Goal: Task Accomplishment & Management: Complete application form

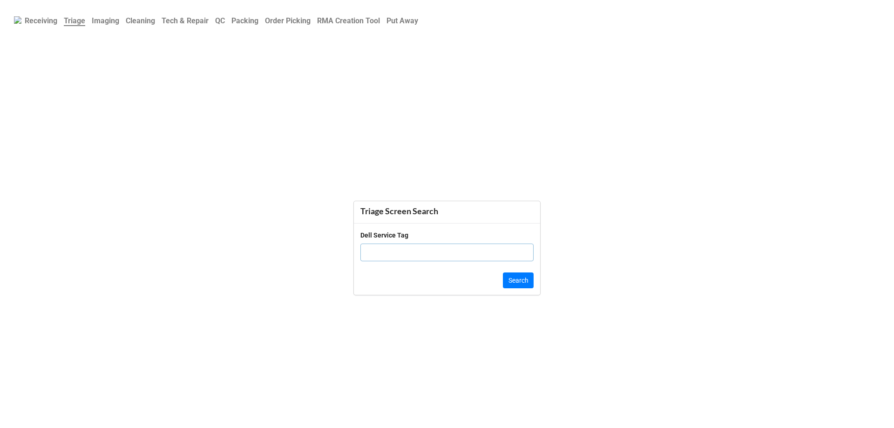
click at [476, 255] on input "text" at bounding box center [447, 253] width 173 height 18
click at [388, 245] on input "text" at bounding box center [447, 253] width 173 height 18
click at [388, 253] on input "text" at bounding box center [447, 253] width 173 height 18
type input "000317311153"
click button "Search" at bounding box center [518, 280] width 31 height 16
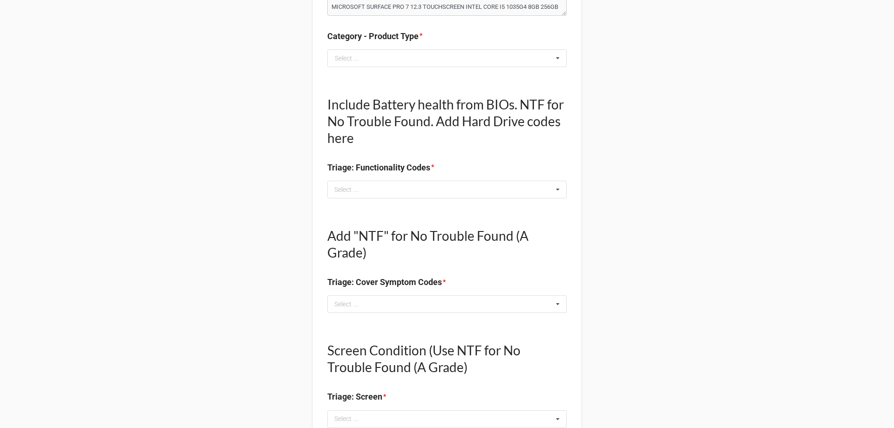
scroll to position [186, 0]
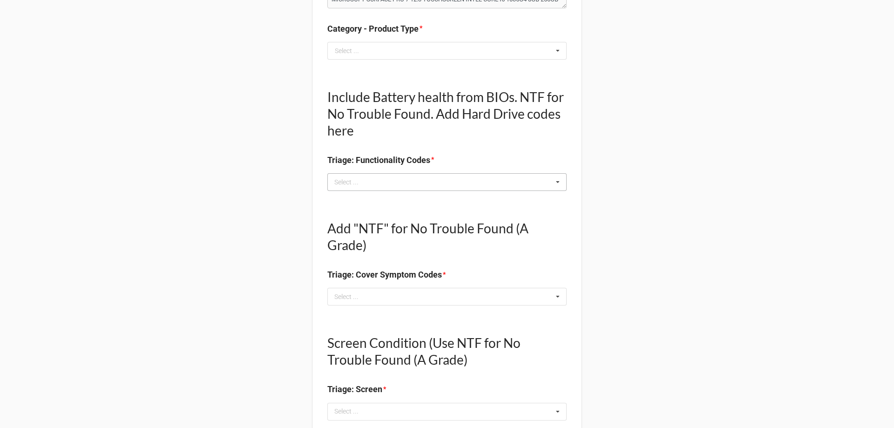
click at [410, 186] on div "Select ... No results found." at bounding box center [446, 182] width 239 height 18
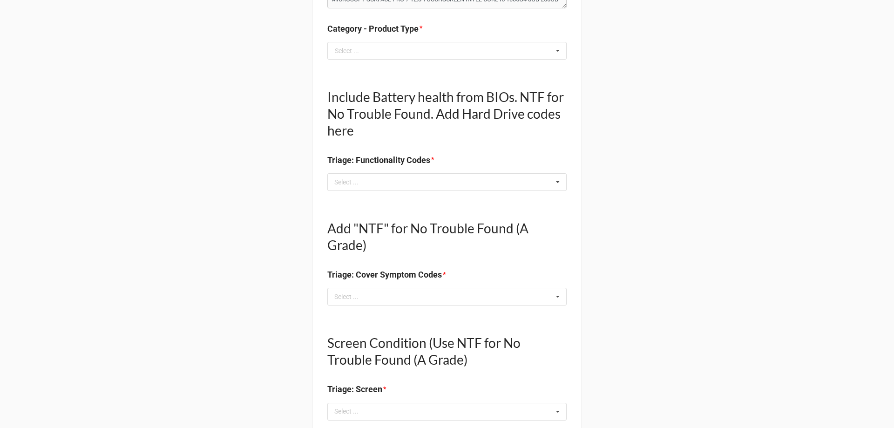
scroll to position [47, 0]
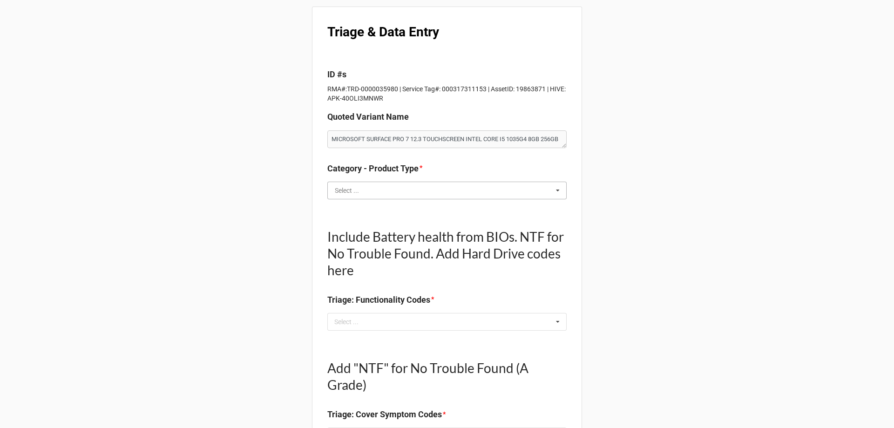
click at [379, 196] on input "text" at bounding box center [447, 190] width 238 height 17
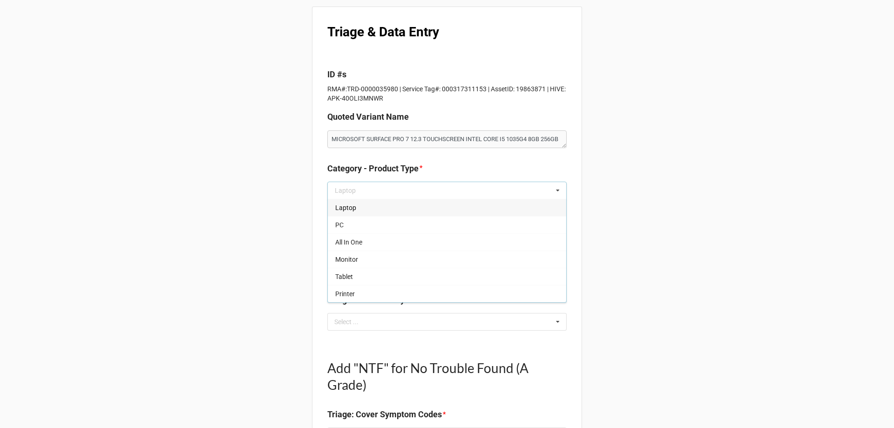
click at [339, 210] on span "Laptop" at bounding box center [345, 207] width 21 height 7
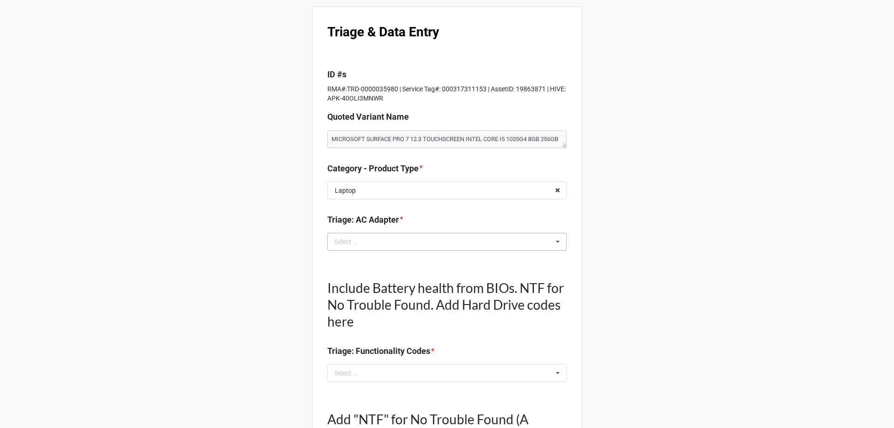
click at [339, 244] on div "Select ..." at bounding box center [352, 241] width 40 height 11
click at [339, 244] on input "text" at bounding box center [341, 242] width 14 height 8
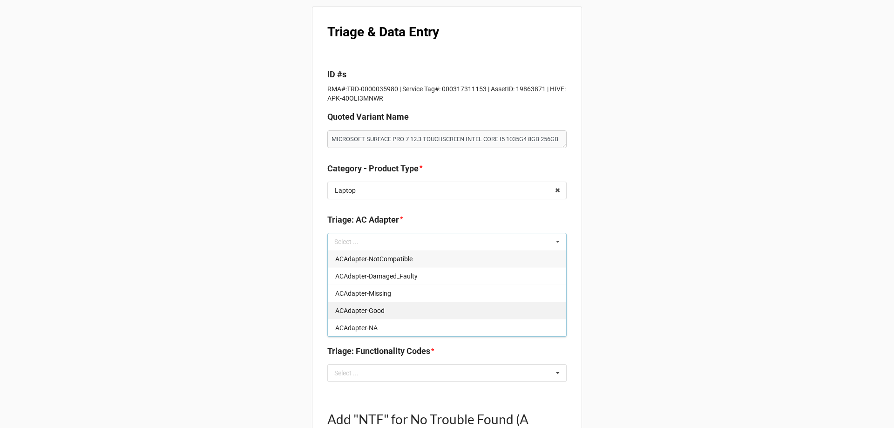
click at [388, 316] on div "ACAdapter-Good" at bounding box center [447, 310] width 238 height 17
type textarea "x"
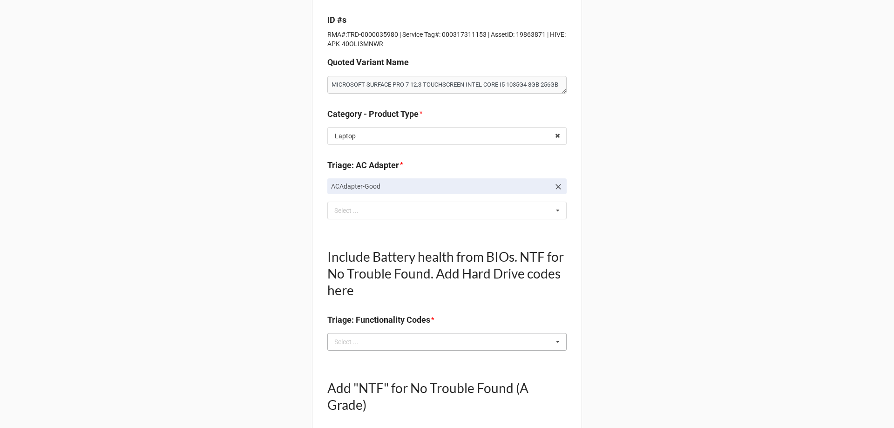
scroll to position [186, 0]
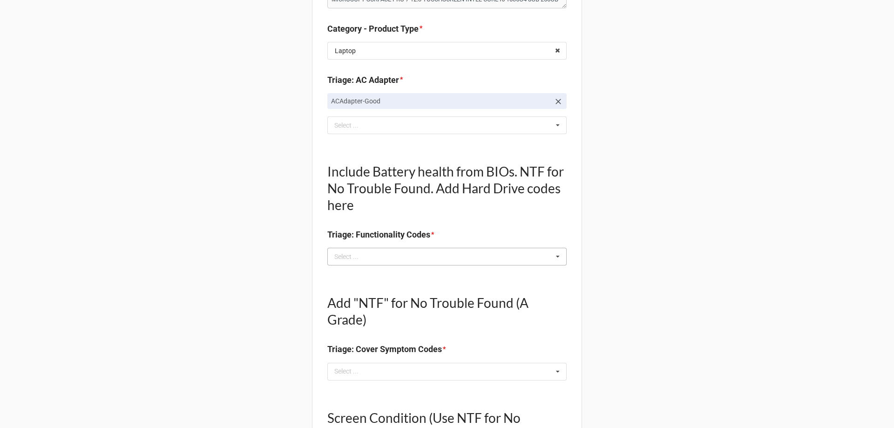
click at [390, 259] on div "Select ... Keyboard-Missing Keys Keyboard-MultipleKeysBad Fan-NotWorking Speake…" at bounding box center [446, 257] width 239 height 18
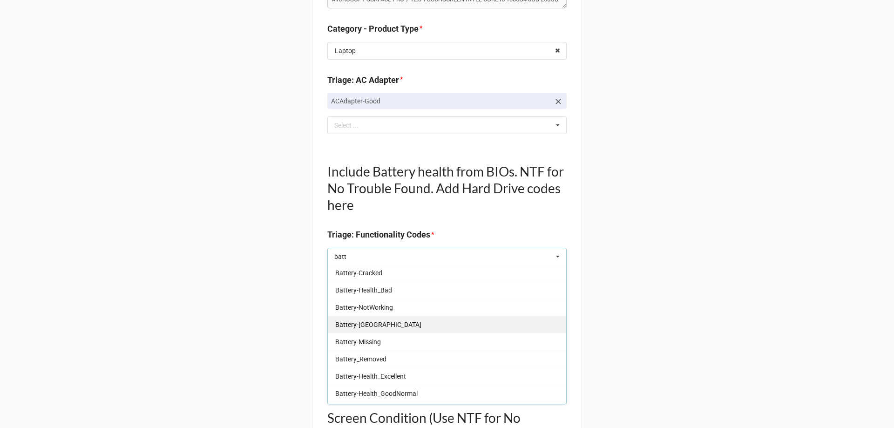
scroll to position [93, 0]
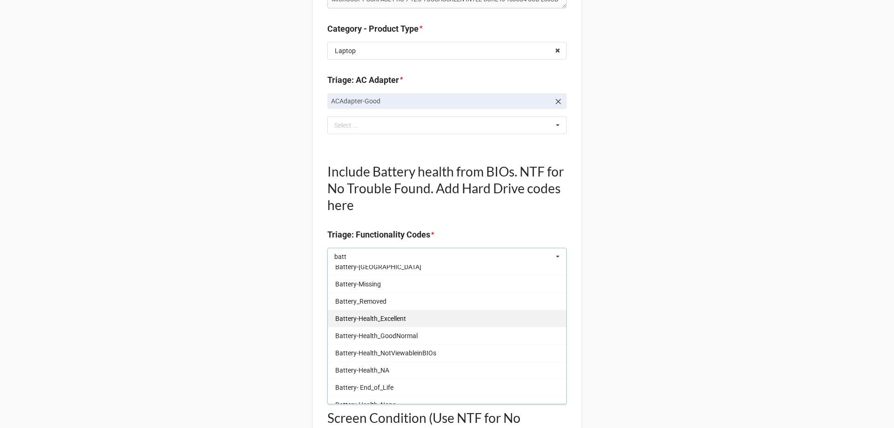
type input "batt"
click at [392, 312] on div "Battery-Health_Excellent" at bounding box center [447, 318] width 238 height 17
type textarea "x"
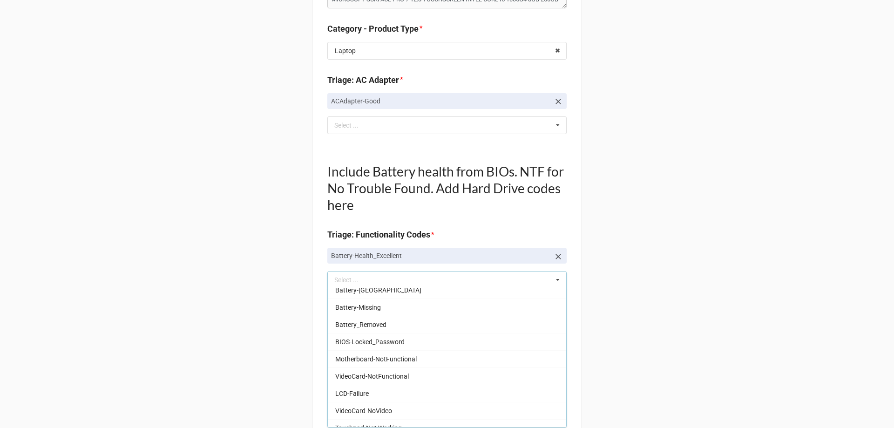
drag, startPoint x: 136, startPoint y: 357, endPoint x: 153, endPoint y: 357, distance: 16.8
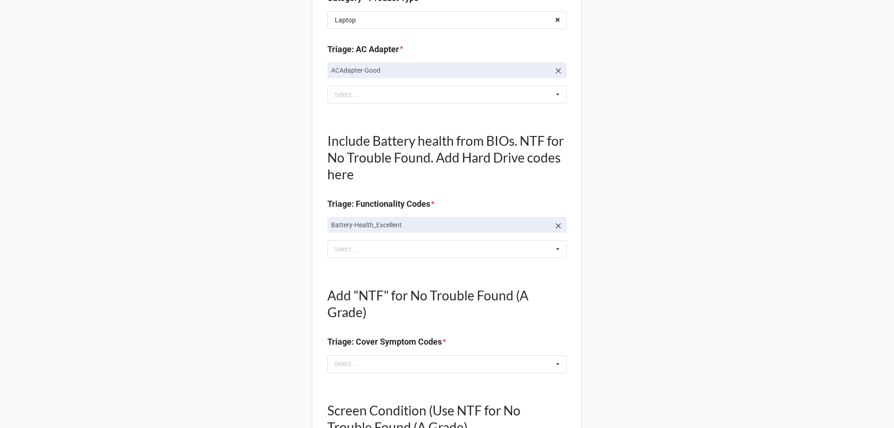
scroll to position [279, 0]
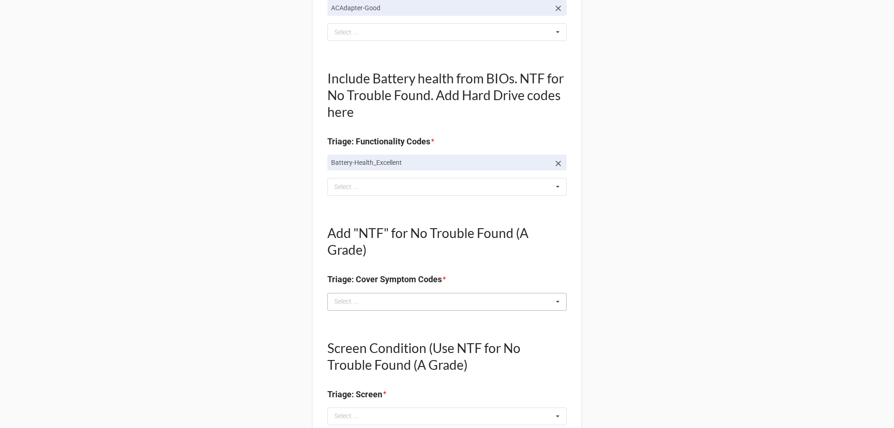
click at [369, 303] on div "Select ... No results found." at bounding box center [446, 302] width 239 height 18
type textarea "x"
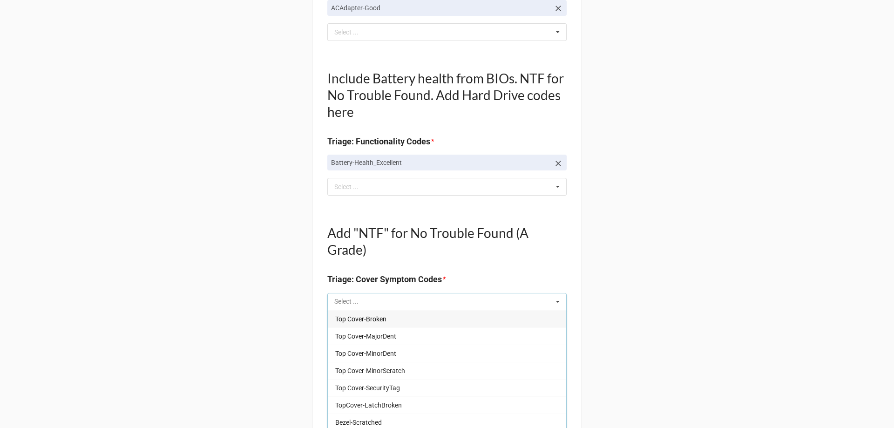
type input "l"
type textarea "x"
type input "top"
click at [418, 364] on div "Top Cover-MinorScratch" at bounding box center [447, 370] width 238 height 17
type textarea "x"
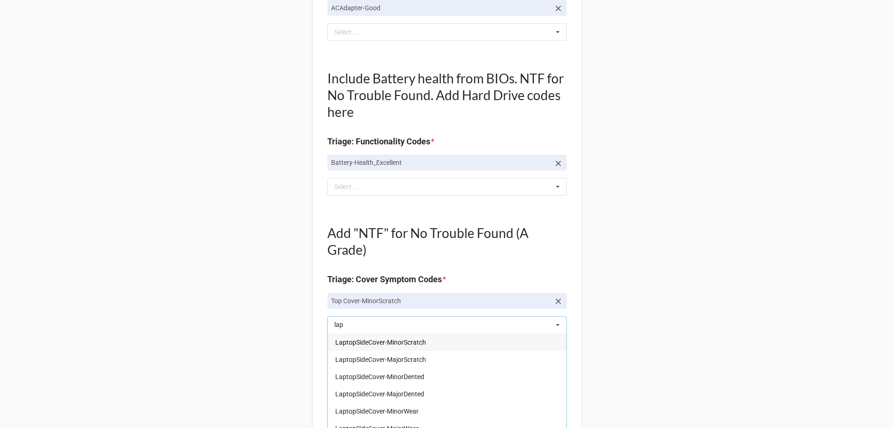
type input "lap"
click at [427, 345] on div "LaptopSideCover-MinorScratch" at bounding box center [447, 342] width 238 height 17
type textarea "x"
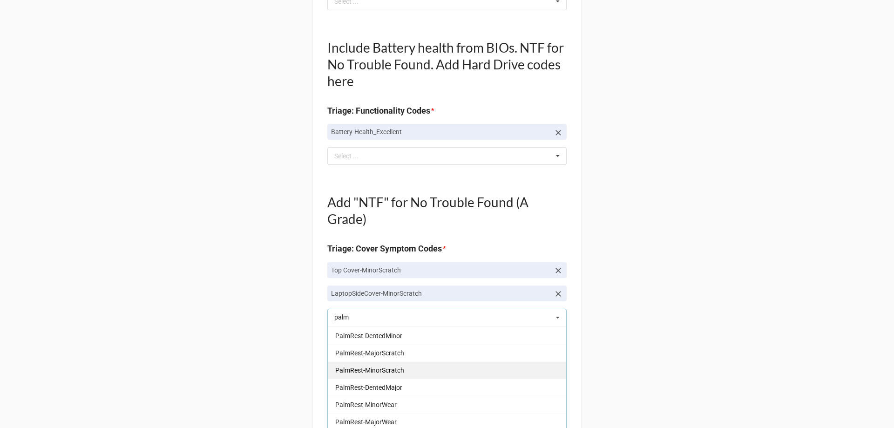
scroll to position [326, 0]
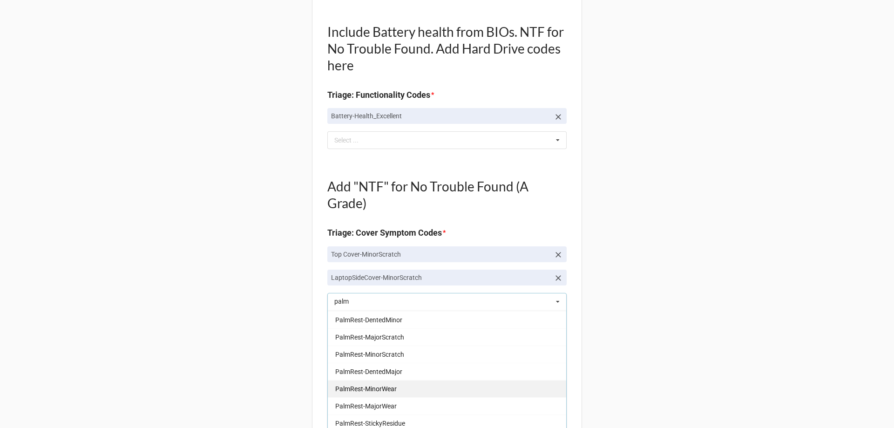
type input "palm"
click at [390, 396] on div "PalmRest-MinorWear" at bounding box center [447, 388] width 238 height 17
type textarea "x"
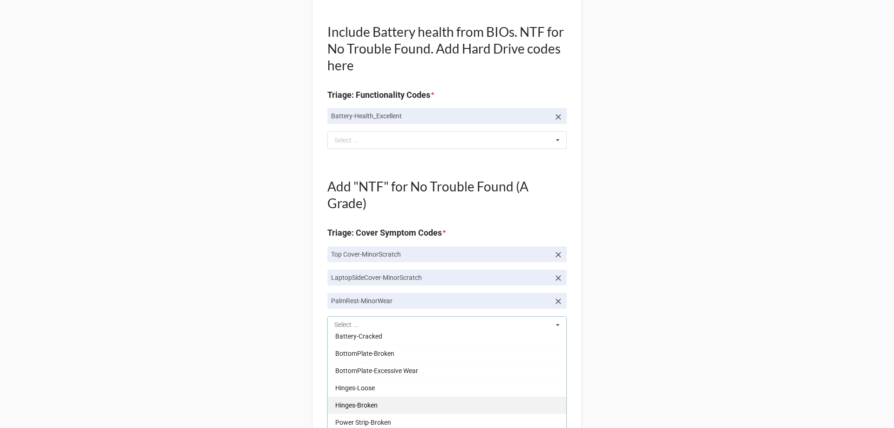
scroll to position [184, 0]
type input "p"
type textarea "x"
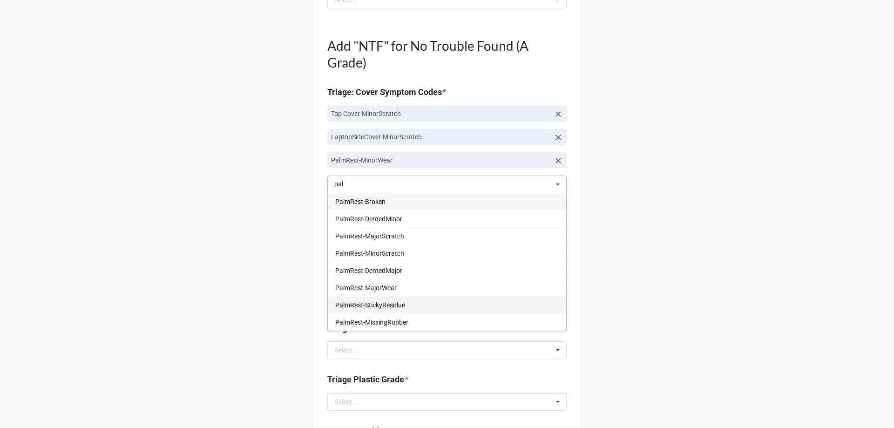
scroll to position [466, 0]
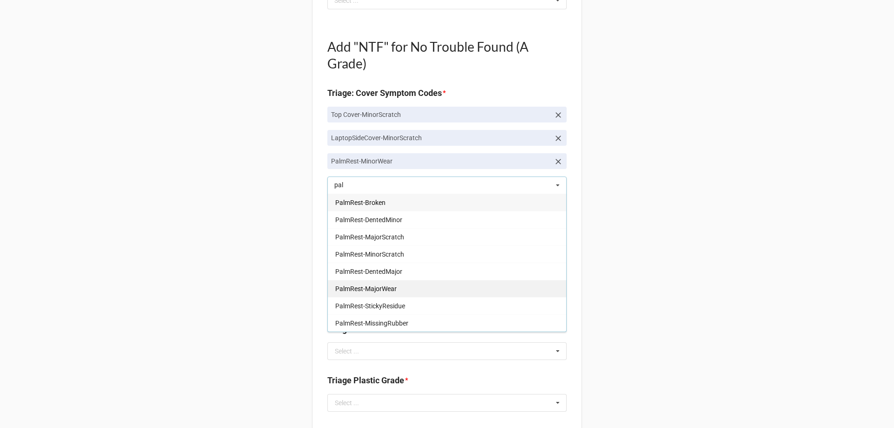
type input "pal"
click at [381, 291] on span "PalmRest-MajorWear" at bounding box center [365, 288] width 61 height 7
type textarea "x"
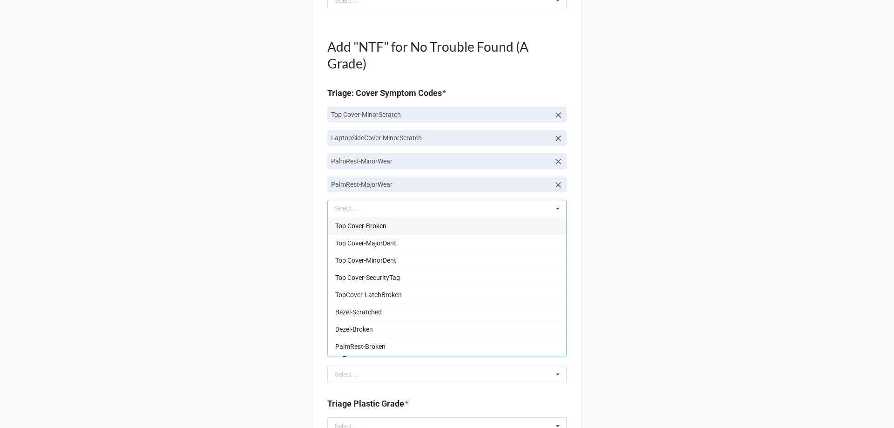
click at [312, 277] on div "Triage & Data Entry ID #s RMA#:TRD-0000035980 | Service Tag#: 000317311153 | As…" at bounding box center [447, 297] width 270 height 1421
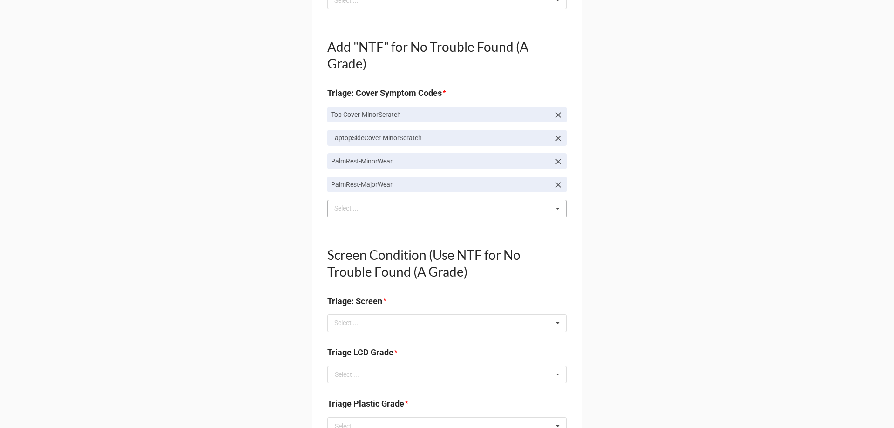
click at [555, 161] on icon at bounding box center [558, 161] width 9 height 9
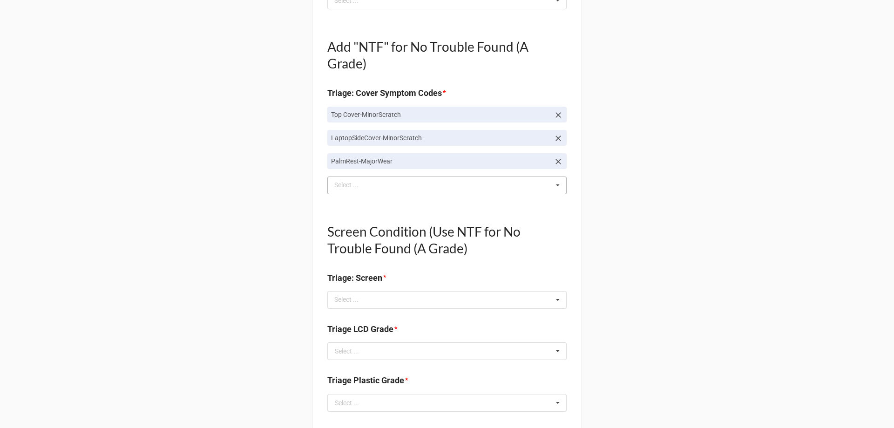
click at [557, 142] on icon at bounding box center [558, 138] width 9 height 9
type textarea "x"
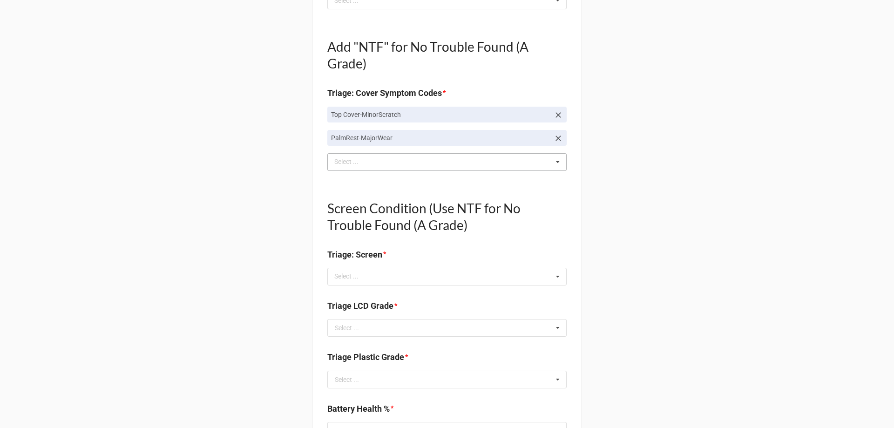
click at [492, 165] on div "pal Select ... Top Cover-Broken Top Cover-MajorDent Top Cover-MinorDent Top Cov…" at bounding box center [446, 162] width 239 height 18
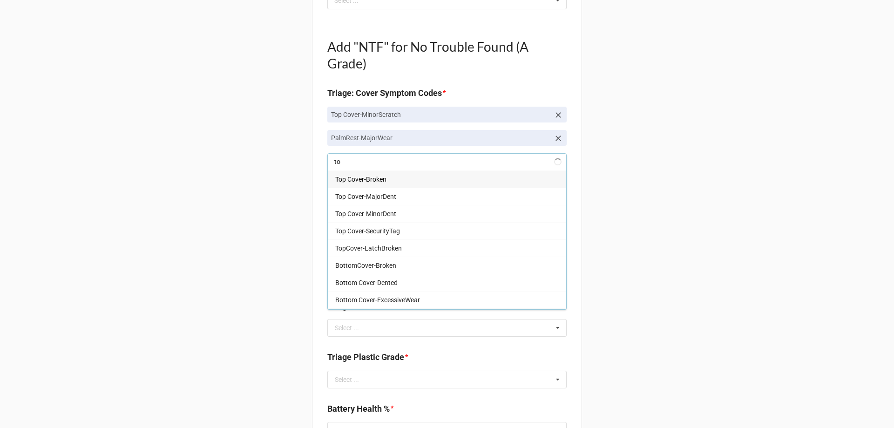
type input "top"
type textarea "x"
type input "top"
click at [435, 272] on div "Top Cover-MajorScratch" at bounding box center [447, 265] width 238 height 17
type textarea "x"
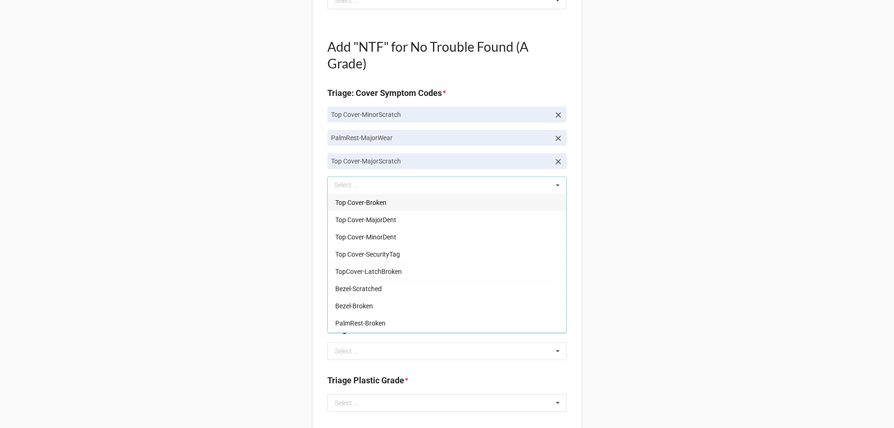
click at [265, 250] on div "Back Receiving Triage Imaging Cleaning Tech & Repair QC Packing Order Picking R…" at bounding box center [447, 267] width 894 height 1466
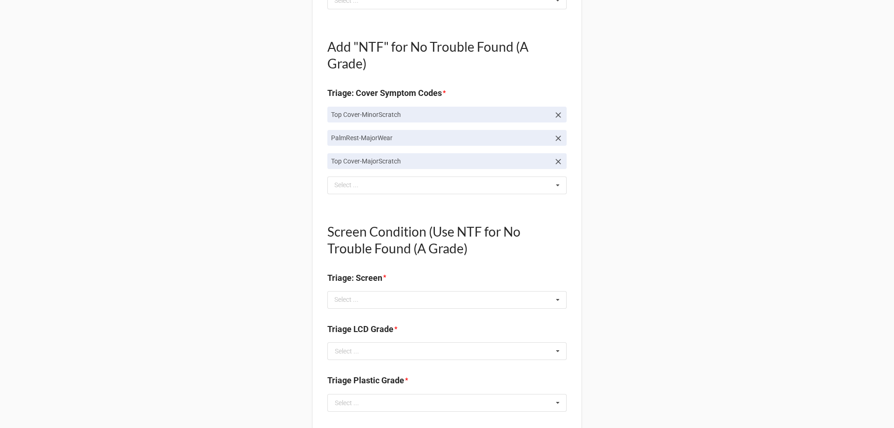
click at [558, 114] on icon at bounding box center [559, 115] width 6 height 6
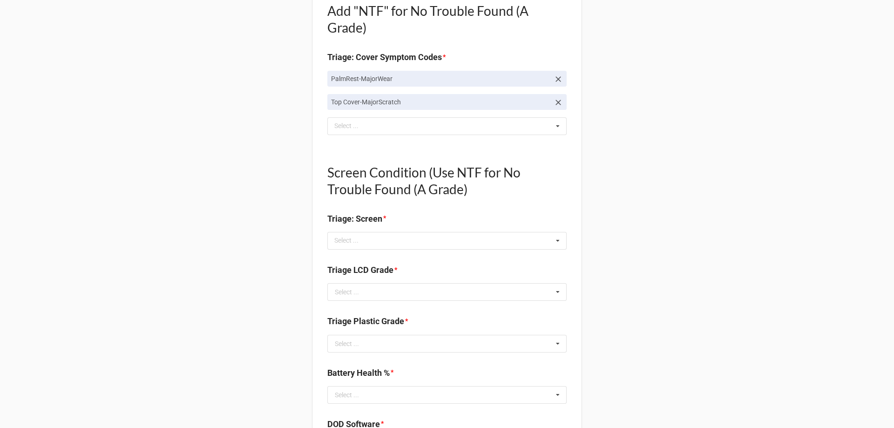
scroll to position [559, 0]
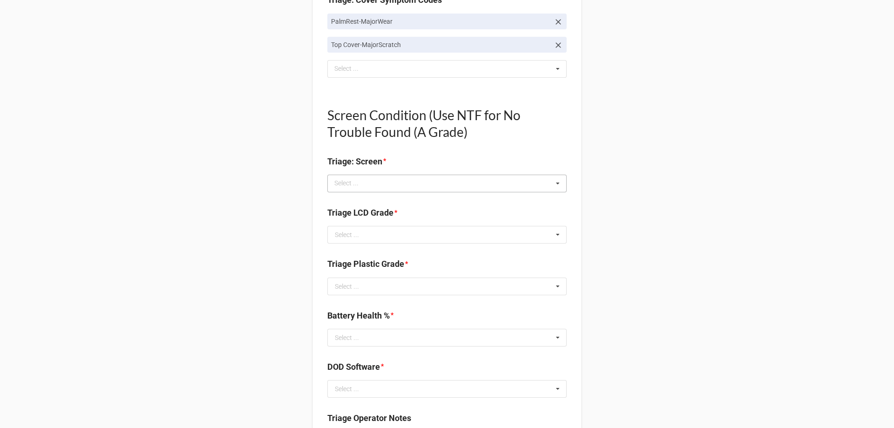
click at [387, 180] on div "Select ... No results found." at bounding box center [446, 184] width 239 height 18
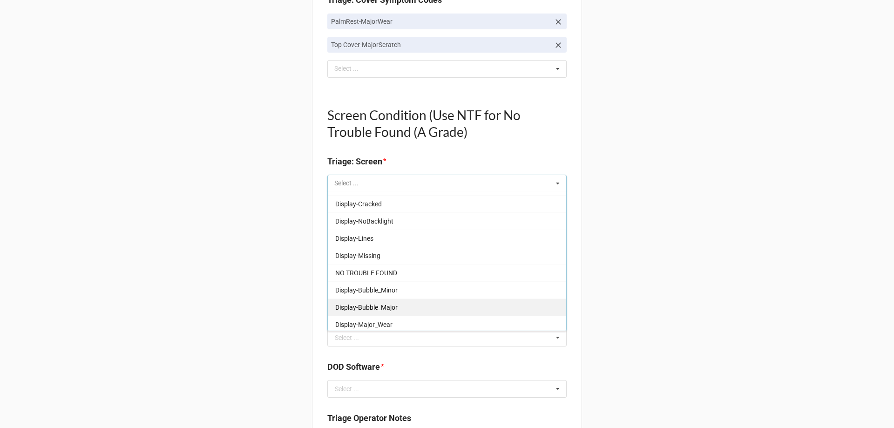
scroll to position [154, 0]
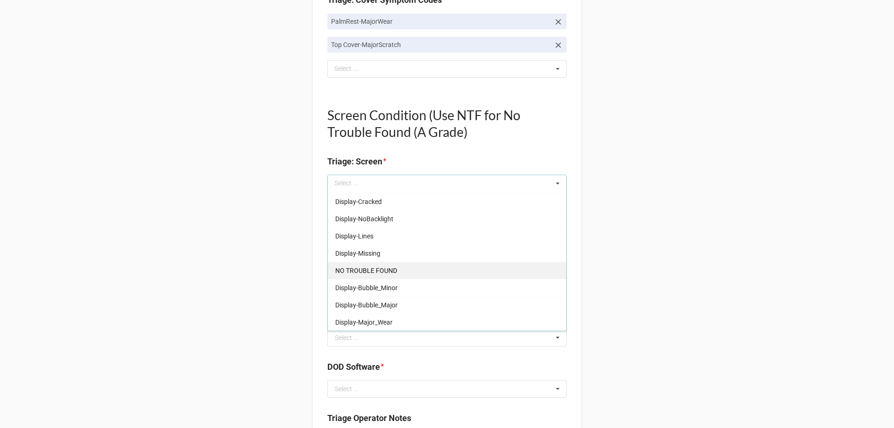
click at [370, 268] on span "NO TROUBLE FOUND" at bounding box center [366, 270] width 62 height 7
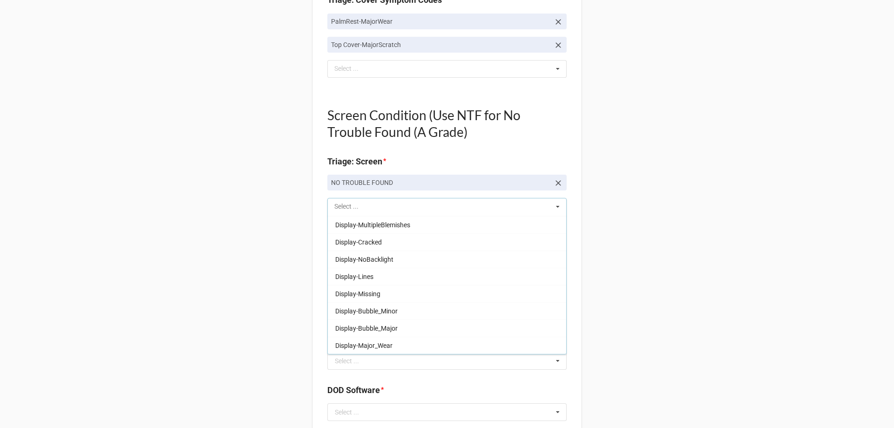
scroll to position [137, 0]
drag, startPoint x: 225, startPoint y: 265, endPoint x: 238, endPoint y: 265, distance: 13.5
click at [225, 265] on div "Back Receiving Triage Imaging Cleaning Tech & Repair QC Packing Order Picking R…" at bounding box center [447, 174] width 894 height 1466
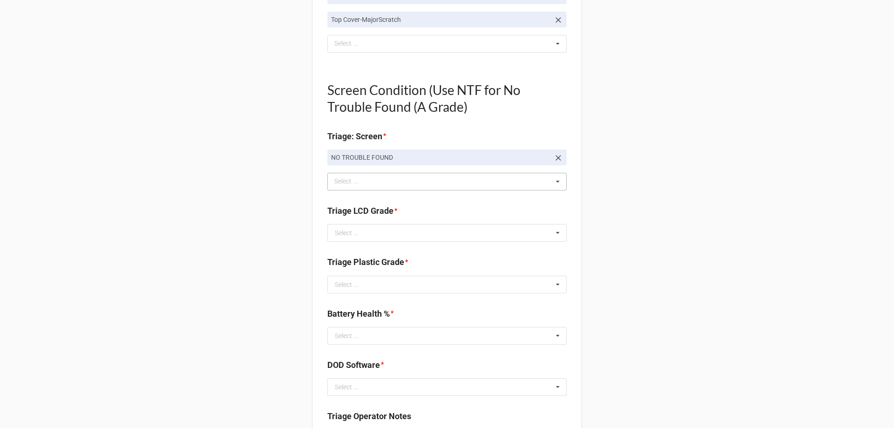
scroll to position [606, 0]
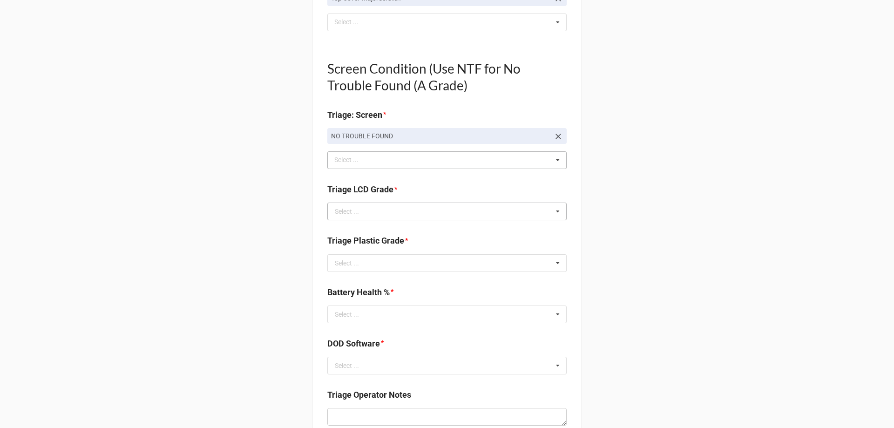
click at [364, 203] on div "Select ... A B C E NA" at bounding box center [446, 212] width 239 height 18
click at [359, 214] on input "text" at bounding box center [447, 211] width 238 height 17
click at [358, 223] on div "A" at bounding box center [447, 228] width 238 height 17
click at [358, 263] on input "text" at bounding box center [447, 263] width 238 height 17
click at [354, 315] on div "C" at bounding box center [447, 314] width 238 height 17
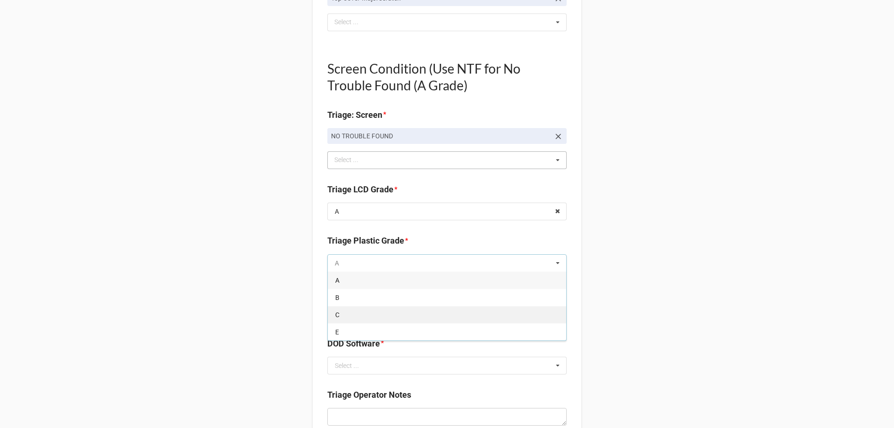
type textarea "x"
click at [354, 313] on div "Select ..." at bounding box center [347, 314] width 24 height 7
type input "87"
click at [356, 304] on div "87%" at bounding box center [447, 297] width 238 height 17
type textarea "x"
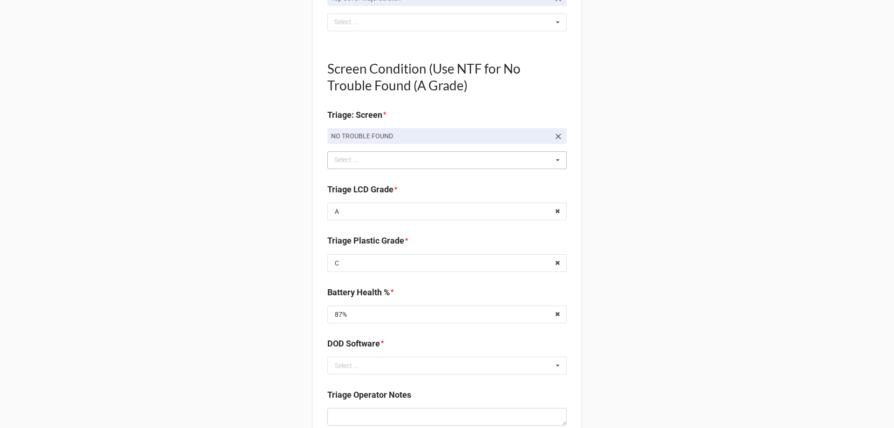
scroll to position [838, 0]
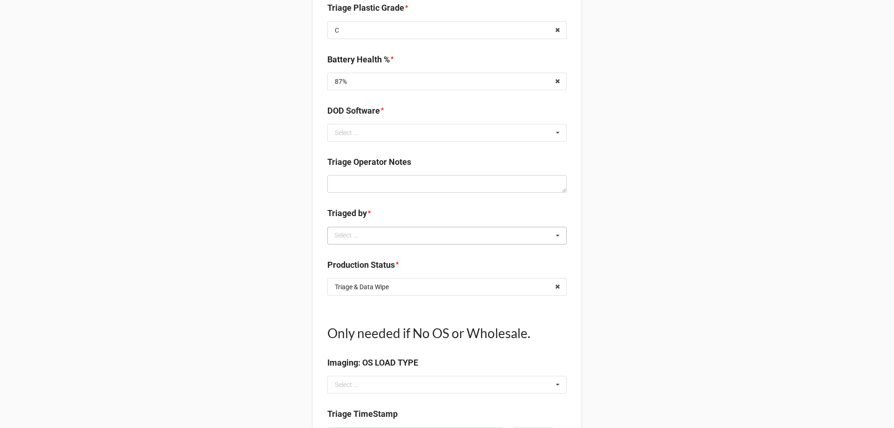
click at [347, 238] on div "Select ..." at bounding box center [352, 235] width 40 height 11
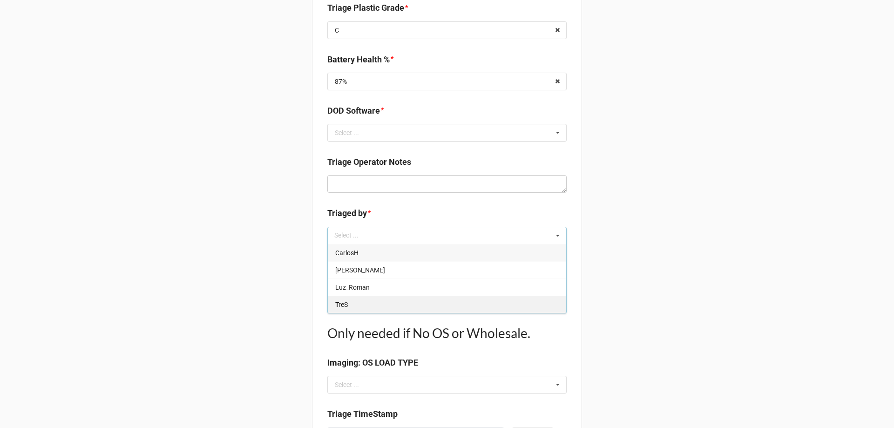
click at [355, 306] on div "TreS" at bounding box center [447, 304] width 238 height 17
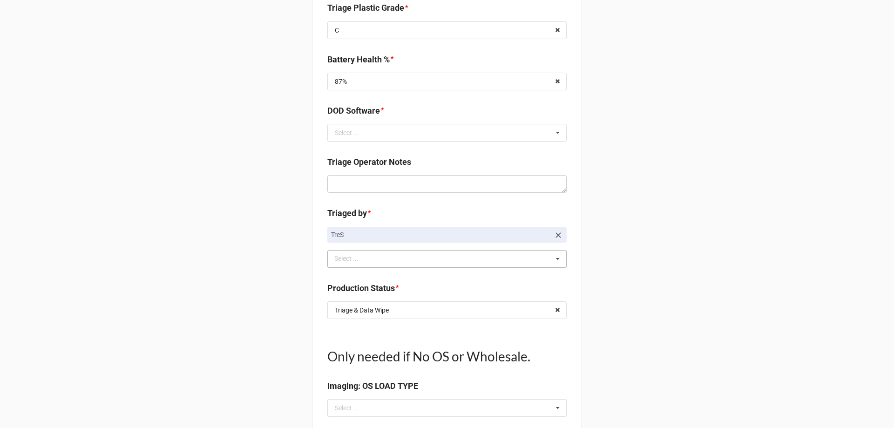
click at [548, 311] on input "text" at bounding box center [447, 310] width 238 height 17
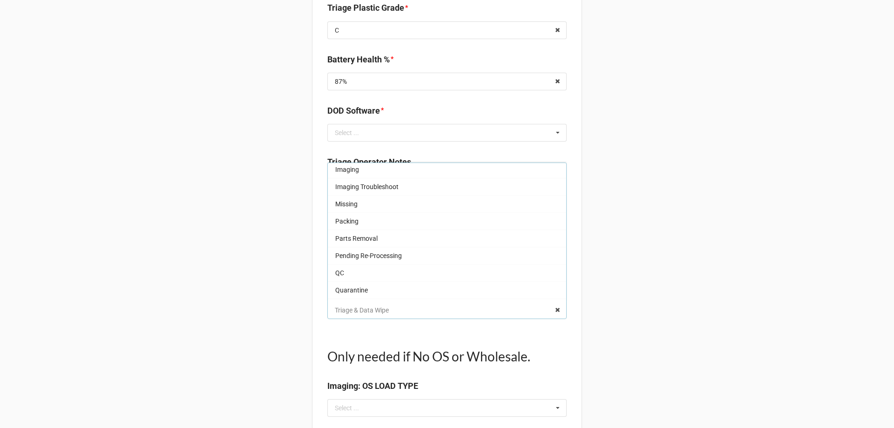
scroll to position [31, 0]
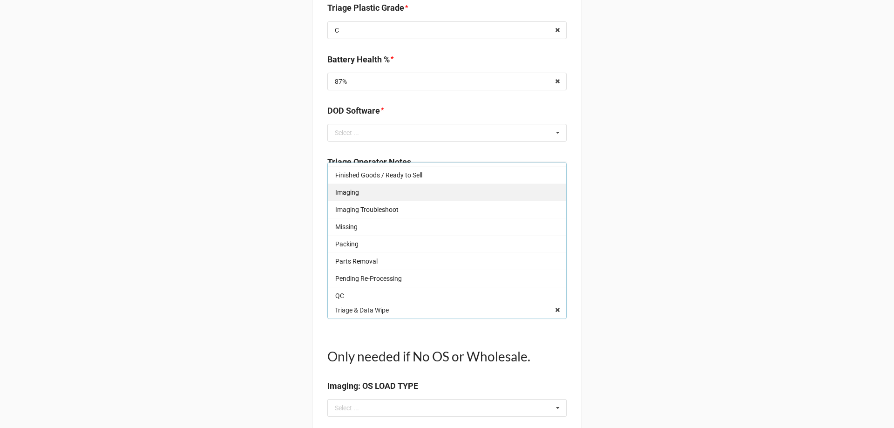
click at [377, 195] on div "Imaging" at bounding box center [447, 192] width 238 height 17
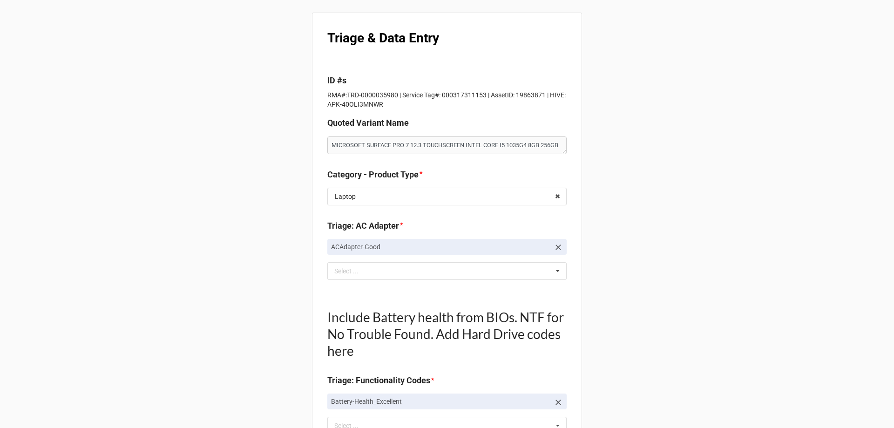
scroll to position [0, 0]
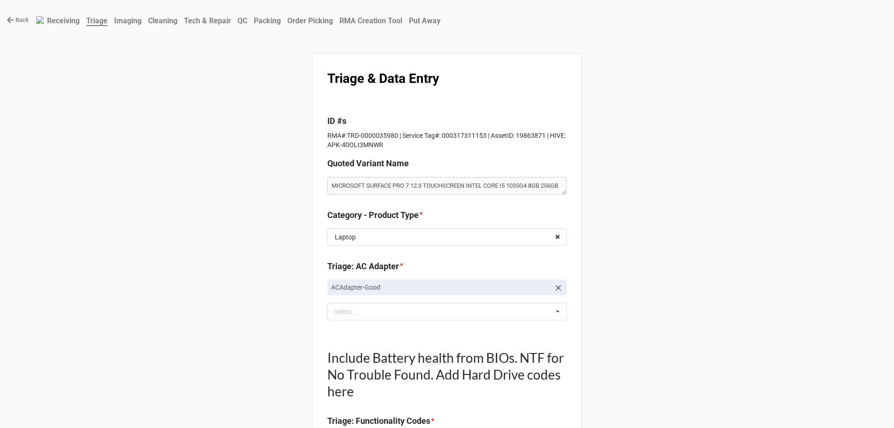
click at [348, 138] on p "RMA#:TRD-0000035980 | Service Tag#: 000317311153 | AssetID: 19863871 | HIVE: AP…" at bounding box center [446, 140] width 239 height 19
drag, startPoint x: 346, startPoint y: 135, endPoint x: 395, endPoint y: 136, distance: 49.4
click at [395, 136] on p "RMA#:TRD-0000035980 | Service Tag#: 000317311153 | AssetID: 19863871 | HIVE: AP…" at bounding box center [446, 140] width 239 height 19
copy p "TRD-0000035980"
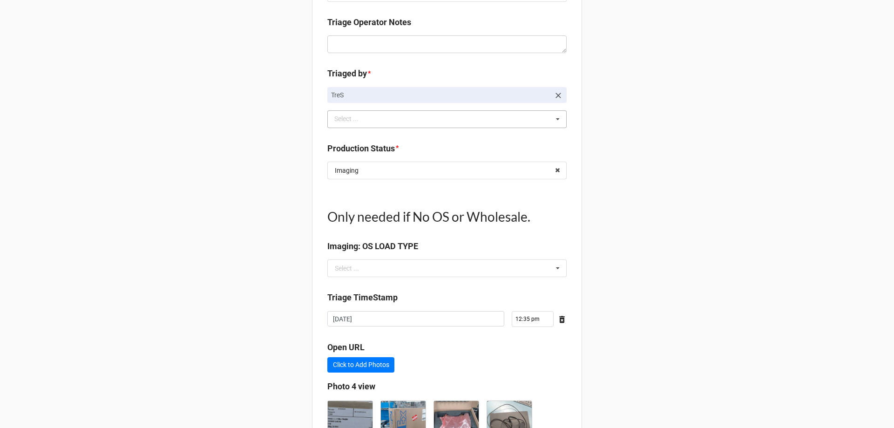
scroll to position [1061, 0]
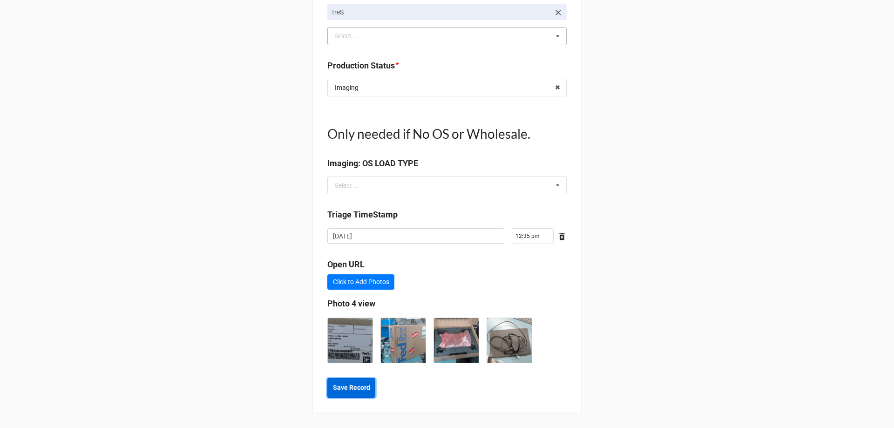
click at [364, 383] on b "Save Record" at bounding box center [351, 388] width 37 height 10
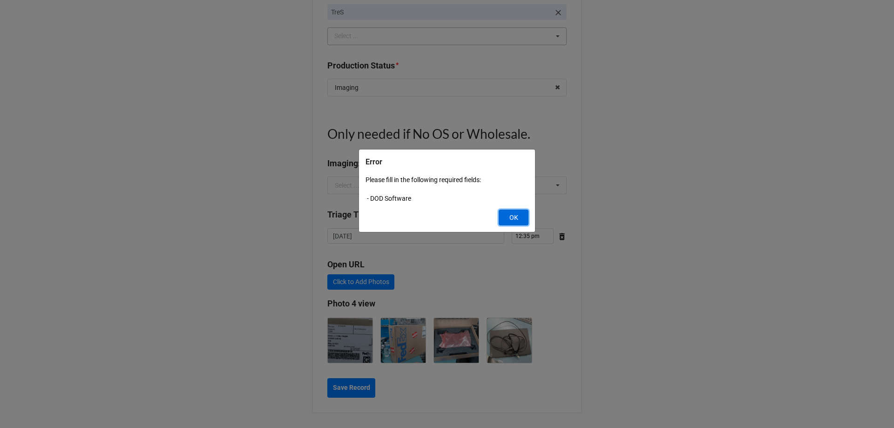
click at [512, 217] on button "OK" at bounding box center [514, 218] width 30 height 16
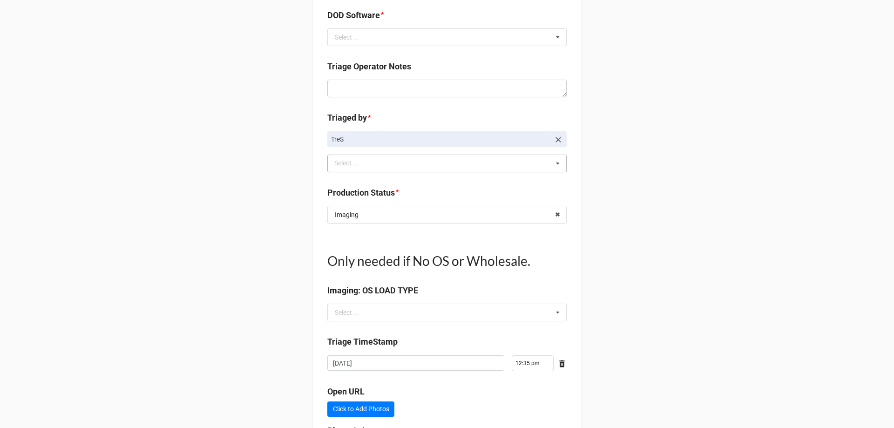
scroll to position [921, 0]
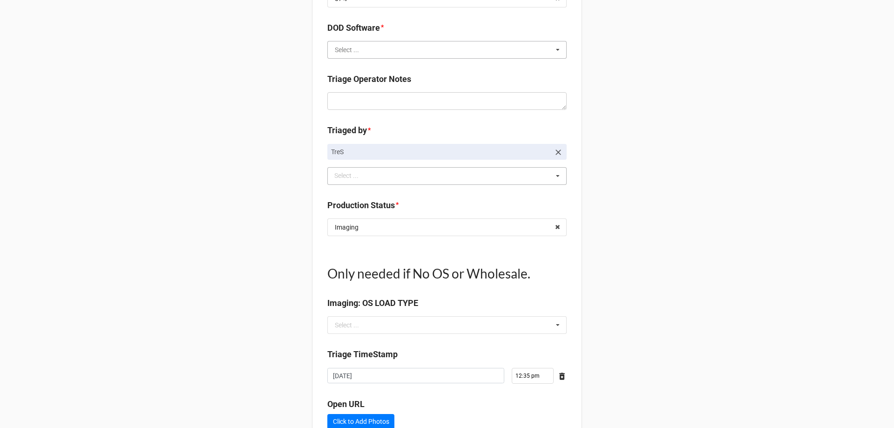
click at [383, 50] on input "text" at bounding box center [447, 49] width 238 height 17
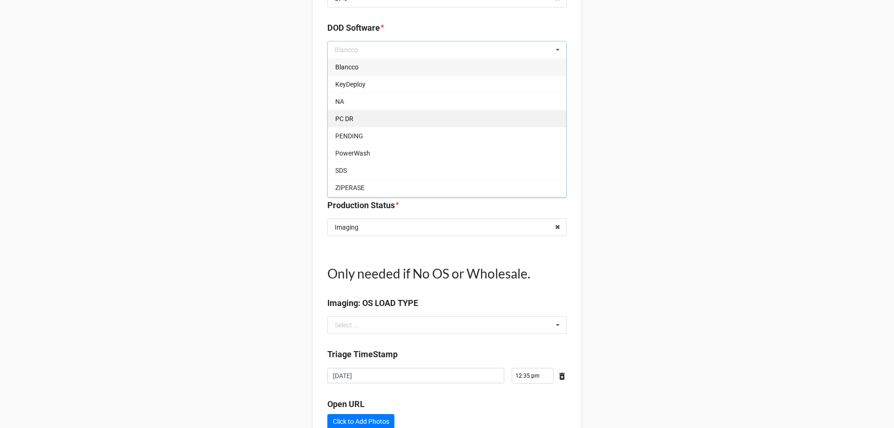
click at [387, 117] on div "PC DR" at bounding box center [447, 118] width 238 height 17
type textarea "x"
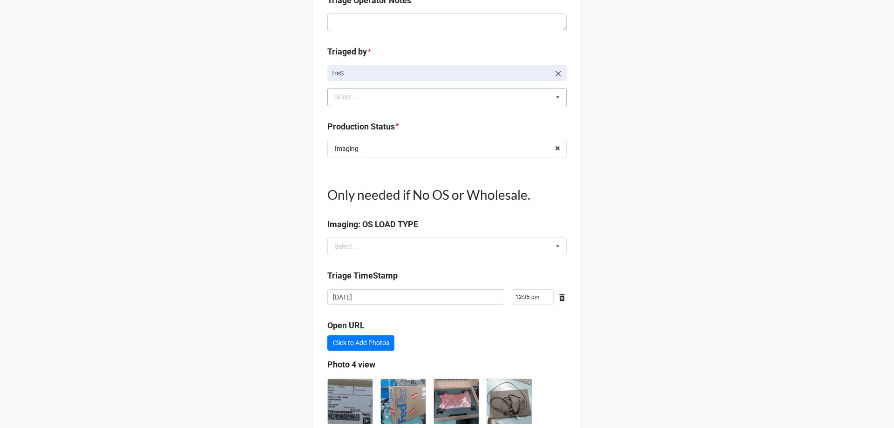
scroll to position [1061, 0]
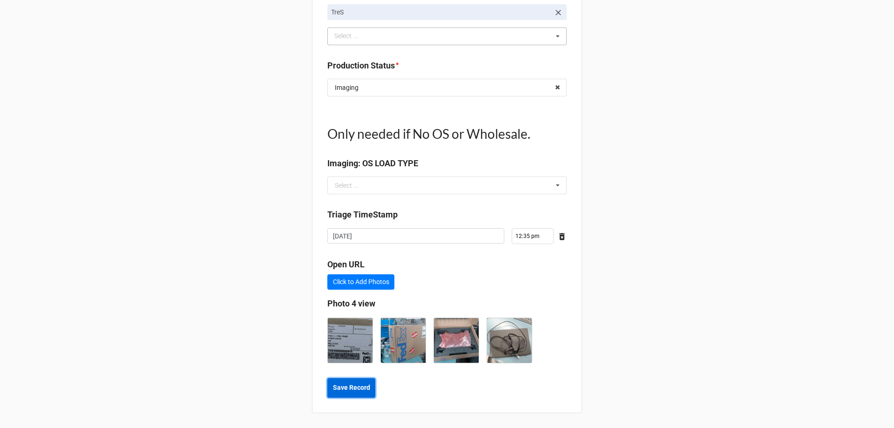
click at [350, 390] on b "Save Record" at bounding box center [351, 388] width 37 height 10
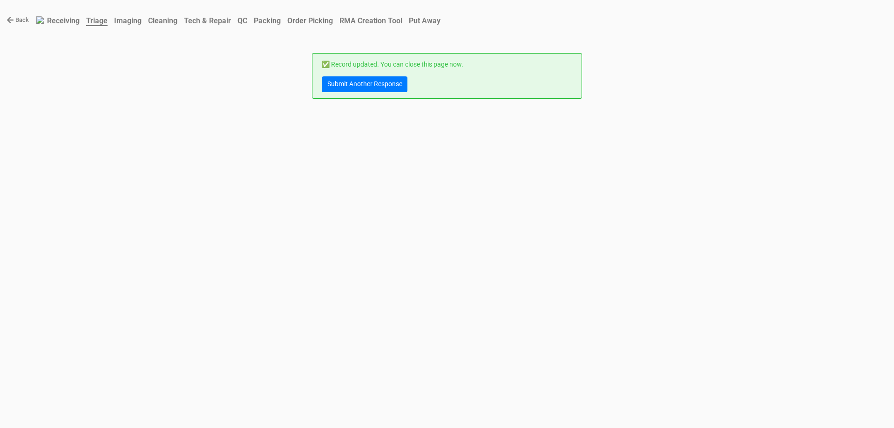
scroll to position [0, 0]
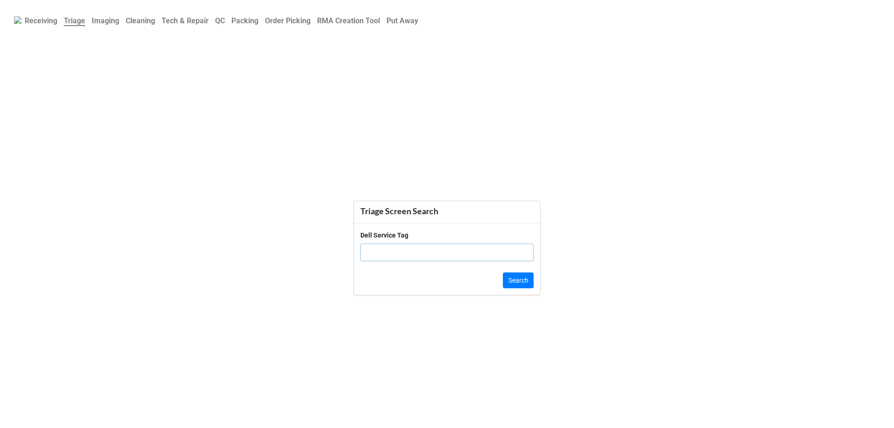
click at [390, 259] on input "text" at bounding box center [447, 253] width 173 height 18
type input "h"
type input "HDTV6G3"
click button "Search" at bounding box center [518, 280] width 31 height 16
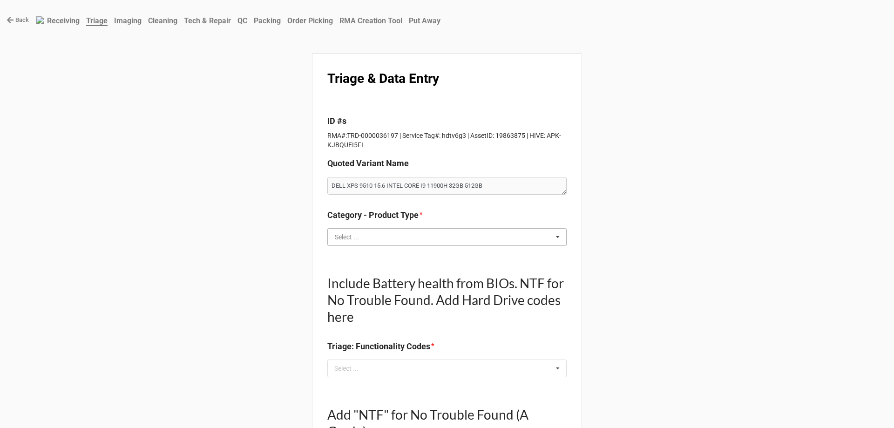
click at [457, 239] on input "text" at bounding box center [447, 237] width 238 height 17
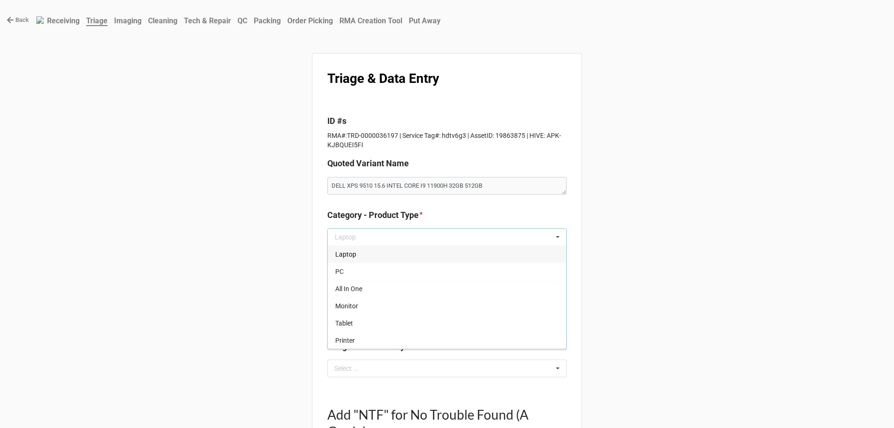
click at [377, 258] on div "Laptop" at bounding box center [447, 253] width 238 height 17
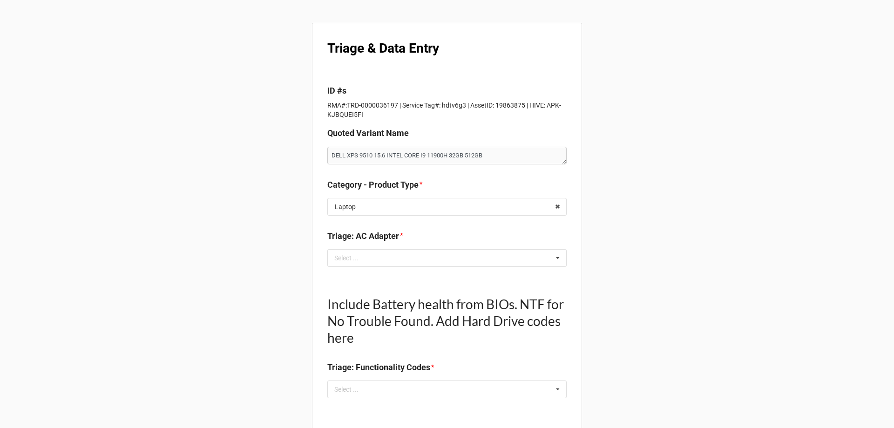
scroll to position [47, 0]
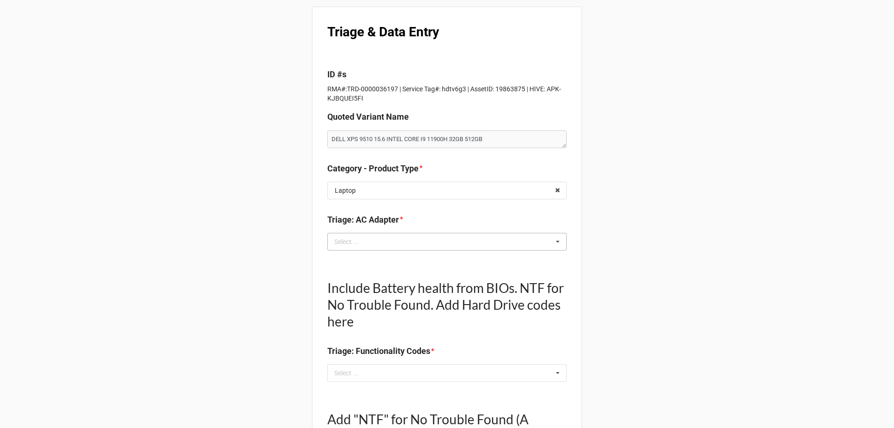
click at [384, 235] on div "Select ... No results found." at bounding box center [446, 242] width 239 height 18
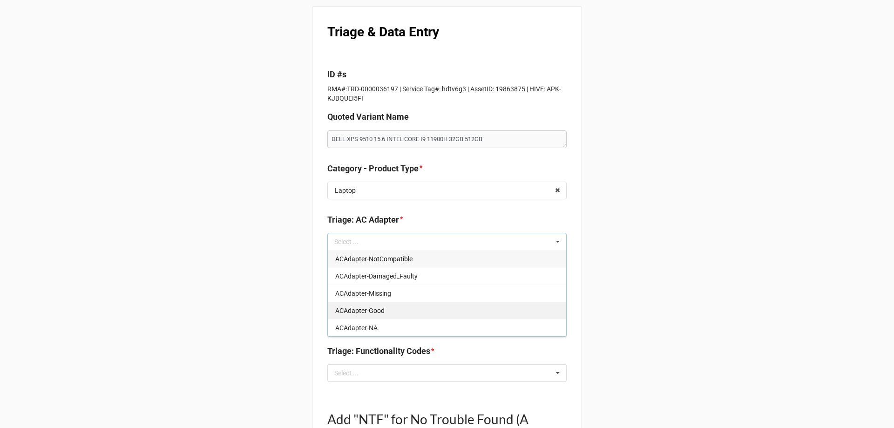
click at [395, 315] on div "ACAdapter-Good" at bounding box center [447, 310] width 238 height 17
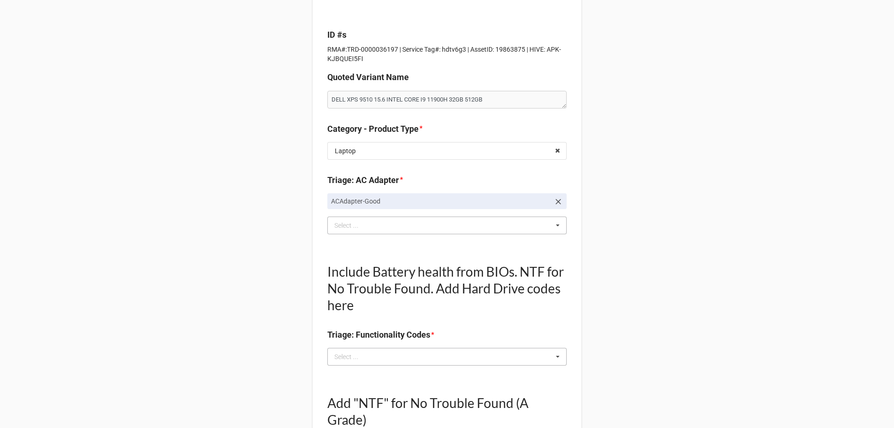
scroll to position [140, 0]
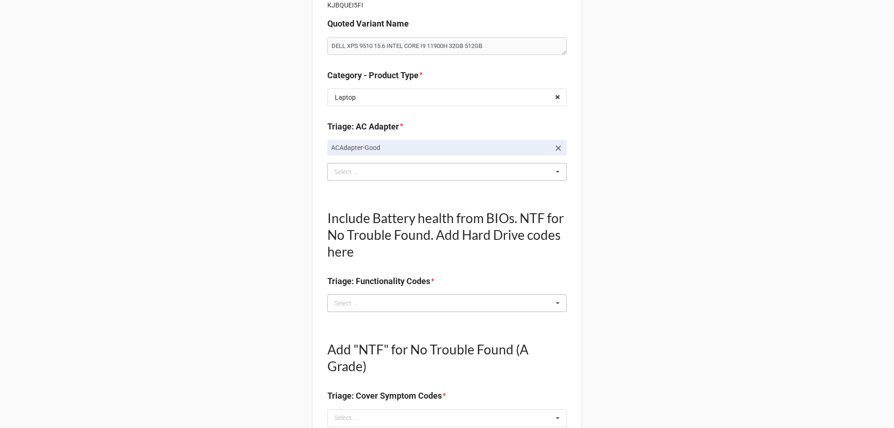
click at [349, 299] on div "Select ..." at bounding box center [352, 303] width 40 height 11
type textarea "x"
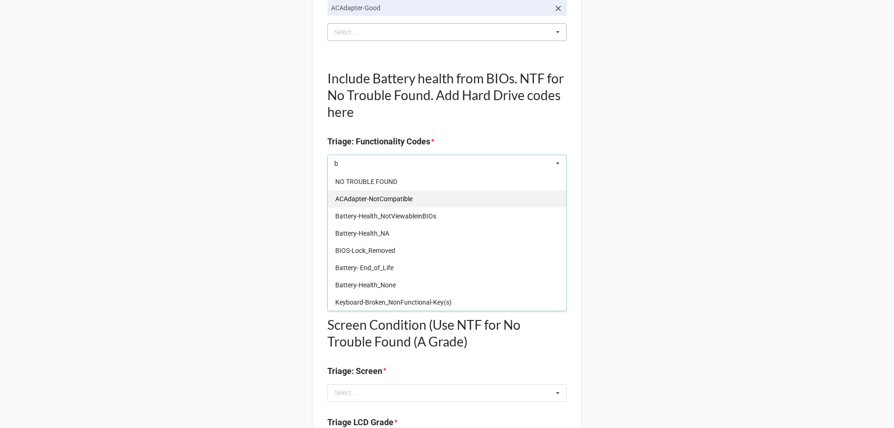
scroll to position [297, 0]
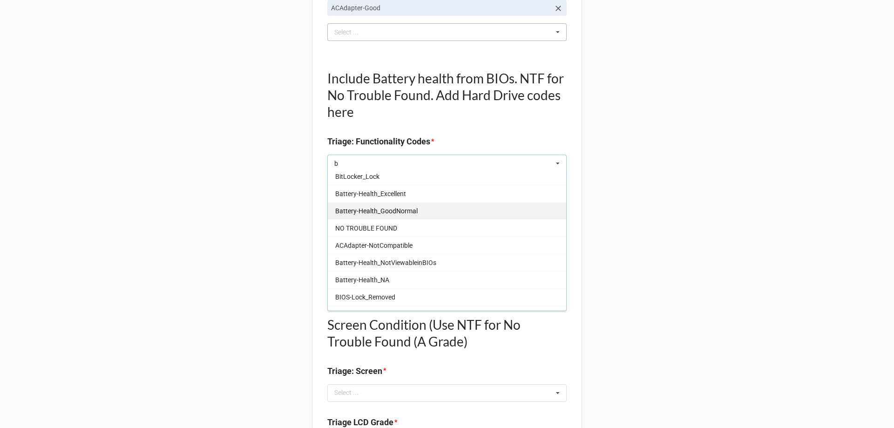
type input "b"
click at [396, 204] on div "Battery-Health_GoodNormal" at bounding box center [447, 210] width 238 height 17
type textarea "x"
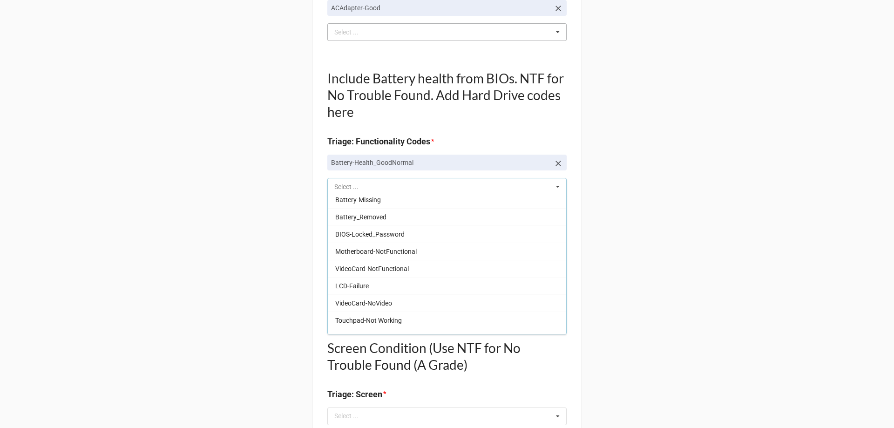
scroll to position [659, 0]
click at [276, 220] on div "Back Receiving Triage Imaging Cleaning Tech & Repair QC Packing Order Picking R…" at bounding box center [447, 419] width 894 height 1396
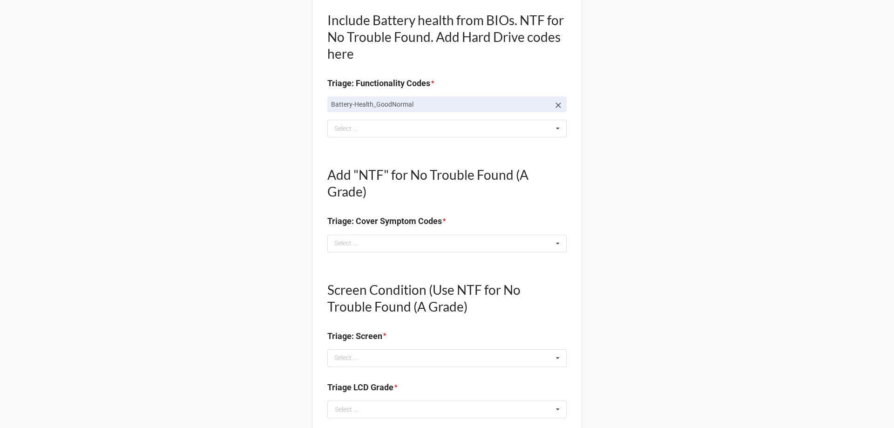
scroll to position [419, 0]
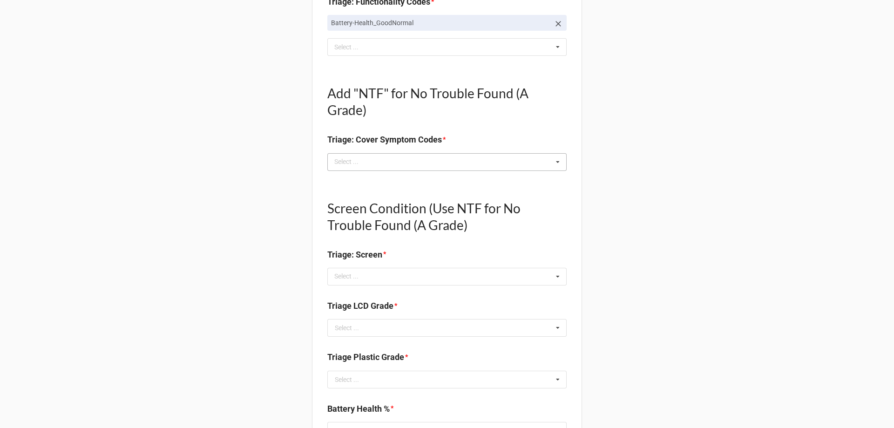
click at [357, 170] on div "Select ... No results found." at bounding box center [446, 162] width 239 height 18
type textarea "x"
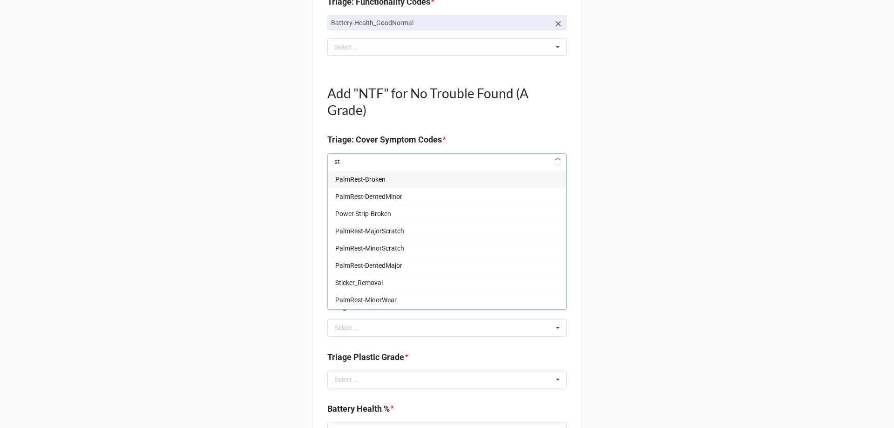
type input "sti"
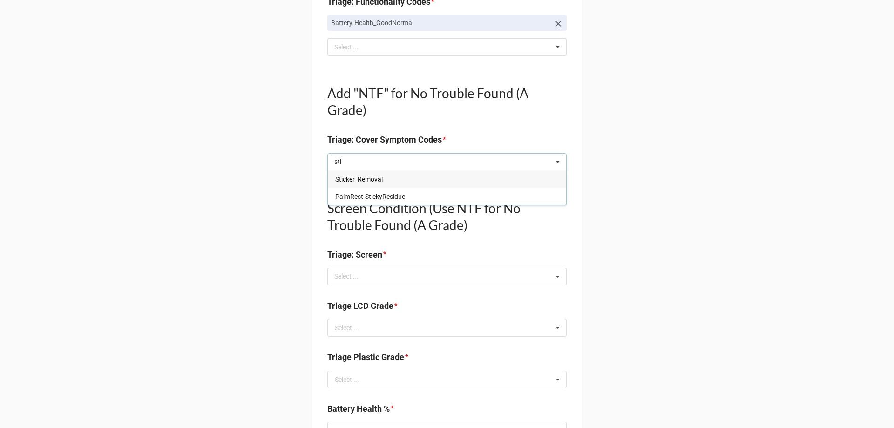
type textarea "x"
type input "sti"
click at [432, 174] on div "Sticker_Removal" at bounding box center [447, 178] width 238 height 17
type textarea "x"
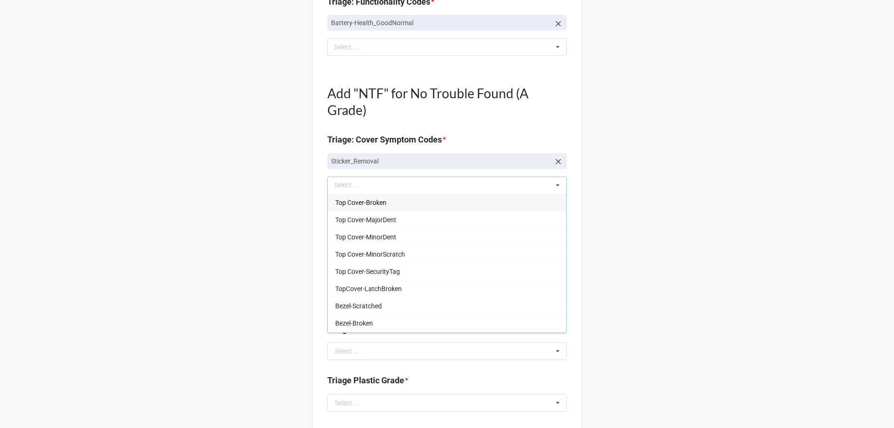
click at [269, 177] on div "Back Receiving Triage Imaging Cleaning Tech & Repair QC Packing Order Picking R…" at bounding box center [447, 290] width 894 height 1419
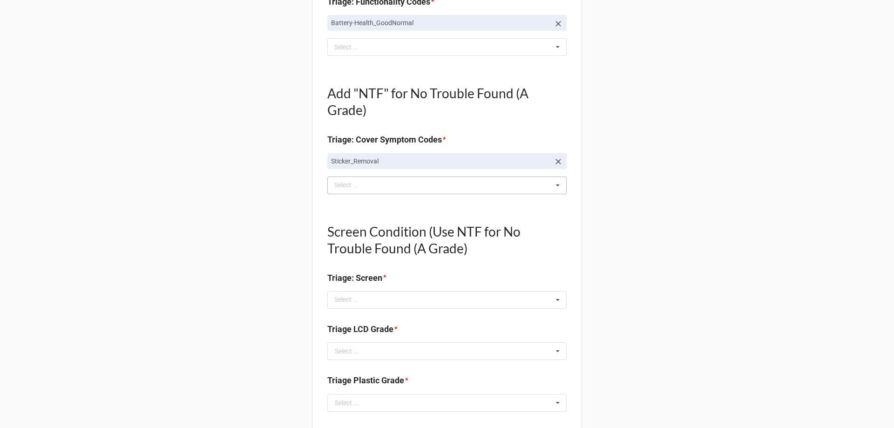
click at [364, 183] on div "Select ..." at bounding box center [352, 185] width 40 height 11
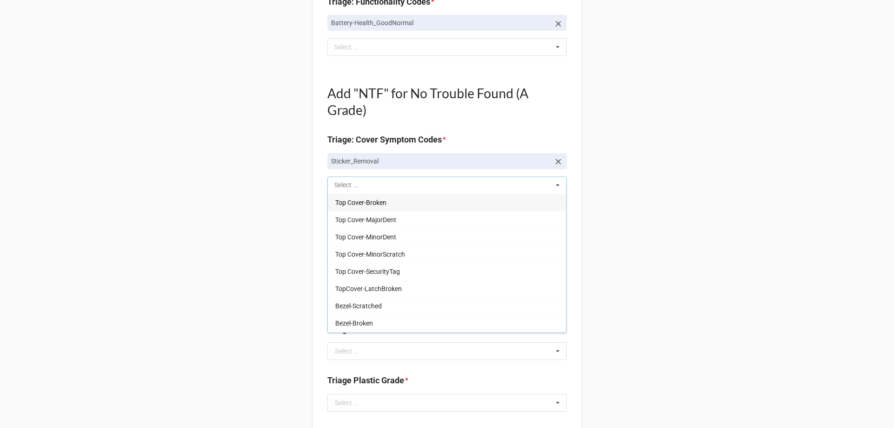
type input "b"
type textarea "x"
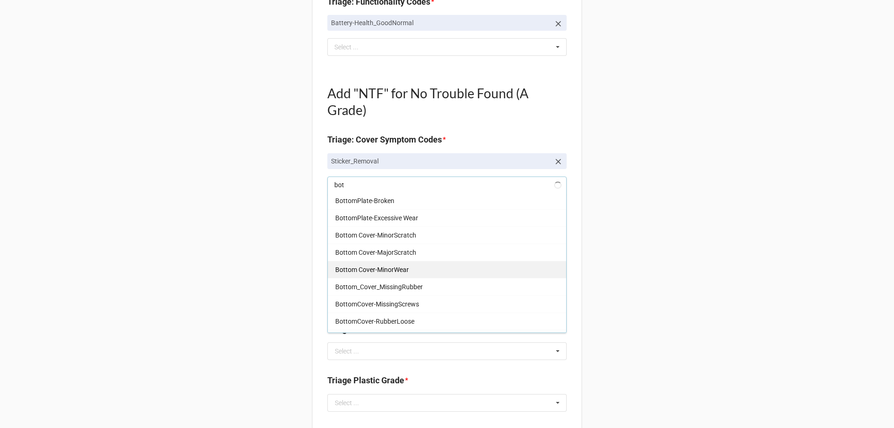
scroll to position [36, 0]
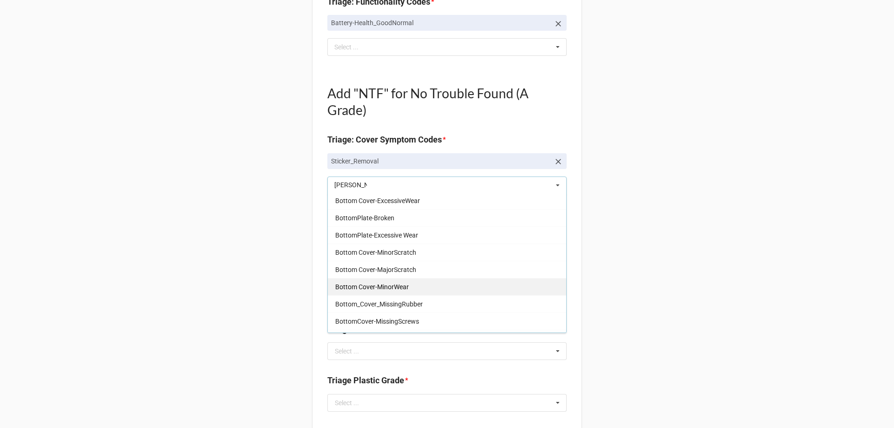
type input "[PERSON_NAME]"
click at [375, 290] on span "Bottom Cover-MinorWear" at bounding box center [372, 286] width 74 height 7
type textarea "x"
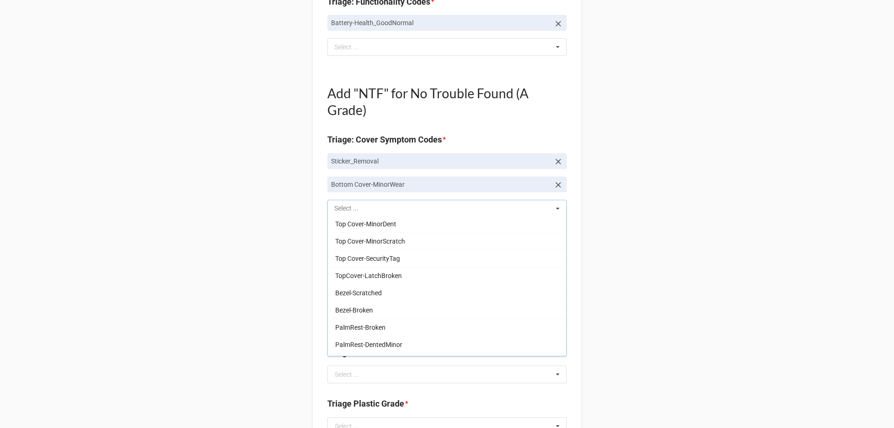
scroll to position [226, 0]
click at [299, 286] on div "Back Receiving Triage Imaging Cleaning Tech & Repair QC Packing Order Picking R…" at bounding box center [447, 302] width 894 height 1443
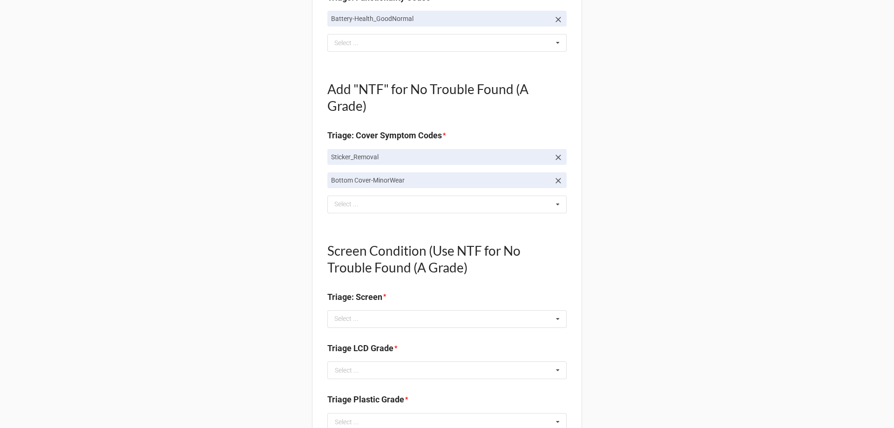
scroll to position [419, 0]
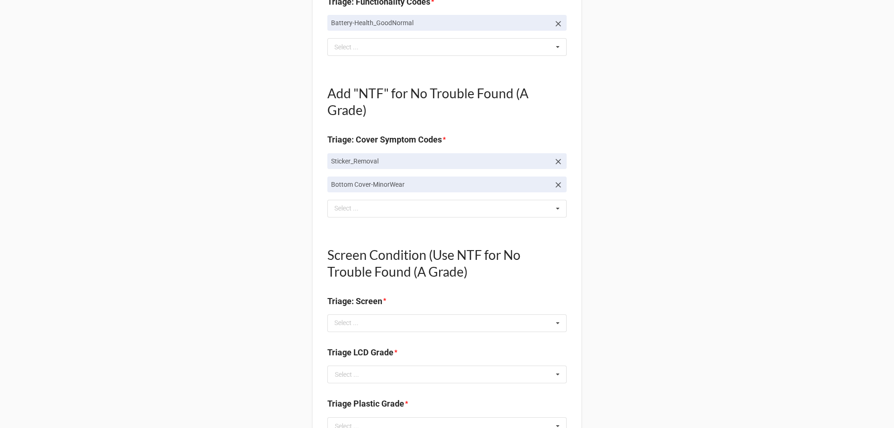
click at [562, 184] on link "Bottom Cover-MinorWear" at bounding box center [446, 185] width 239 height 16
click at [554, 186] on icon at bounding box center [558, 184] width 9 height 9
type textarea "x"
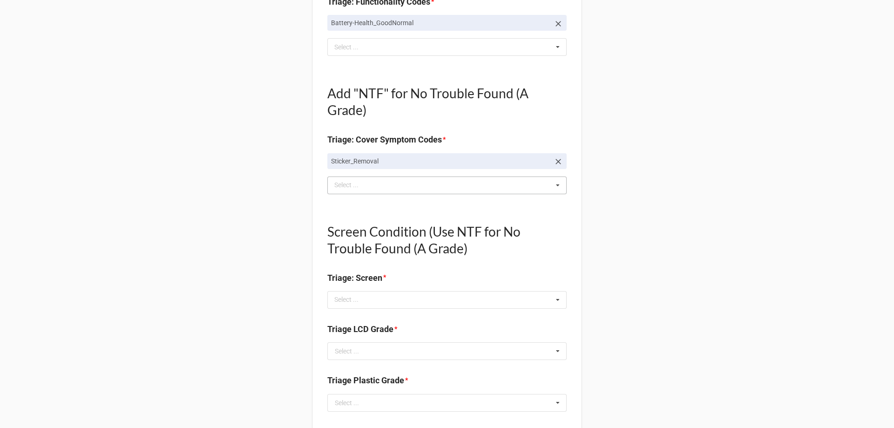
click at [544, 190] on div "bott Select ... Top Cover-Broken Top Cover-MajorDent Top Cover-MinorDent Top Co…" at bounding box center [446, 186] width 239 height 18
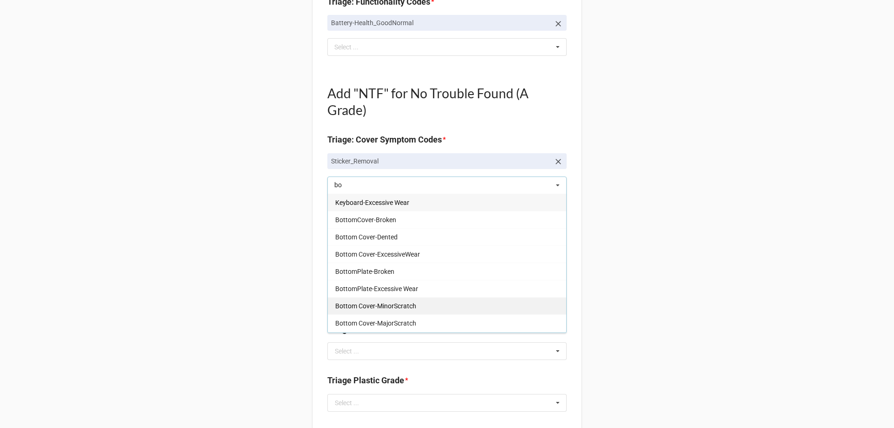
type input "bo"
click at [416, 303] on div "Bottom Cover-MinorScratch" at bounding box center [447, 305] width 238 height 17
type textarea "x"
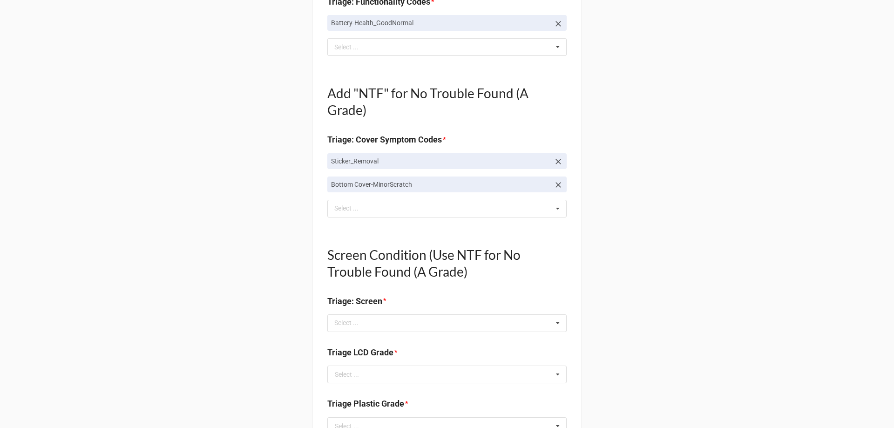
click at [42, 319] on div "Back Receiving Triage Imaging Cleaning Tech & Repair QC Packing Order Picking R…" at bounding box center [447, 302] width 894 height 1443
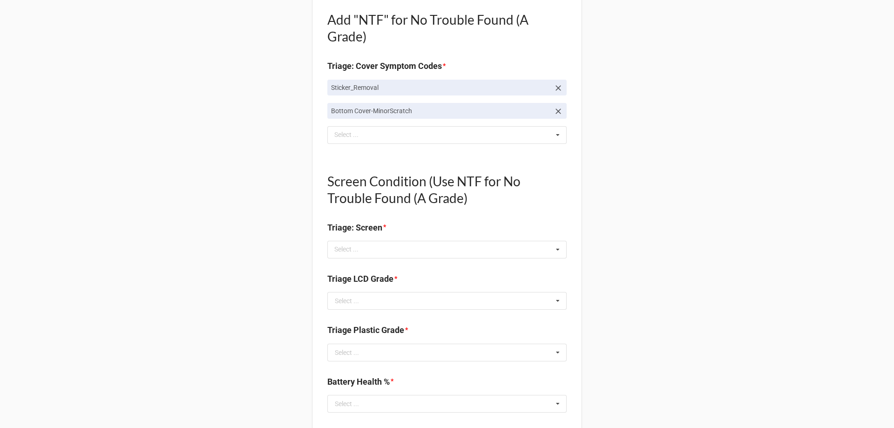
scroll to position [373, 0]
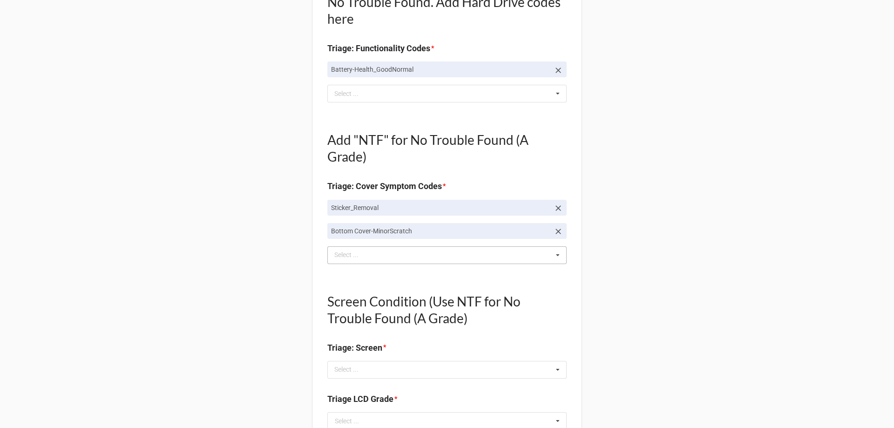
click at [340, 255] on div "Select ..." at bounding box center [352, 255] width 40 height 11
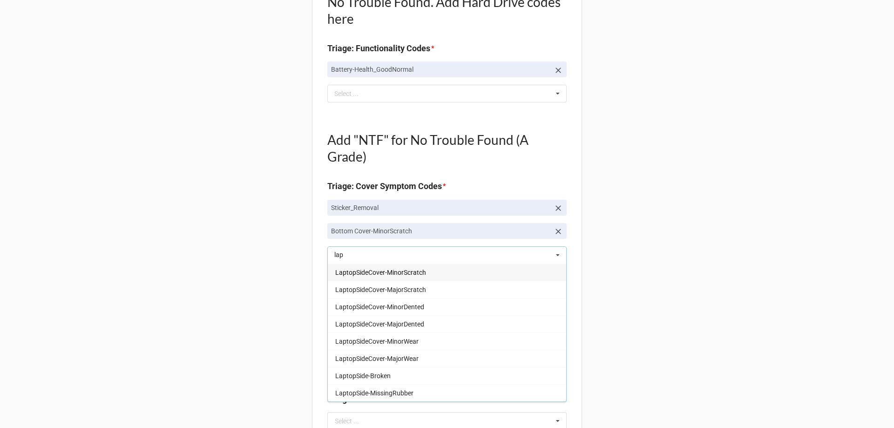
type input "lap"
click at [408, 273] on span "LaptopSideCover-MinorScratch" at bounding box center [380, 272] width 91 height 7
type textarea "x"
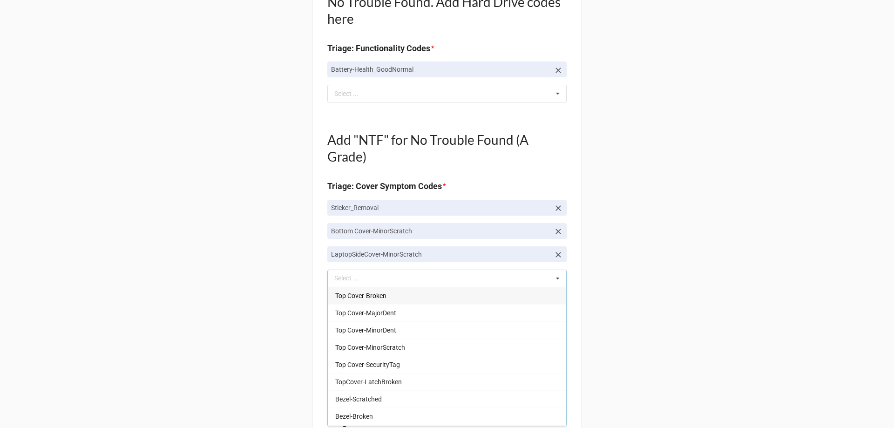
click at [163, 331] on div "Back Receiving Triage Imaging Cleaning Tech & Repair QC Packing Order Picking R…" at bounding box center [447, 360] width 894 height 1466
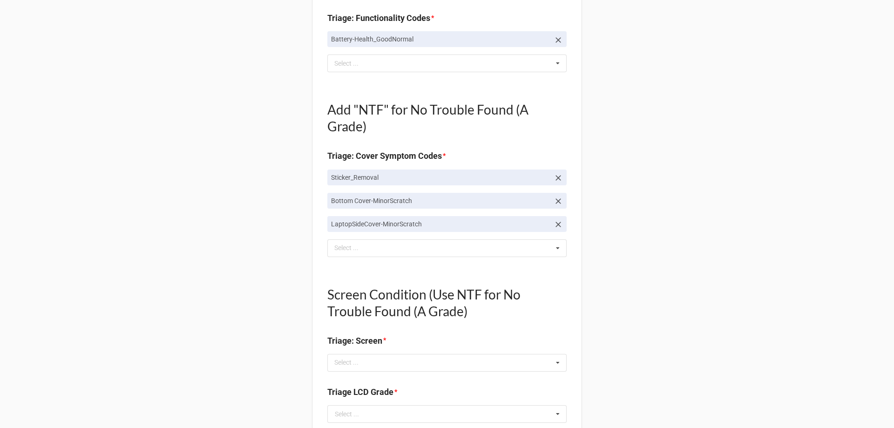
scroll to position [419, 0]
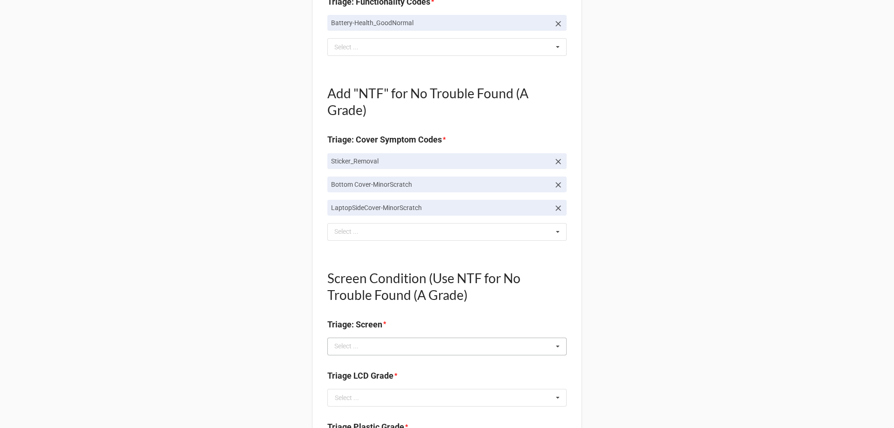
click at [389, 346] on div "Select ... No results found." at bounding box center [446, 347] width 239 height 18
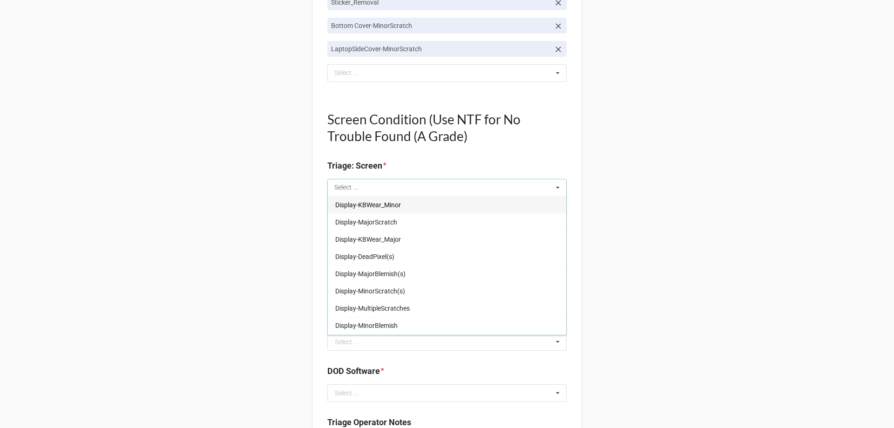
scroll to position [606, 0]
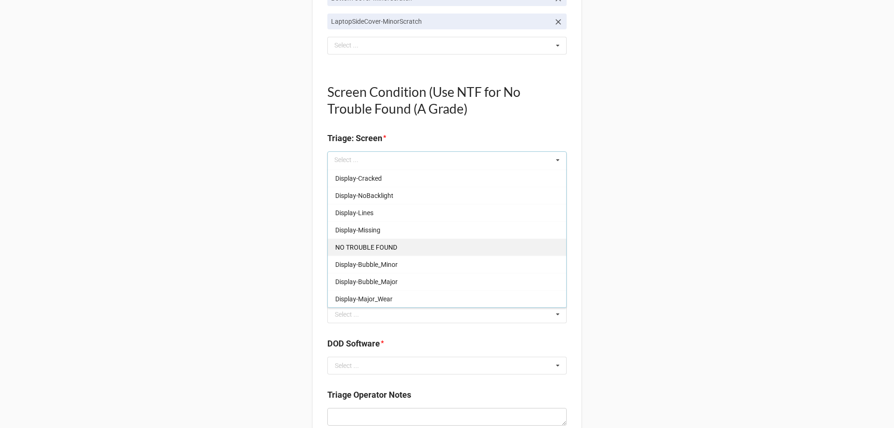
click at [381, 239] on div "NO TROUBLE FOUND" at bounding box center [447, 246] width 238 height 17
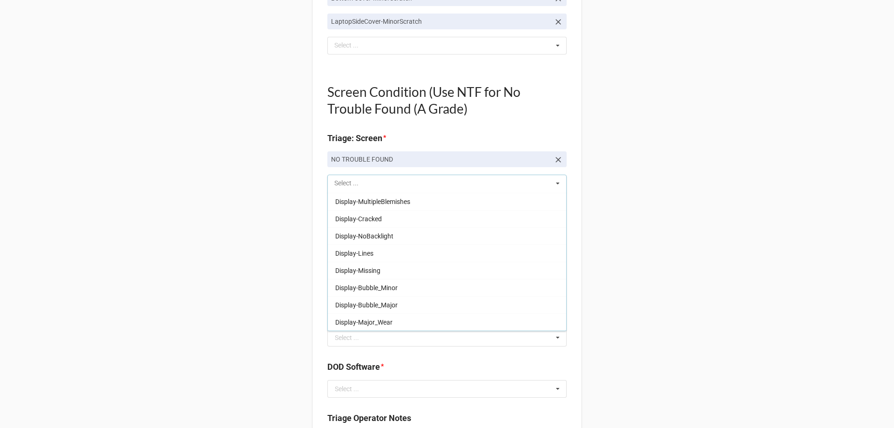
scroll to position [137, 0]
drag, startPoint x: 253, startPoint y: 258, endPoint x: 272, endPoint y: 269, distance: 22.0
click at [261, 263] on div "Back Receiving Triage Imaging Cleaning Tech & Repair QC Packing Order Picking R…" at bounding box center [447, 138] width 894 height 1489
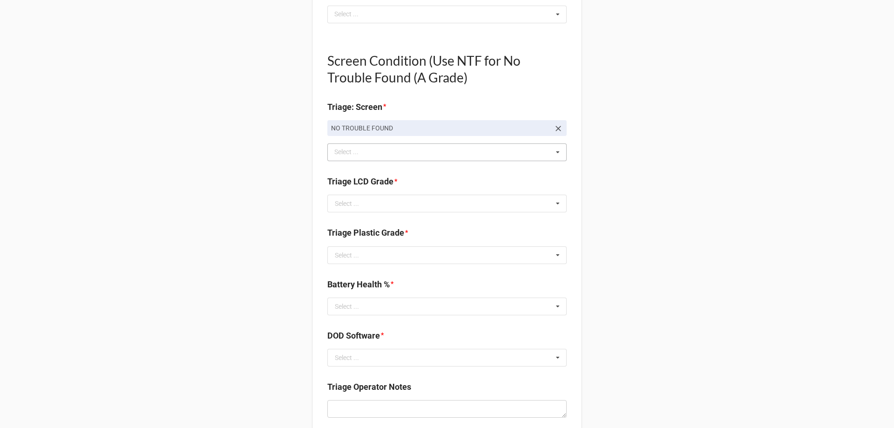
scroll to position [559, 0]
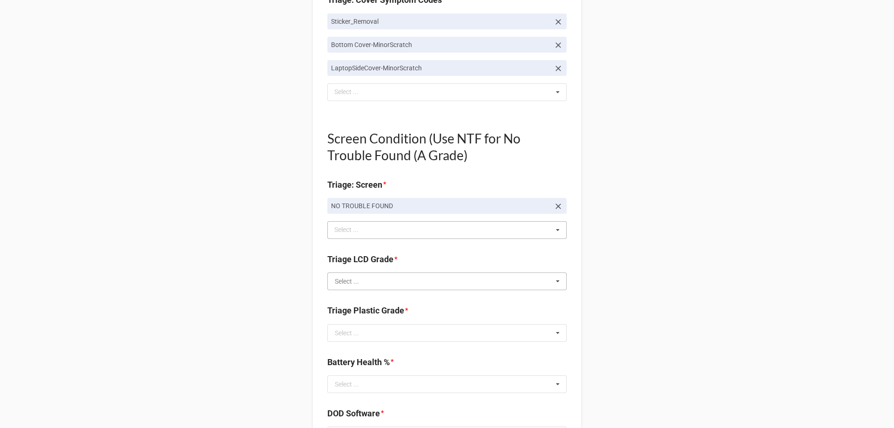
click at [402, 274] on input "text" at bounding box center [447, 281] width 238 height 17
click at [401, 293] on div "A" at bounding box center [447, 298] width 238 height 17
click at [407, 337] on input "text" at bounding box center [447, 333] width 238 height 17
click at [390, 386] on div "C" at bounding box center [447, 384] width 238 height 17
type textarea "x"
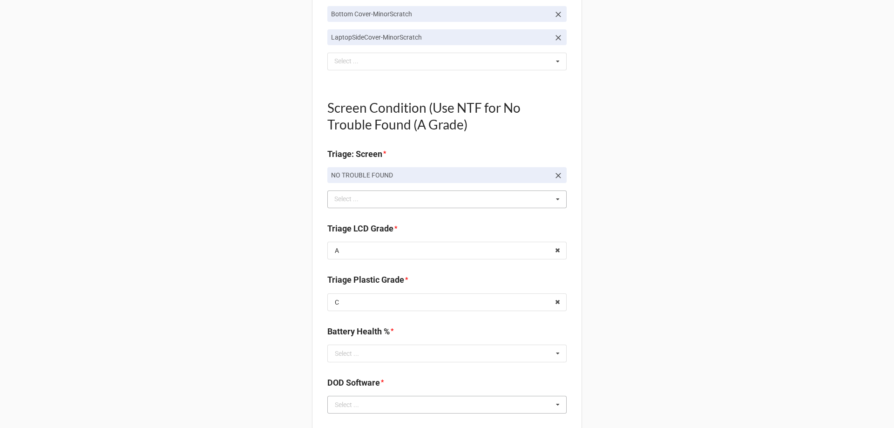
scroll to position [606, 0]
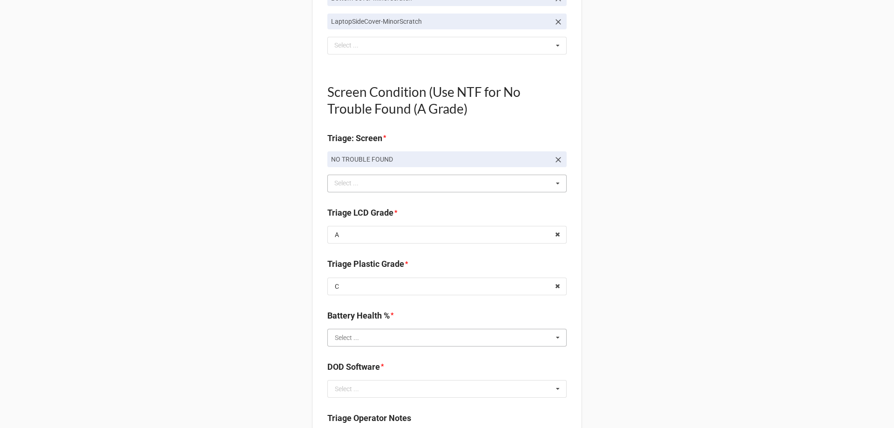
click at [387, 340] on input "text" at bounding box center [447, 337] width 238 height 17
type input "56"
click at [389, 298] on div "56%" at bounding box center [447, 303] width 238 height 17
type textarea "x"
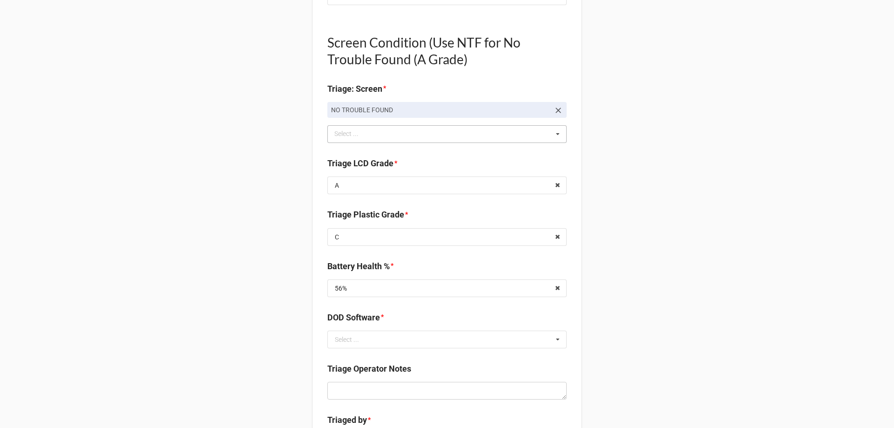
scroll to position [792, 0]
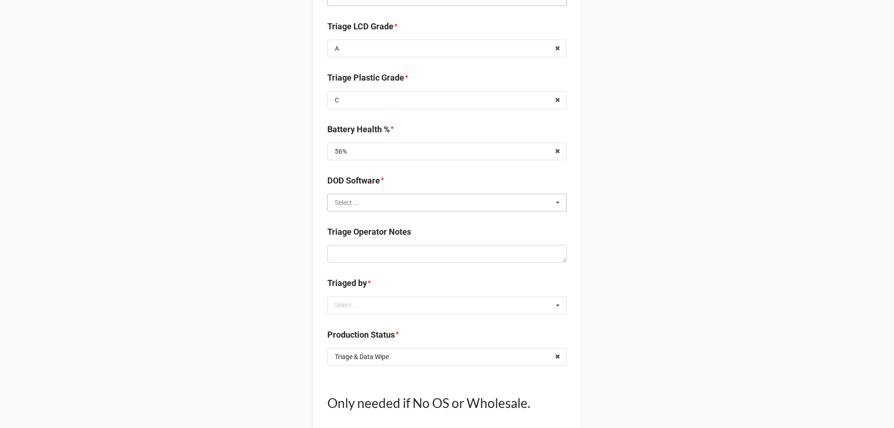
click at [374, 207] on input "text" at bounding box center [447, 202] width 238 height 17
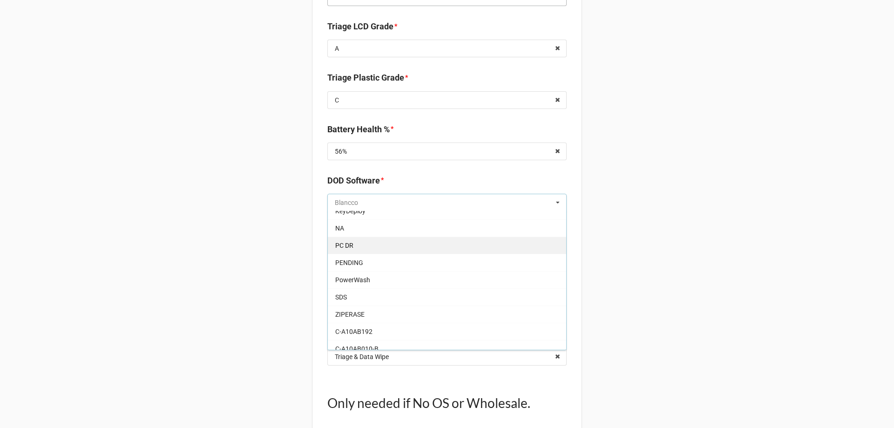
scroll to position [47, 0]
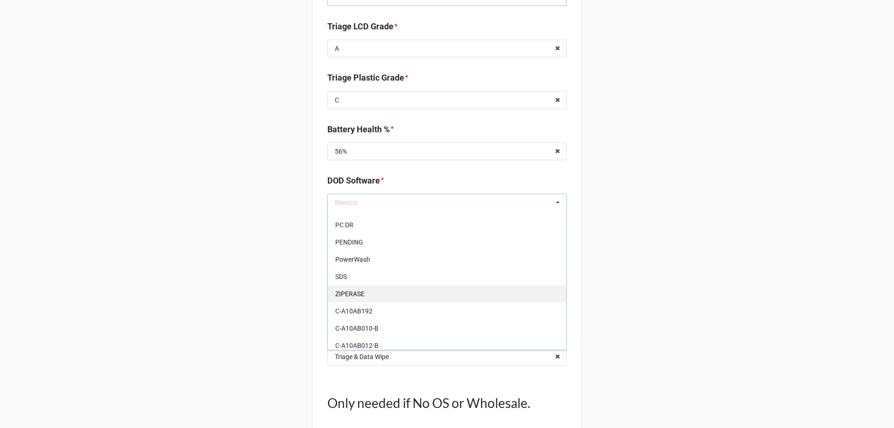
click at [364, 288] on div "ZIPERASE" at bounding box center [447, 293] width 238 height 17
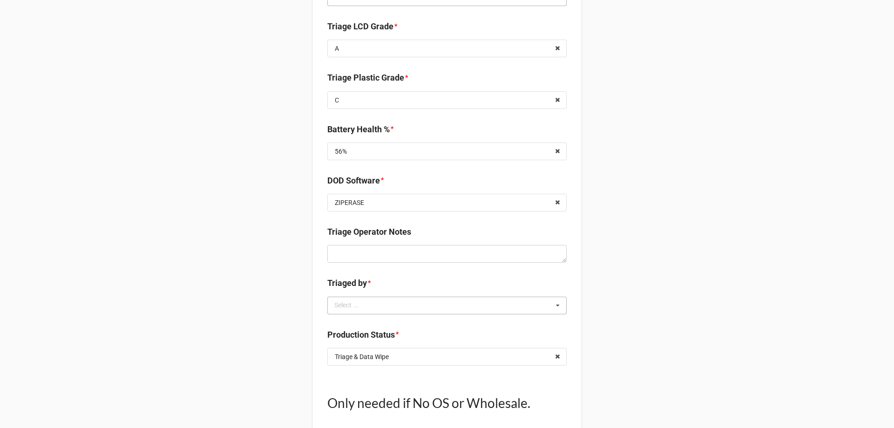
click at [388, 309] on div "Select ... No results found." at bounding box center [446, 306] width 239 height 18
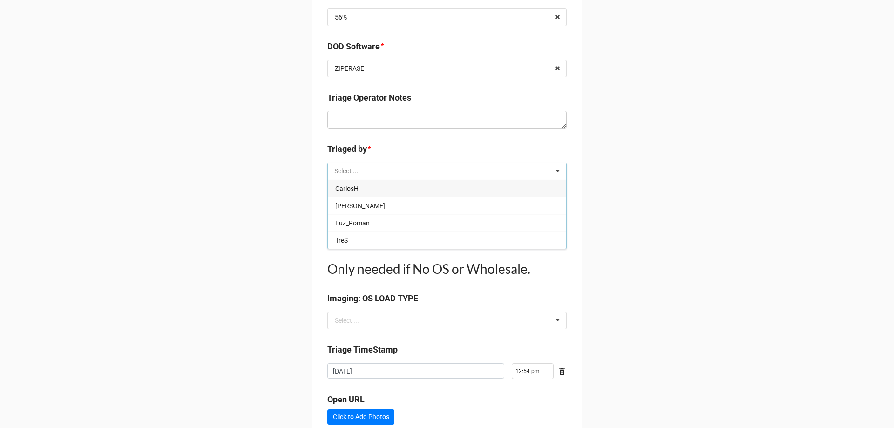
scroll to position [932, 0]
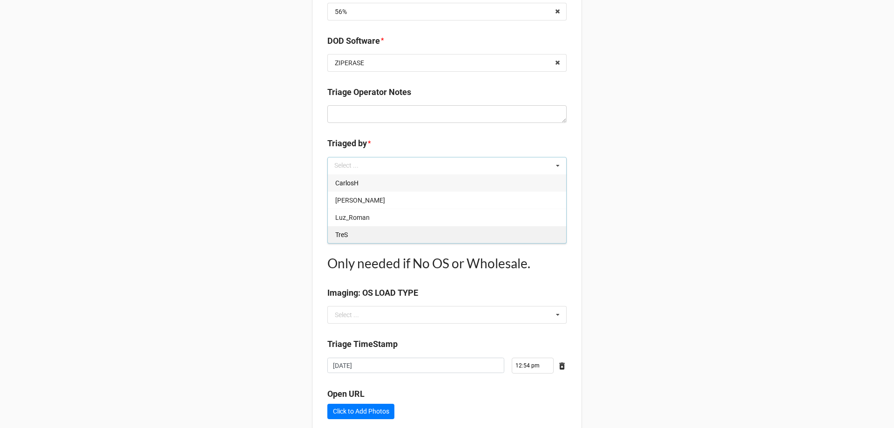
click at [365, 236] on div "TreS" at bounding box center [447, 234] width 238 height 17
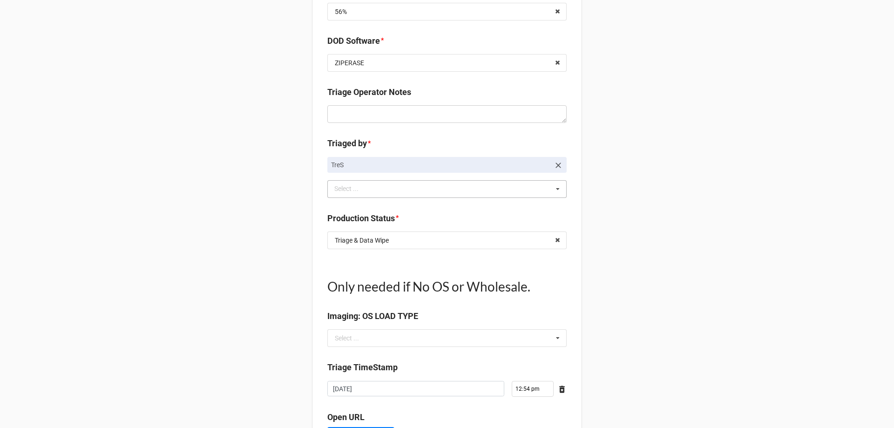
click at [551, 238] on icon at bounding box center [558, 240] width 14 height 17
click at [546, 241] on input "text" at bounding box center [447, 240] width 238 height 17
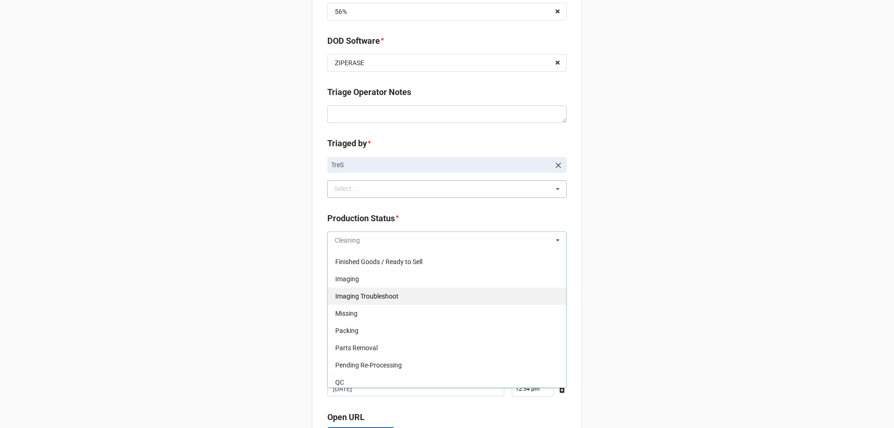
scroll to position [47, 0]
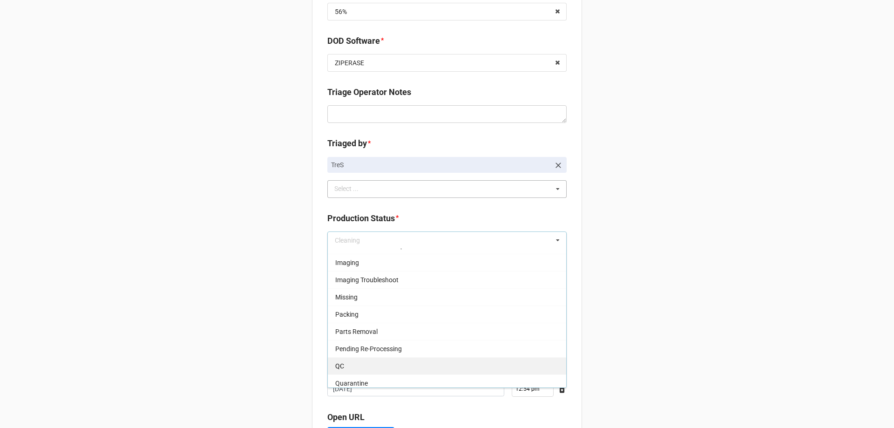
click at [399, 359] on div "QC" at bounding box center [447, 365] width 238 height 17
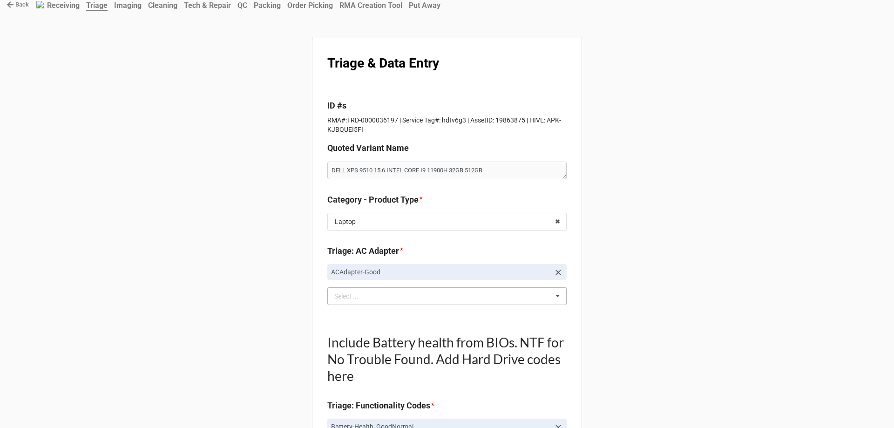
scroll to position [0, 0]
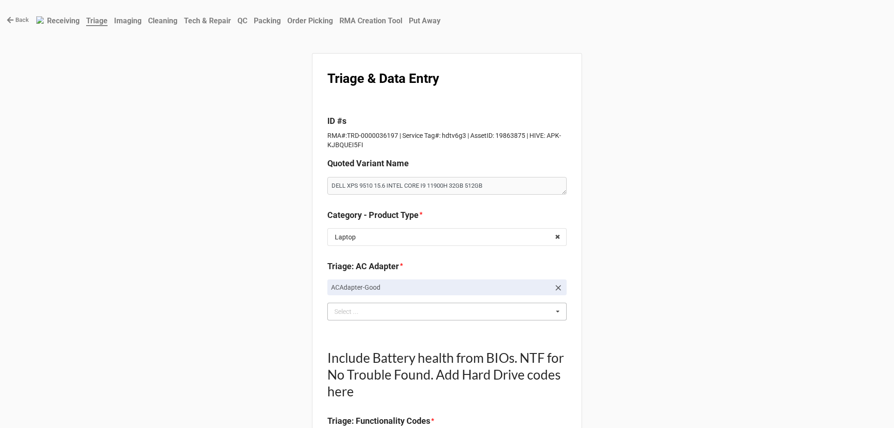
click at [347, 136] on p "RMA#:TRD-0000036197 | Service Tag#: hdtv6g3 | AssetID: 19863875 | HIVE: APK-KJB…" at bounding box center [446, 140] width 239 height 19
drag, startPoint x: 342, startPoint y: 136, endPoint x: 354, endPoint y: 137, distance: 11.3
click at [354, 137] on p "RMA#:TRD-0000036197 | Service Tag#: hdtv6g3 | AssetID: 19863875 | HIVE: APK-KJB…" at bounding box center [446, 140] width 239 height 19
drag, startPoint x: 346, startPoint y: 135, endPoint x: 394, endPoint y: 136, distance: 48.0
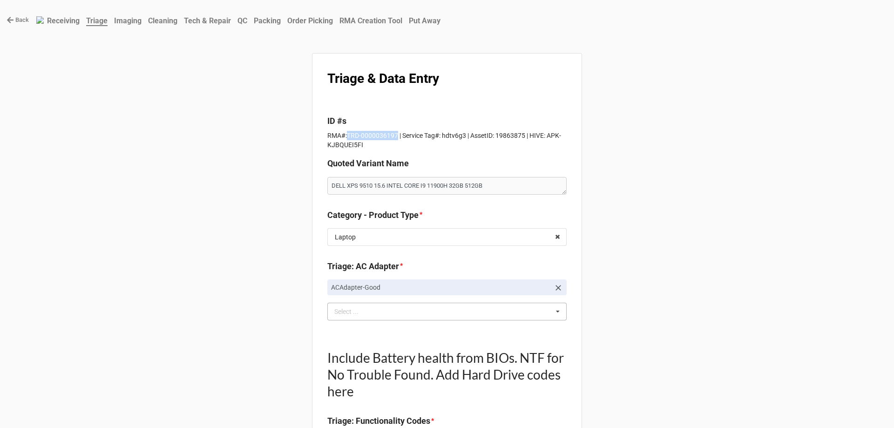
click at [394, 136] on p "RMA#:TRD-0000036197 | Service Tag#: hdtv6g3 | AssetID: 19863875 | HIVE: APK-KJB…" at bounding box center [446, 140] width 239 height 19
copy p "TRD-0000036197"
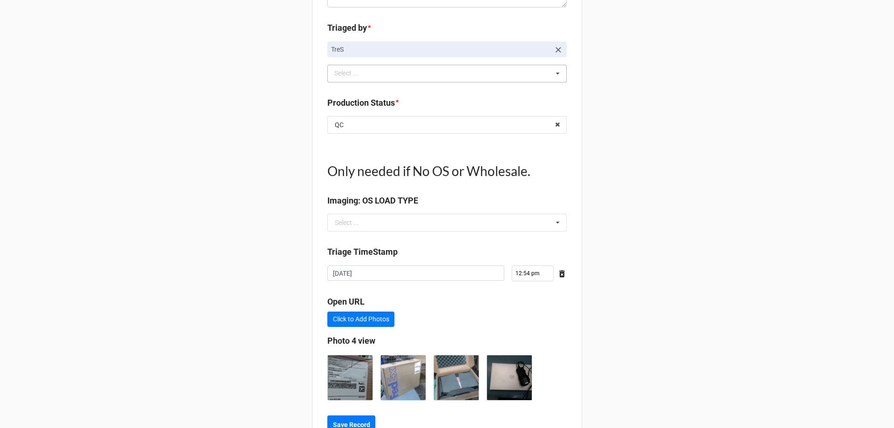
scroll to position [1084, 0]
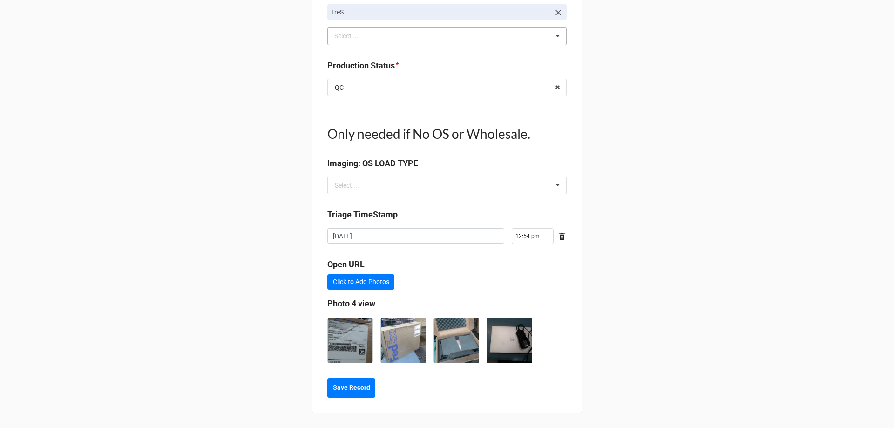
type textarea "x"
click at [351, 380] on button "Save Record" at bounding box center [351, 388] width 48 height 20
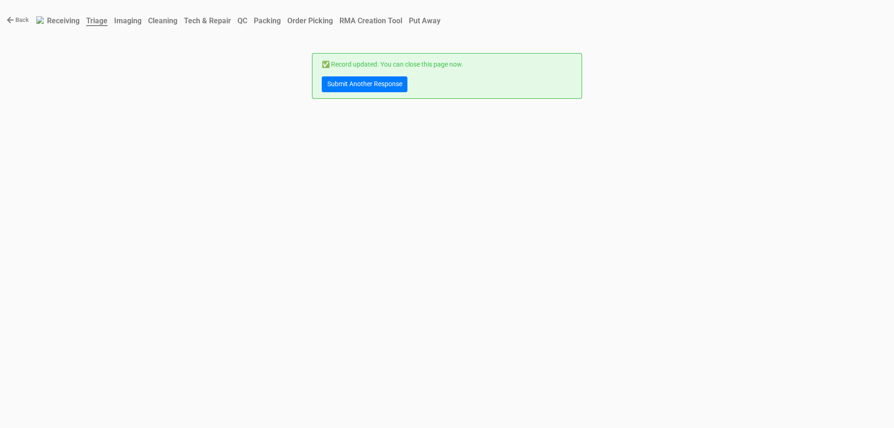
scroll to position [0, 0]
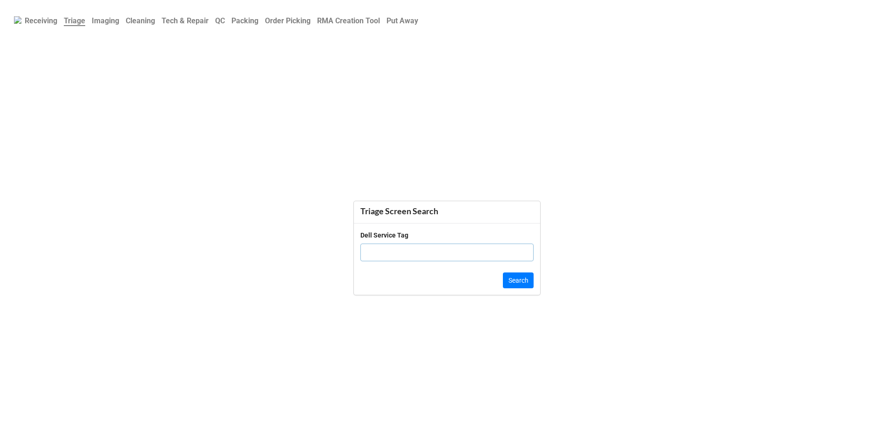
click at [225, 25] on b "QC" at bounding box center [220, 20] width 10 height 9
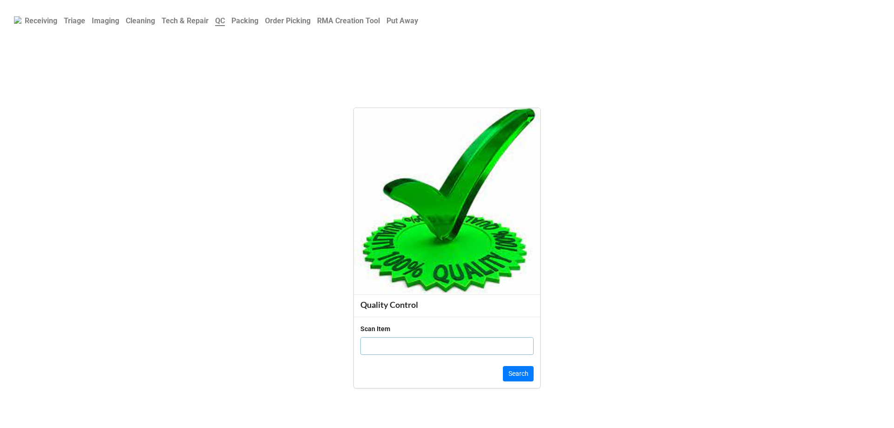
click at [401, 342] on input "text" at bounding box center [447, 346] width 173 height 18
click button "Search" at bounding box center [518, 374] width 31 height 16
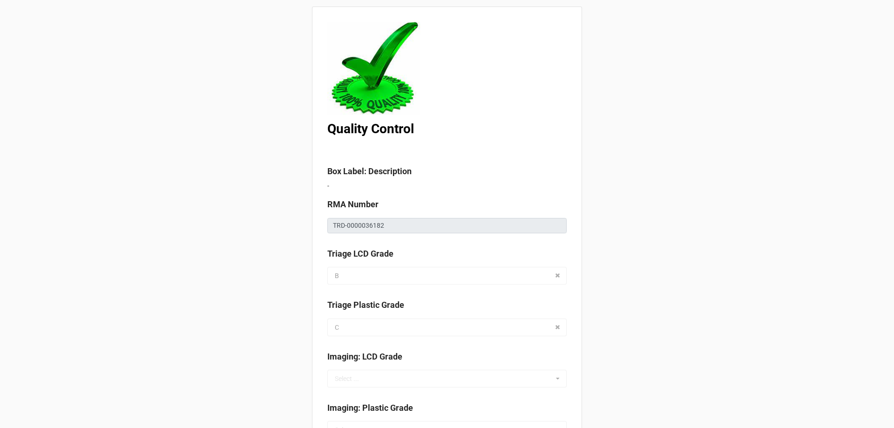
scroll to position [233, 0]
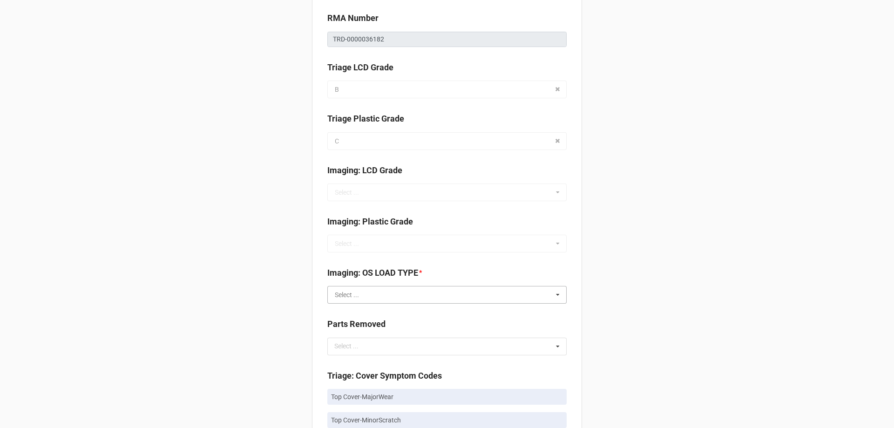
click at [397, 296] on input "text" at bounding box center [447, 294] width 238 height 17
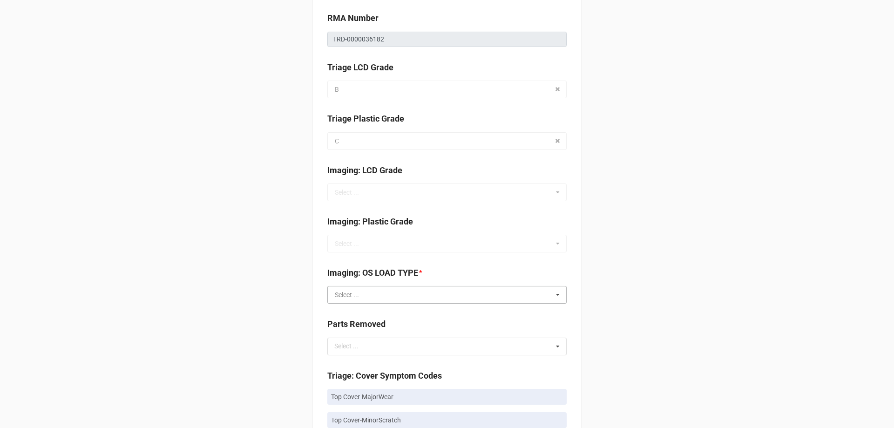
click at [374, 296] on input "text" at bounding box center [447, 294] width 238 height 17
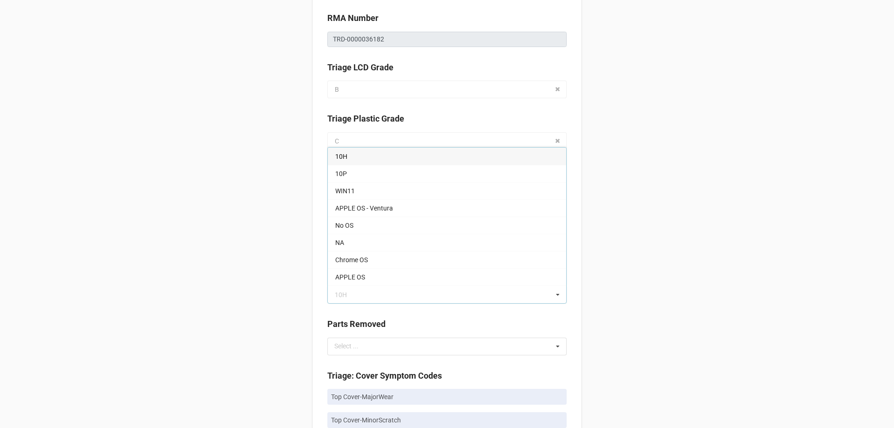
drag, startPoint x: 362, startPoint y: 221, endPoint x: 337, endPoint y: 227, distance: 25.8
click at [362, 221] on div "No OS" at bounding box center [447, 225] width 238 height 17
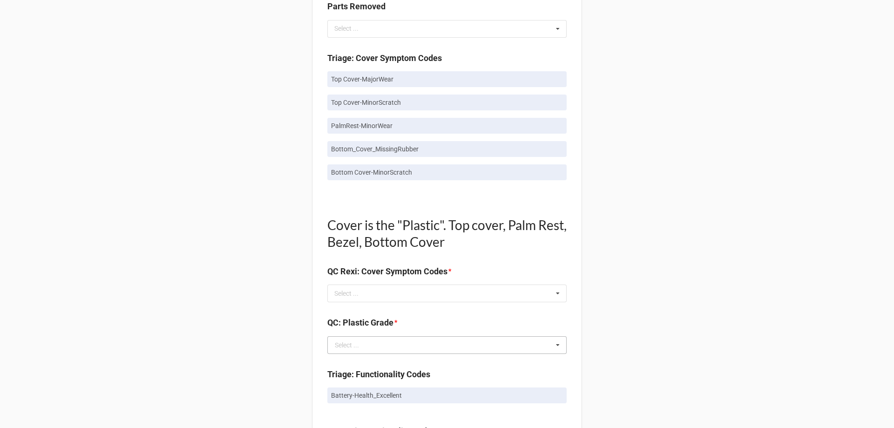
scroll to position [559, 0]
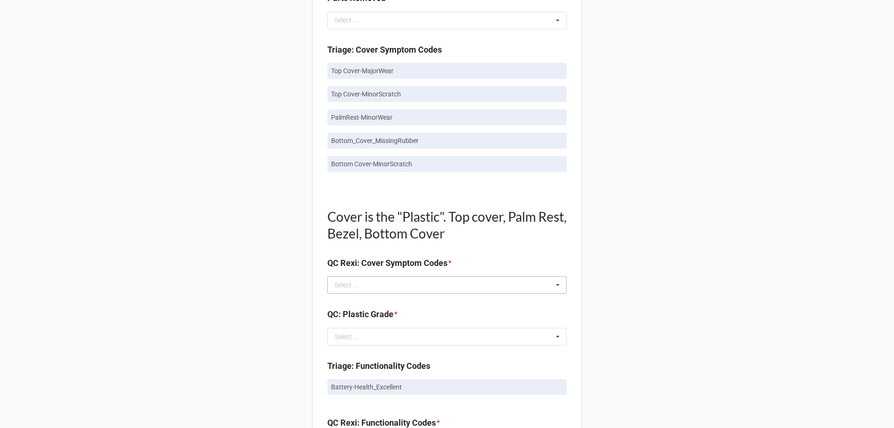
click at [380, 292] on div "Select ... No results found." at bounding box center [446, 285] width 239 height 18
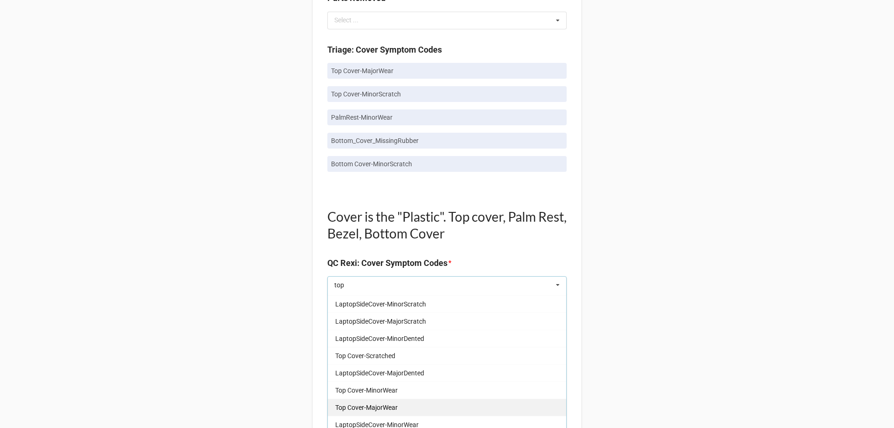
scroll to position [140, 0]
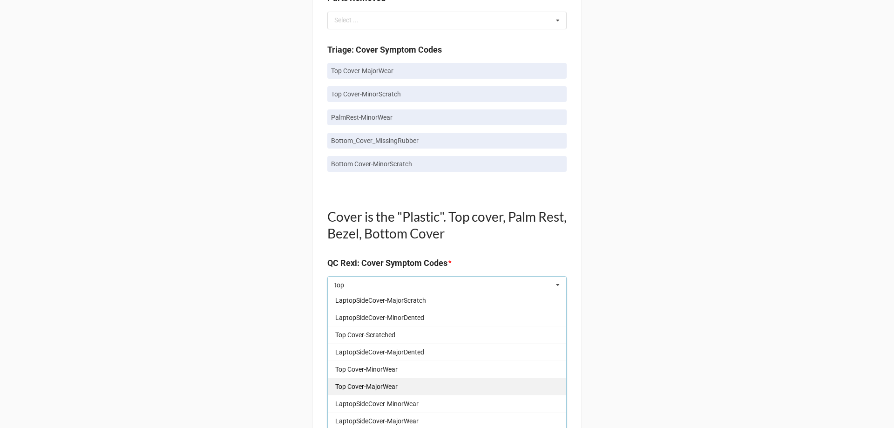
type input "top"
click at [400, 392] on div "Top Cover-MajorWear" at bounding box center [447, 386] width 238 height 17
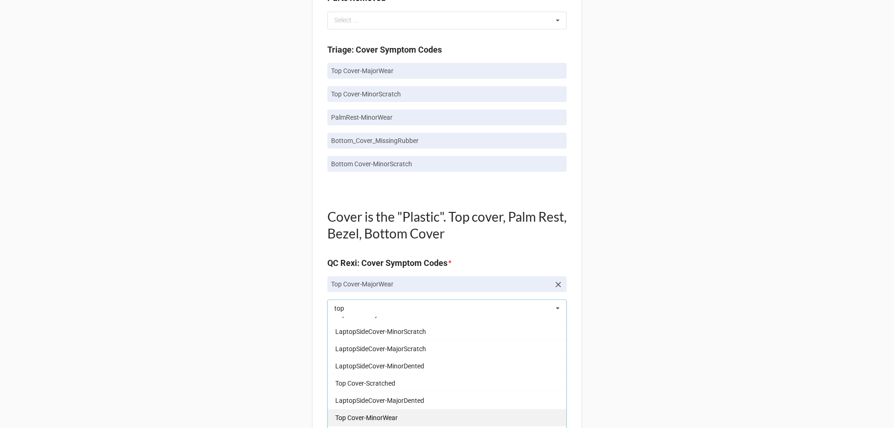
scroll to position [93, 0]
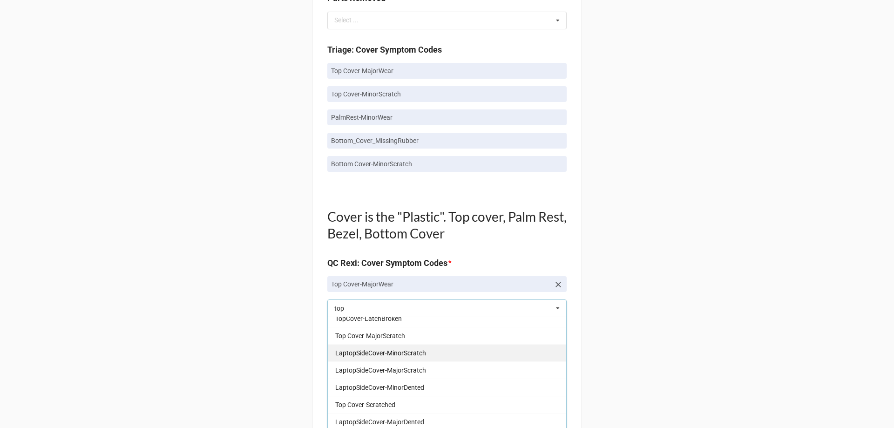
type input "top"
click at [416, 349] on span "LaptopSideCover-MinorScratch" at bounding box center [380, 352] width 91 height 7
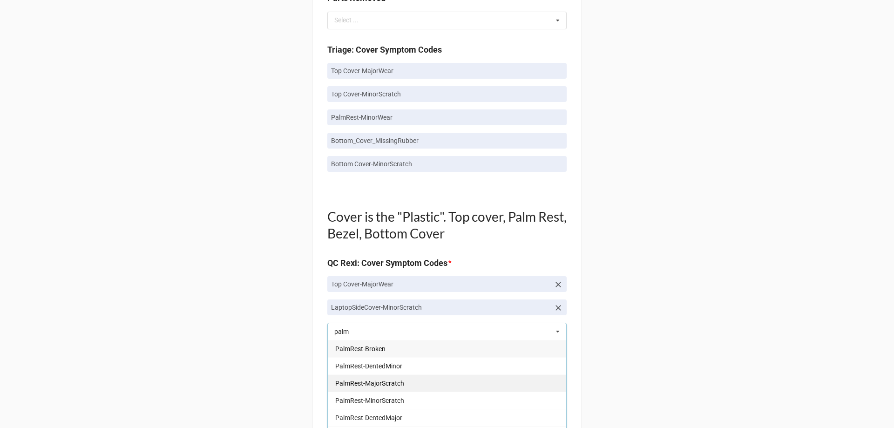
scroll to position [16, 0]
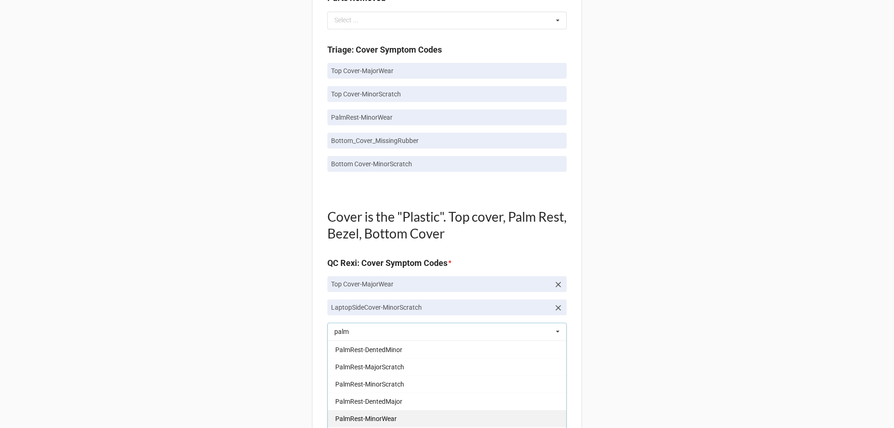
type input "palm"
click at [397, 417] on div "PalmRest-MinorWear" at bounding box center [447, 418] width 238 height 17
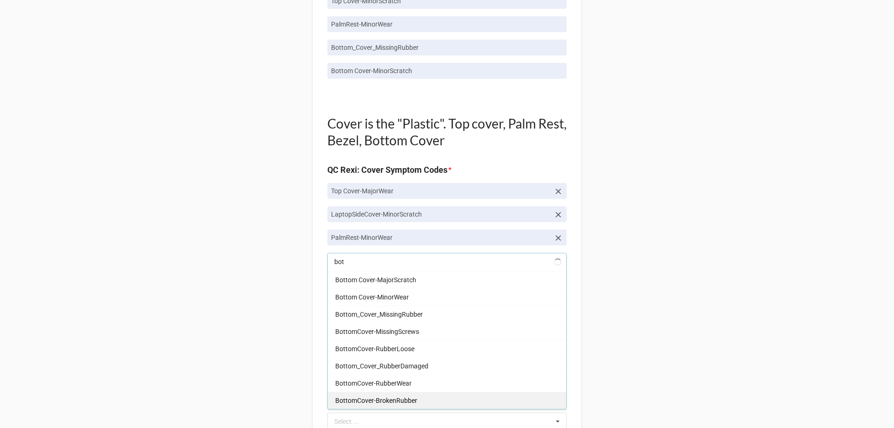
scroll to position [102, 0]
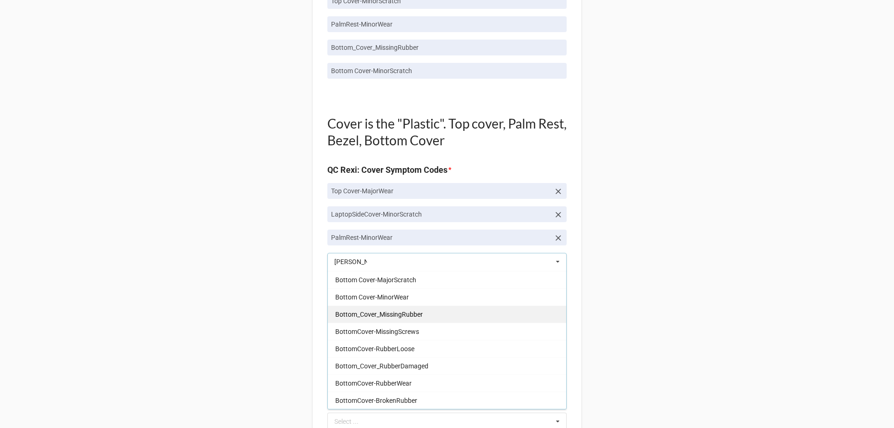
type input "[PERSON_NAME]"
click at [397, 317] on span "Bottom_Cover_MissingRubber" at bounding box center [379, 314] width 88 height 7
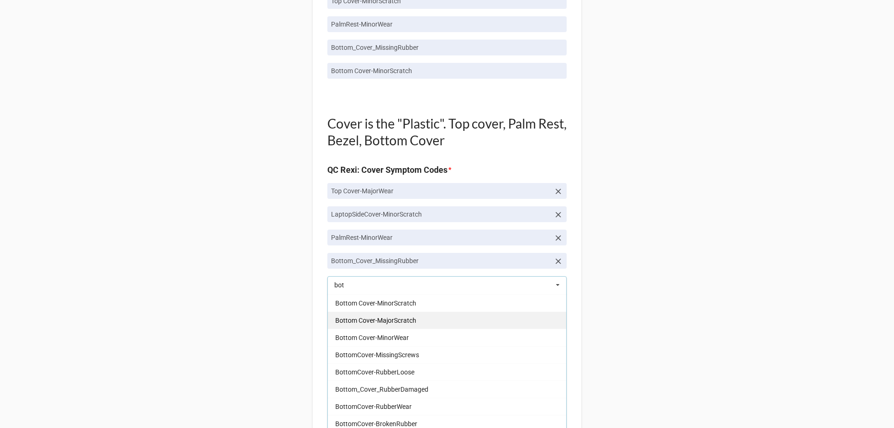
scroll to position [85, 0]
type input "[PERSON_NAME]"
click at [404, 300] on span "Bottom Cover-MinorScratch" at bounding box center [375, 302] width 81 height 7
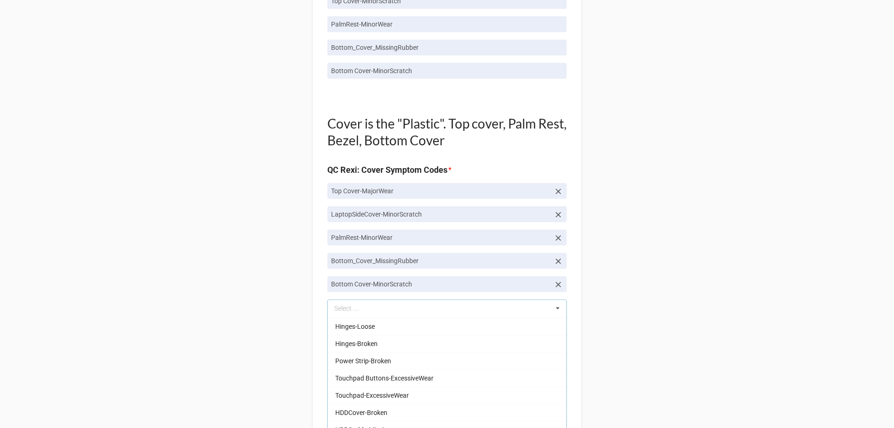
click at [275, 314] on div "Back Receiving Triage Imaging Cleaning Tech & Repair QC Packing Order Picking R…" at bounding box center [447, 244] width 894 height 1792
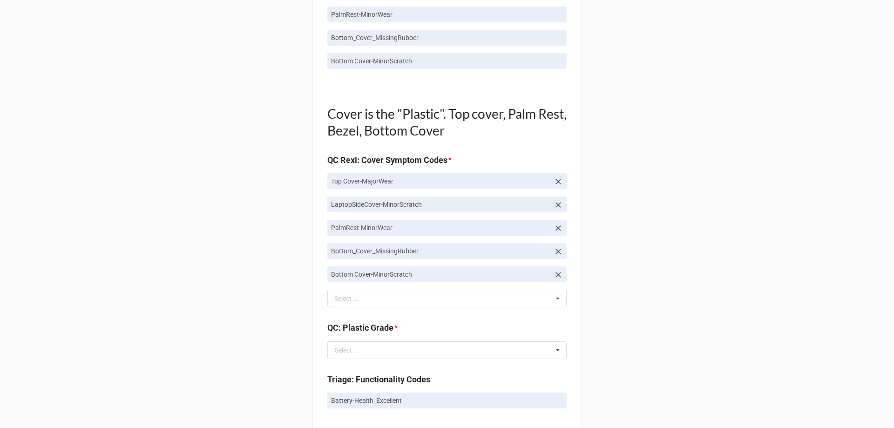
scroll to position [745, 0]
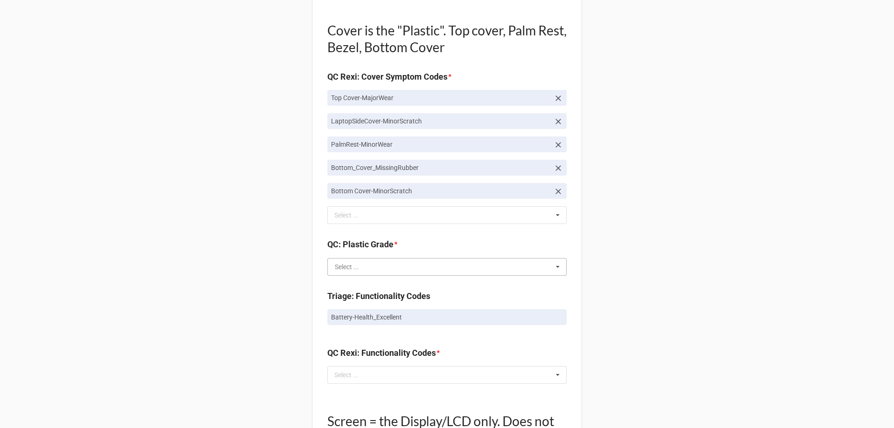
click at [364, 271] on input "text" at bounding box center [447, 267] width 238 height 17
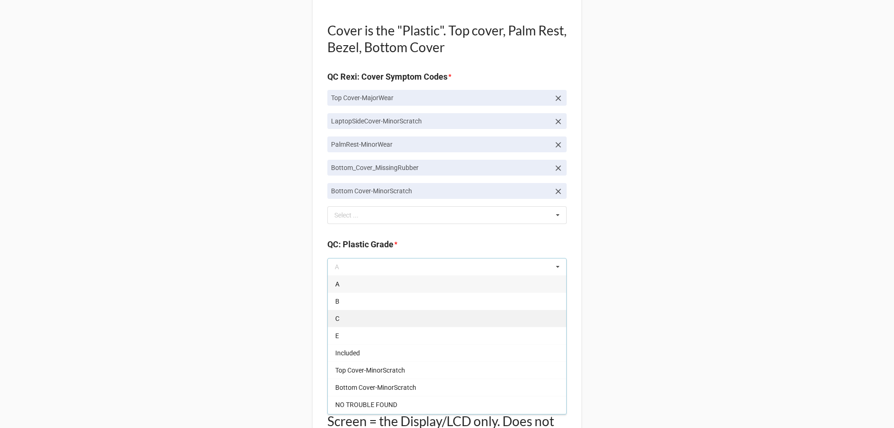
click at [372, 321] on div "C" at bounding box center [447, 318] width 238 height 17
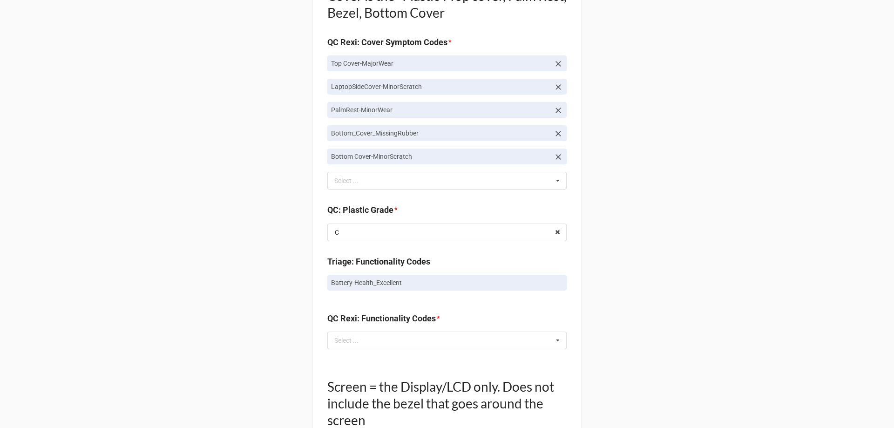
scroll to position [838, 0]
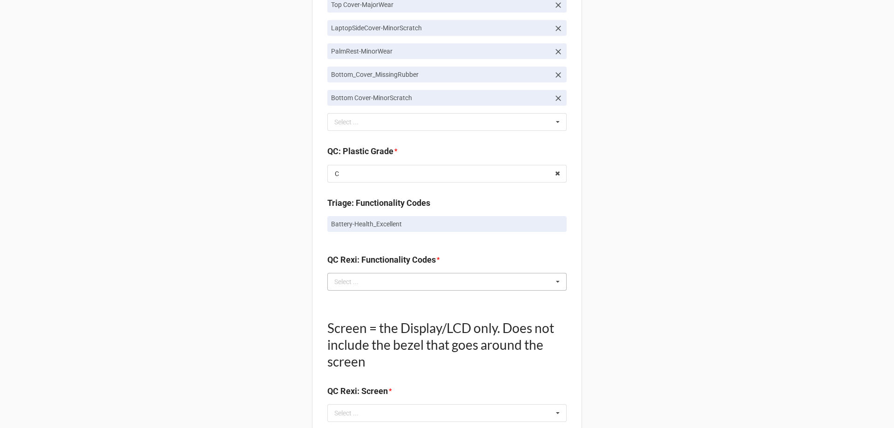
click at [388, 277] on div "Select ... No results found." at bounding box center [446, 282] width 239 height 18
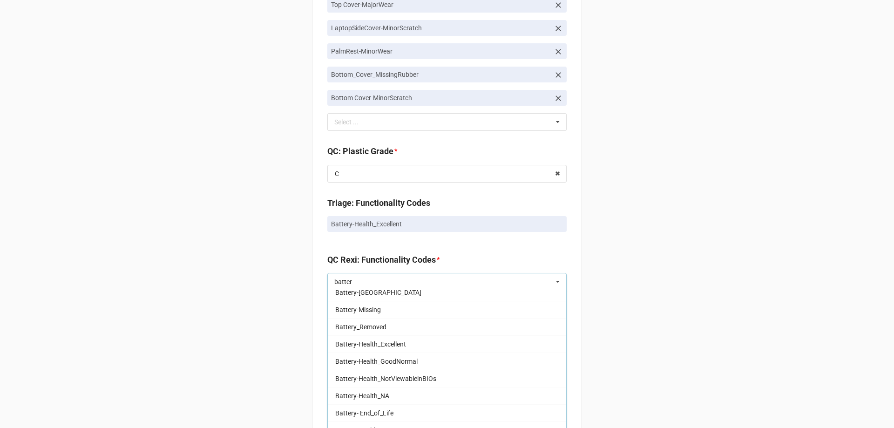
scroll to position [93, 0]
type input "batter"
click at [389, 343] on span "Battery-Health_Excellent" at bounding box center [370, 343] width 71 height 7
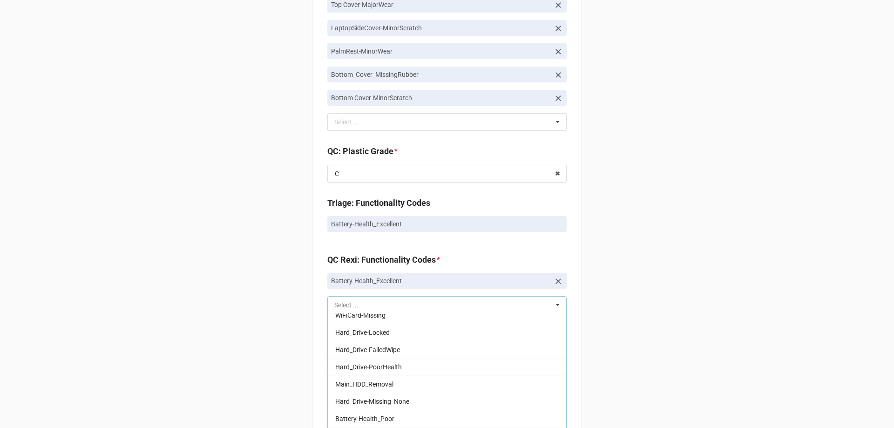
scroll to position [283, 0]
click at [231, 361] on div "Back Receiving Triage Imaging Cleaning Tech & Repair QC Packing Order Picking R…" at bounding box center [447, 69] width 894 height 1815
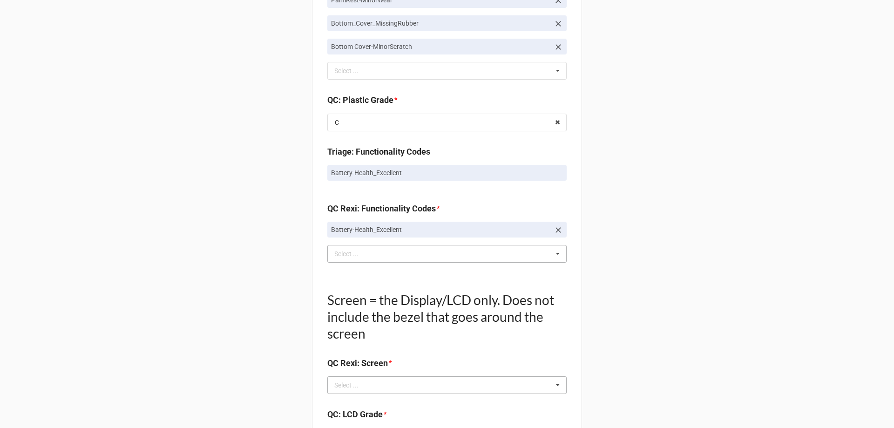
scroll to position [932, 0]
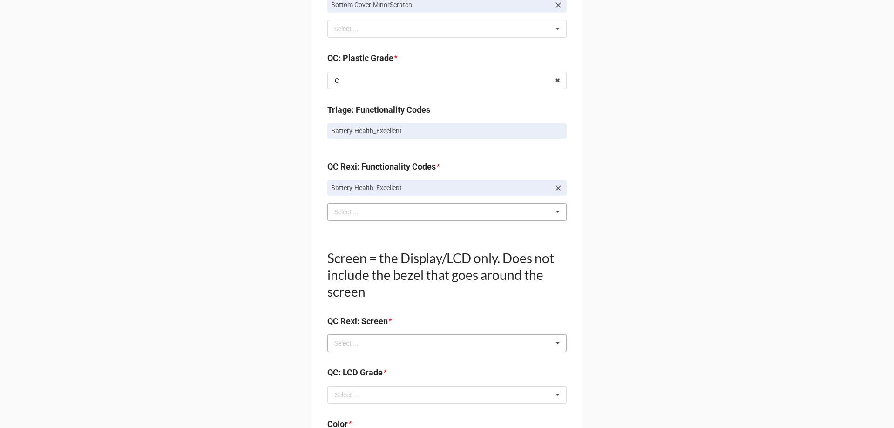
click at [360, 340] on div "Select ..." at bounding box center [352, 343] width 40 height 11
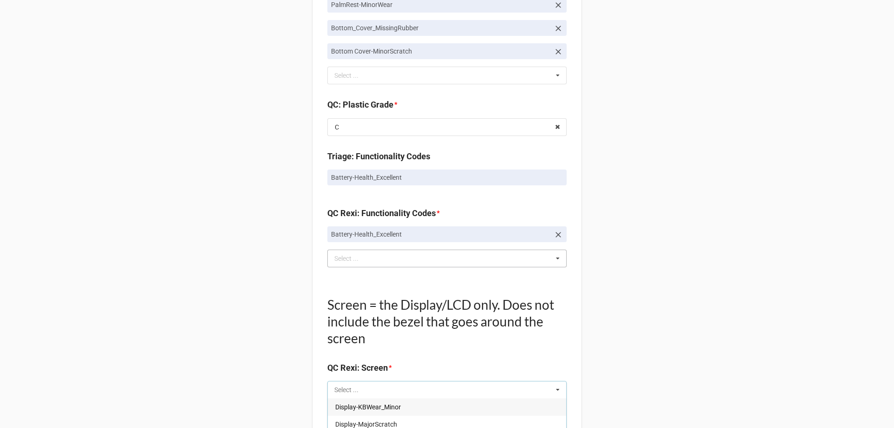
scroll to position [1025, 0]
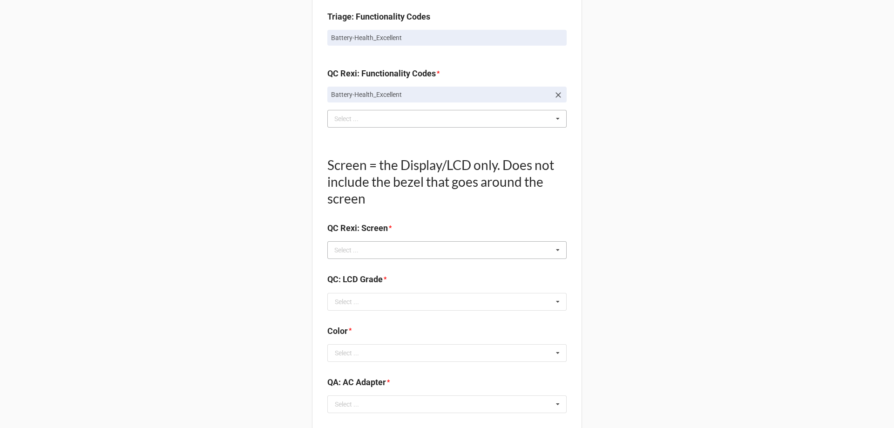
click at [392, 243] on div "Select ... Display-KBWear_Minor Display-MajorScratch Display-KBWear_Major Displ…" at bounding box center [446, 250] width 239 height 18
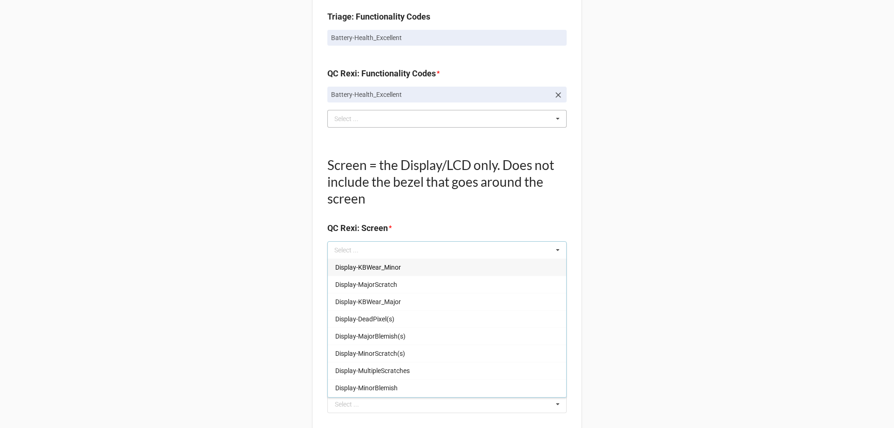
click at [397, 271] on span "Display-KBWear_Minor" at bounding box center [368, 267] width 66 height 7
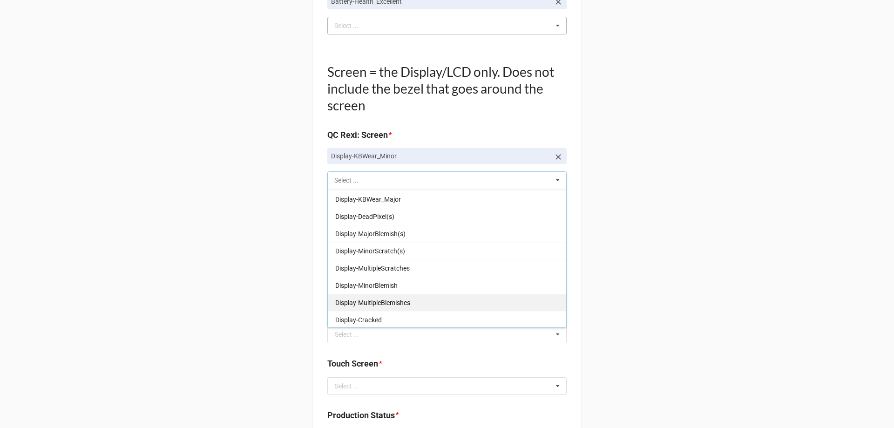
scroll to position [0, 0]
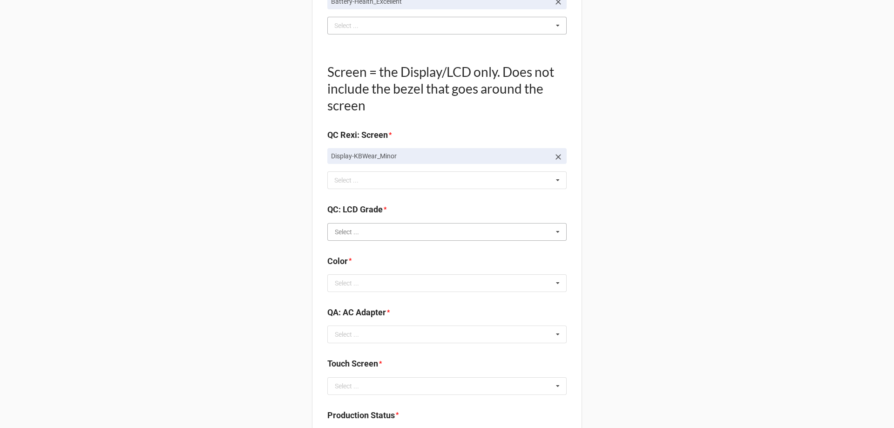
click at [388, 232] on input "text" at bounding box center [447, 232] width 238 height 17
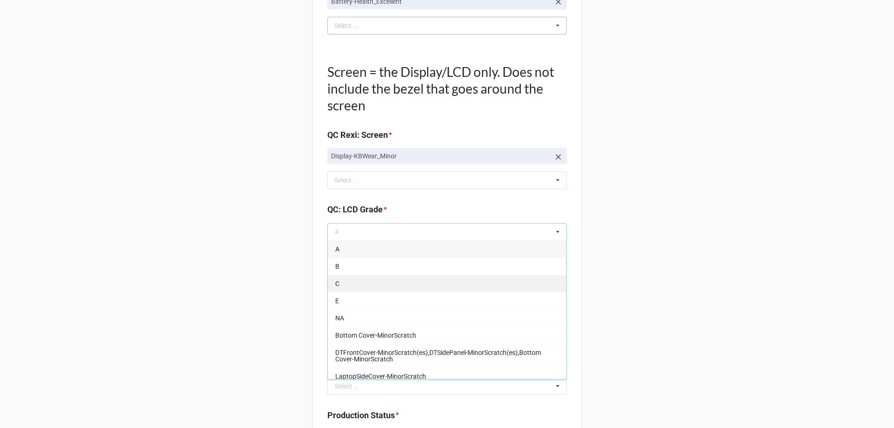
click at [379, 277] on div "C" at bounding box center [447, 283] width 238 height 17
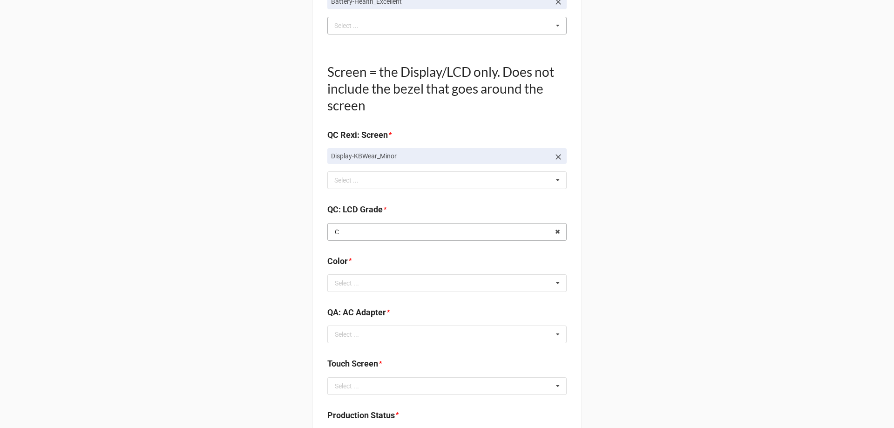
click at [386, 238] on input "text" at bounding box center [447, 232] width 238 height 17
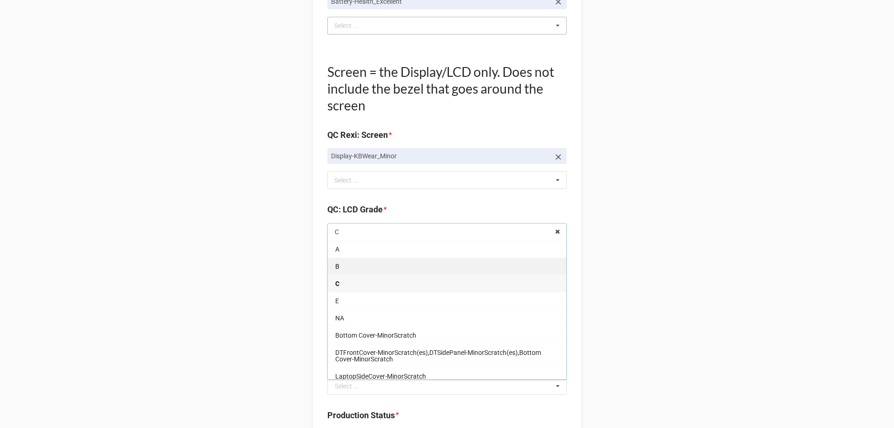
click at [382, 263] on div "B" at bounding box center [447, 266] width 238 height 17
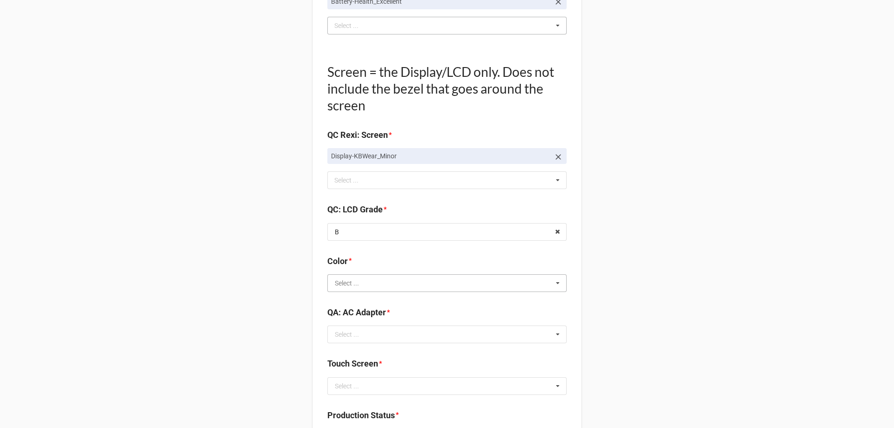
click at [381, 281] on input "text" at bounding box center [447, 283] width 238 height 17
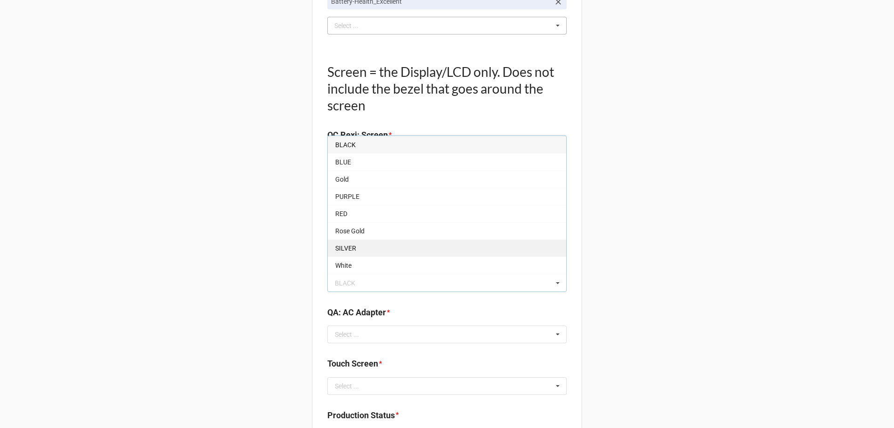
click at [378, 251] on div "SILVER" at bounding box center [447, 247] width 238 height 17
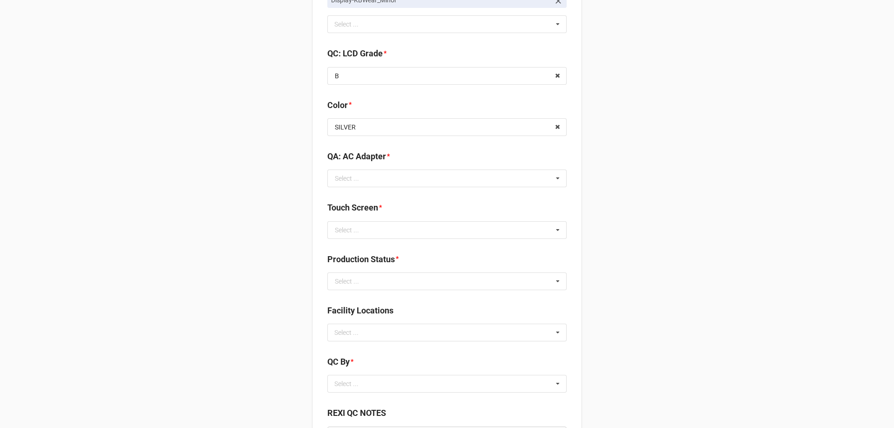
scroll to position [1304, 0]
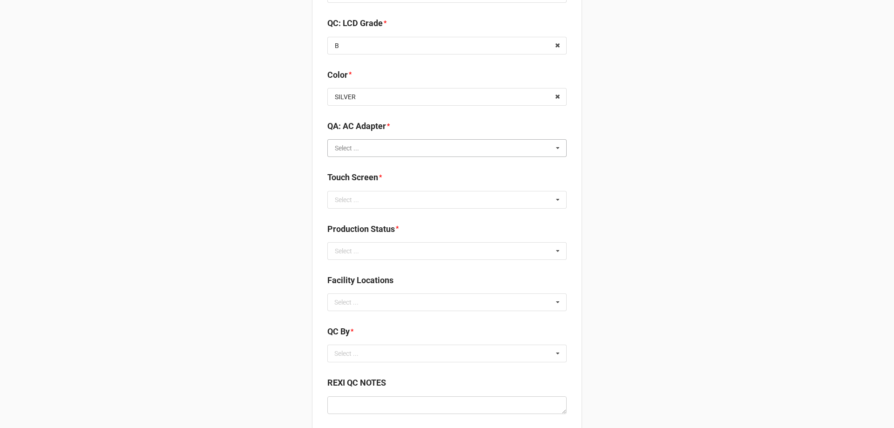
click at [364, 155] on input "text" at bounding box center [447, 148] width 238 height 17
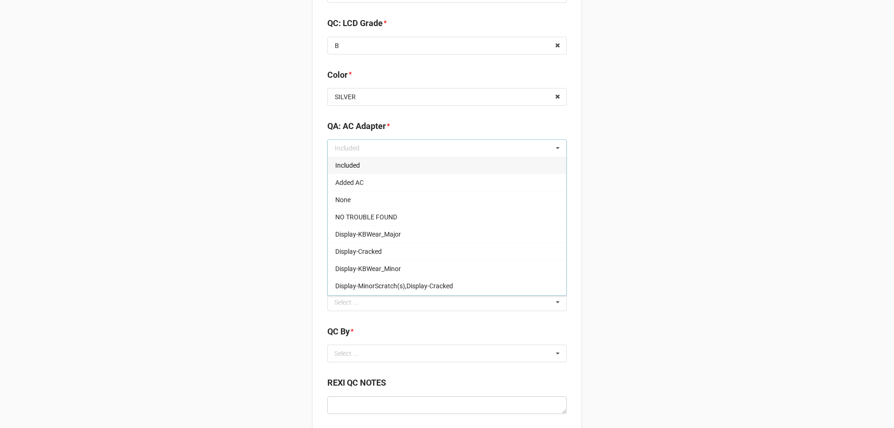
click at [363, 167] on div "Included" at bounding box center [447, 165] width 238 height 17
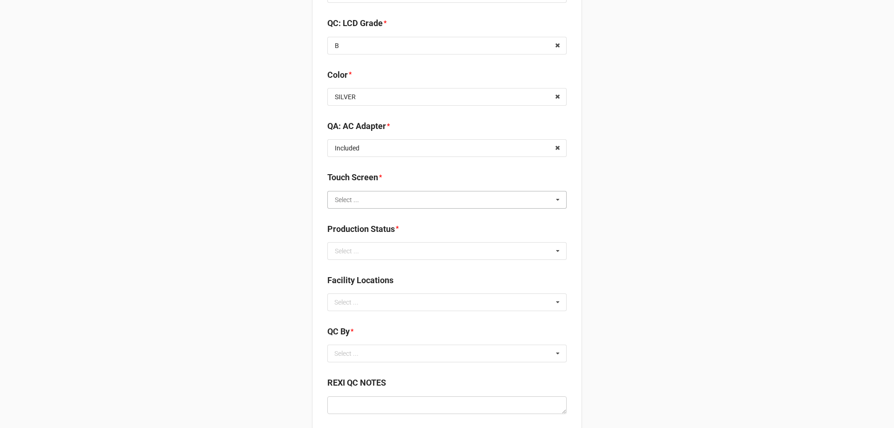
click at [387, 203] on input "text" at bounding box center [447, 199] width 238 height 17
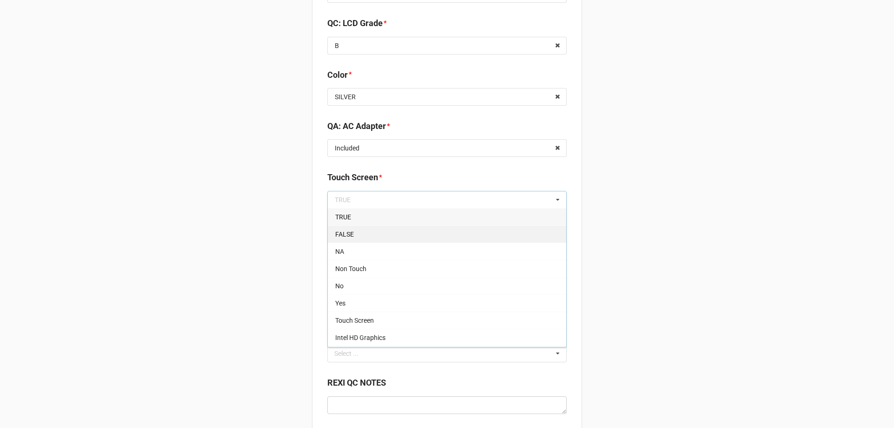
click at [374, 234] on div "FALSE" at bounding box center [447, 233] width 238 height 17
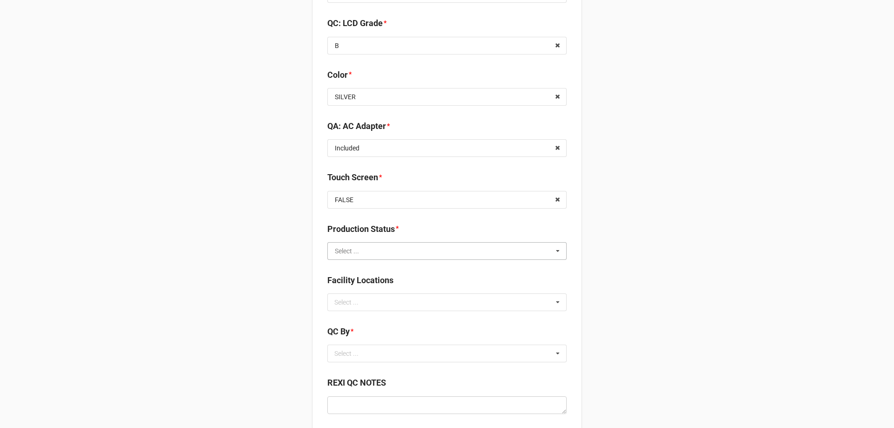
click at [373, 245] on input "text" at bounding box center [447, 251] width 238 height 17
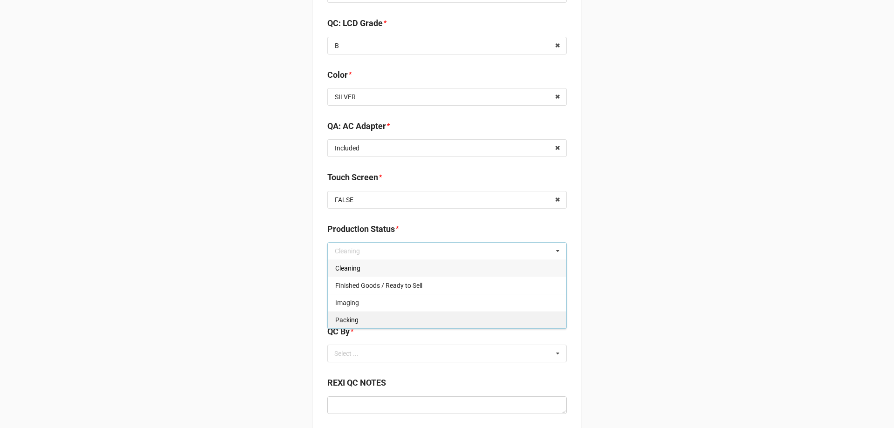
click at [350, 321] on span "Packing" at bounding box center [346, 319] width 23 height 7
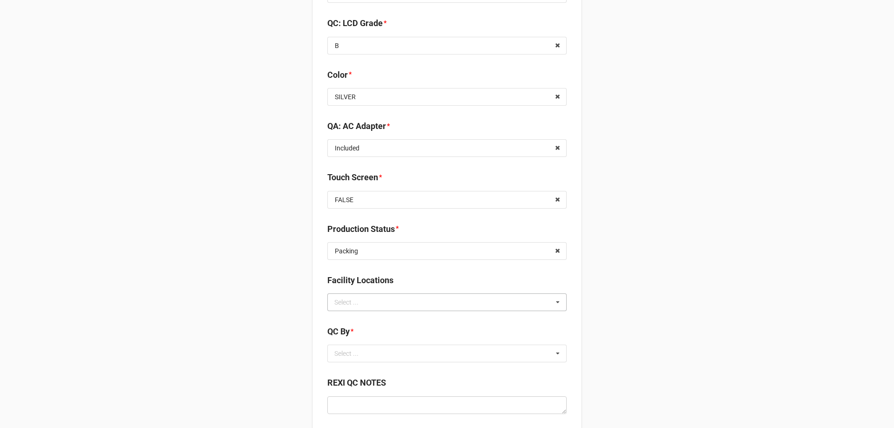
click at [373, 306] on div "Select ... No results found." at bounding box center [446, 302] width 239 height 18
type input "re"
click at [371, 322] on span "RECV.DLL.PROCESSING" at bounding box center [370, 319] width 70 height 7
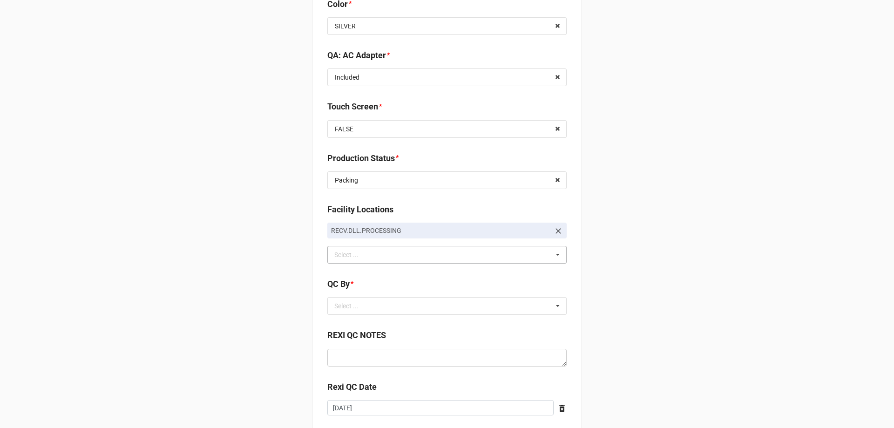
scroll to position [1397, 0]
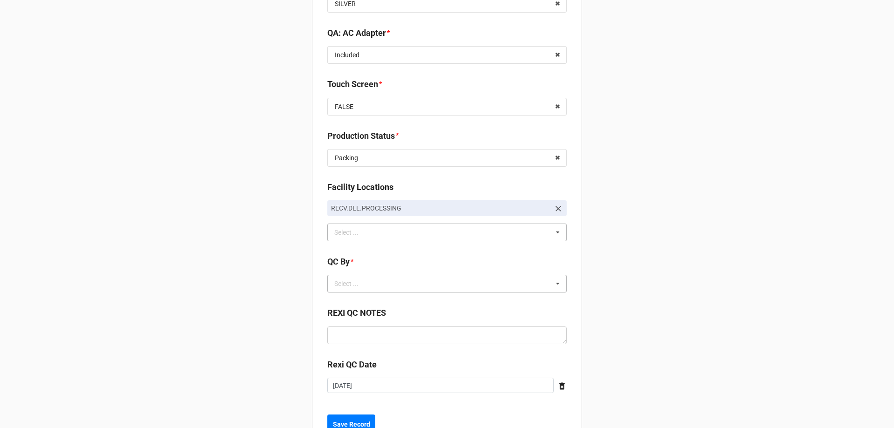
click at [358, 286] on div "Select ..." at bounding box center [352, 284] width 40 height 11
type input "tr"
click at [355, 302] on div "TreS" at bounding box center [447, 300] width 238 height 17
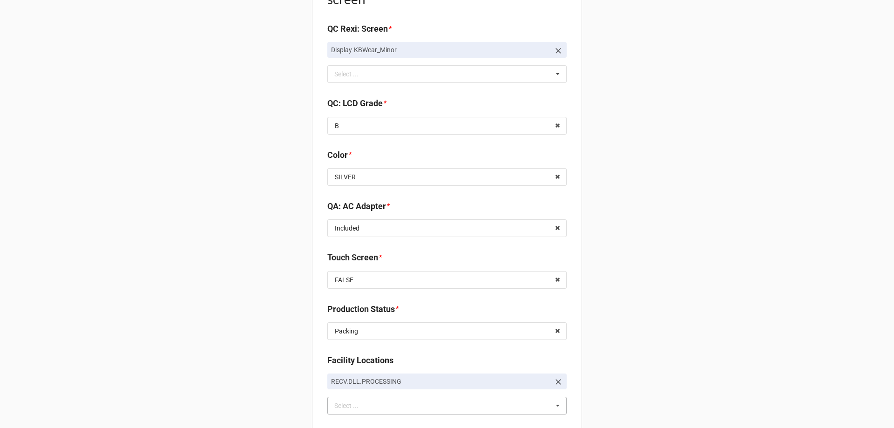
scroll to position [1457, 0]
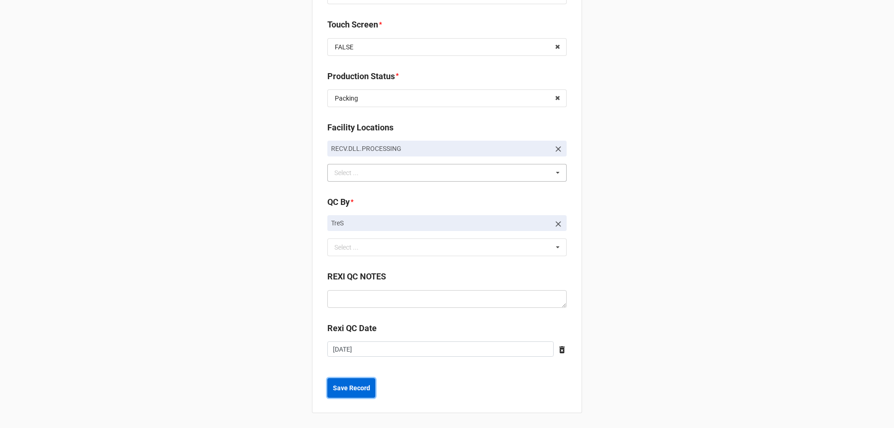
click at [358, 388] on b "Save Record" at bounding box center [351, 388] width 37 height 10
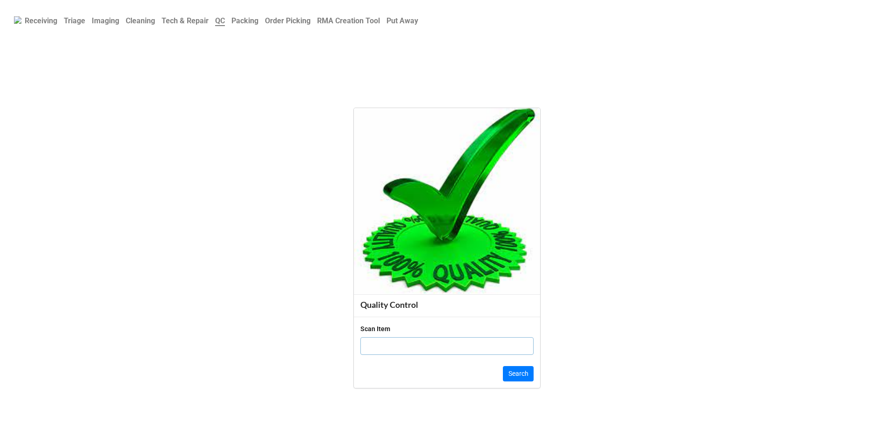
click at [429, 347] on input "text" at bounding box center [447, 346] width 173 height 18
click button "Search" at bounding box center [518, 374] width 31 height 16
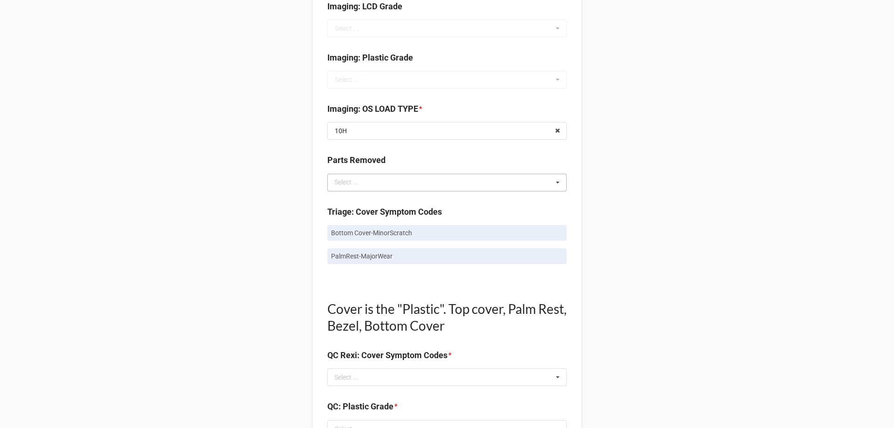
scroll to position [419, 0]
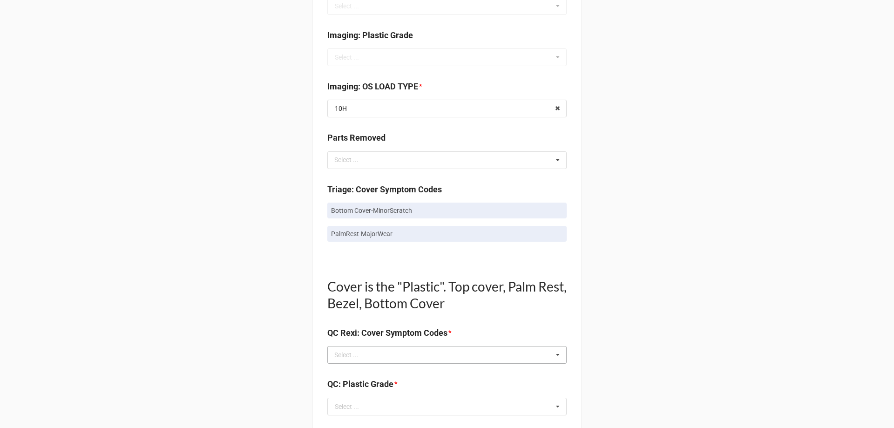
click at [398, 357] on div "Select ... No results found." at bounding box center [446, 355] width 239 height 18
type input "[PERSON_NAME]"
click at [394, 366] on span "Bottom Cover-MinorScratch" at bounding box center [375, 364] width 81 height 7
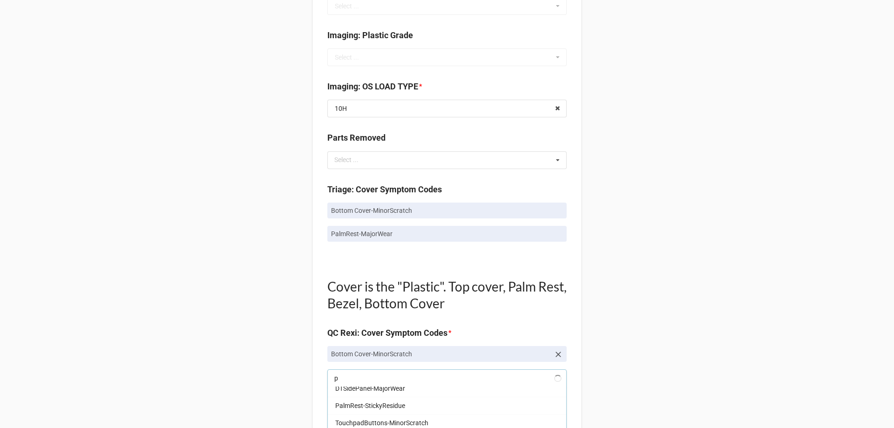
scroll to position [524, 0]
type input "p"
click at [417, 394] on span "LaptopSideCover-MajorScratch" at bounding box center [380, 393] width 91 height 7
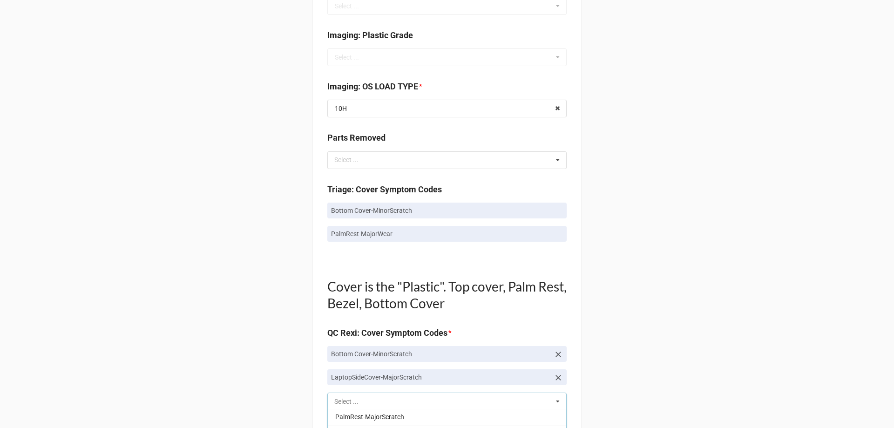
scroll to position [846, 0]
click at [193, 339] on div "Back Receiving Triage Imaging Cleaning Tech & Repair QC Packing Order Picking R…" at bounding box center [447, 407] width 894 height 1652
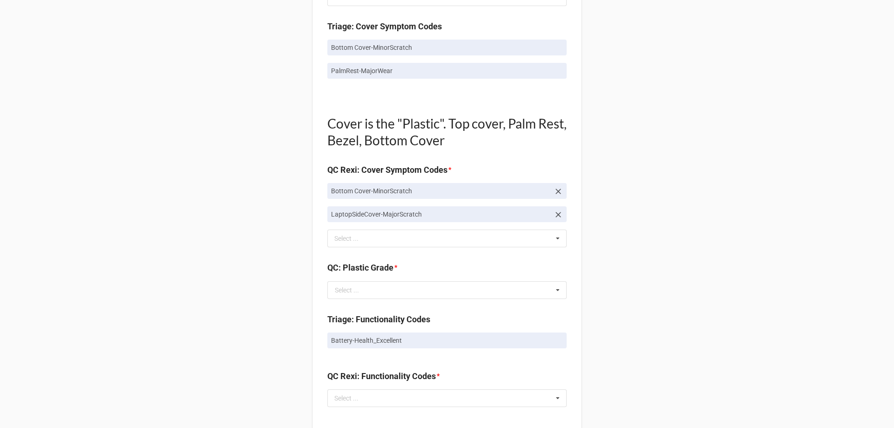
scroll to position [606, 0]
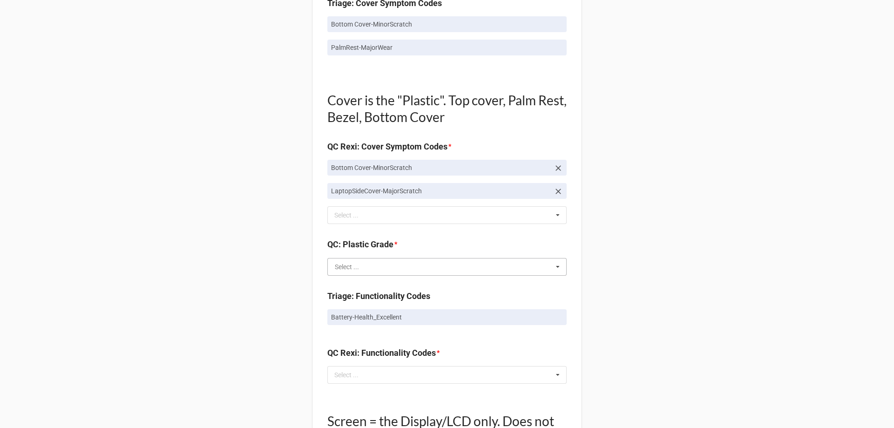
click at [374, 264] on input "text" at bounding box center [447, 267] width 238 height 17
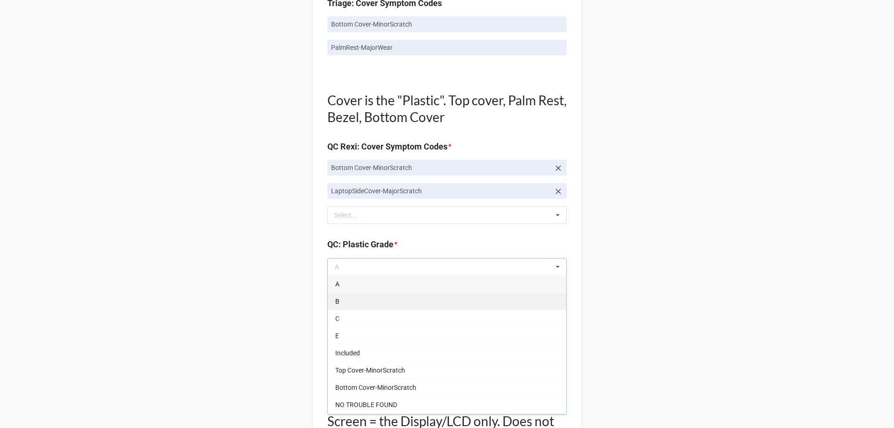
click at [361, 297] on div "B" at bounding box center [447, 301] width 238 height 17
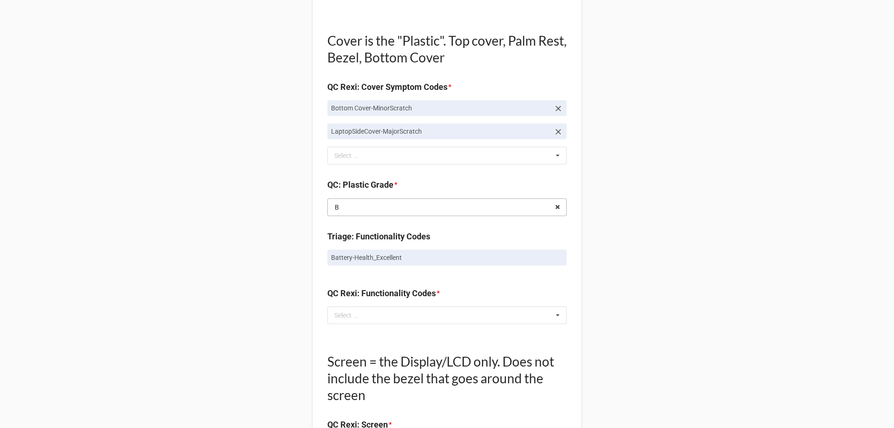
scroll to position [699, 0]
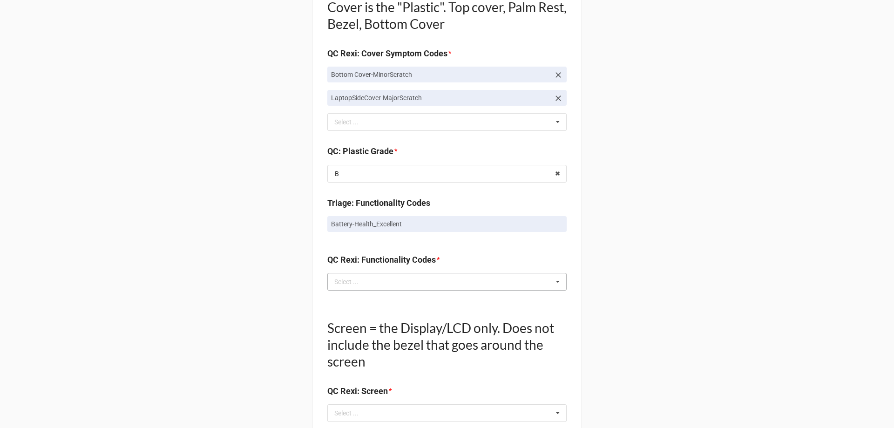
click at [362, 286] on div "Select ..." at bounding box center [352, 281] width 40 height 11
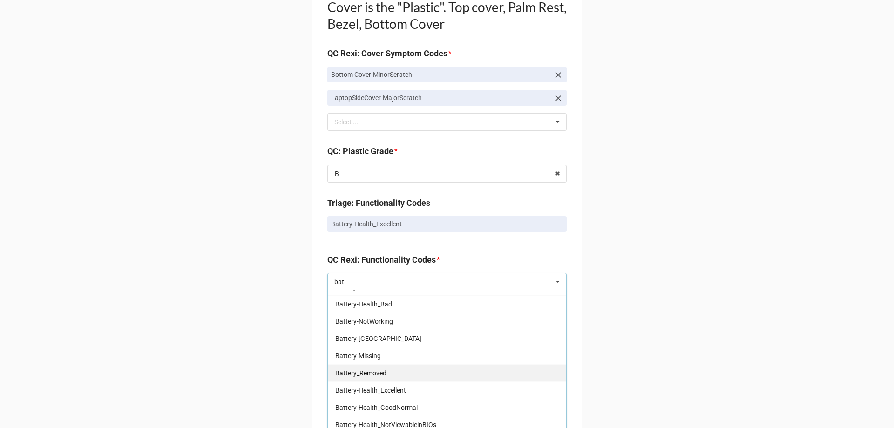
scroll to position [93, 0]
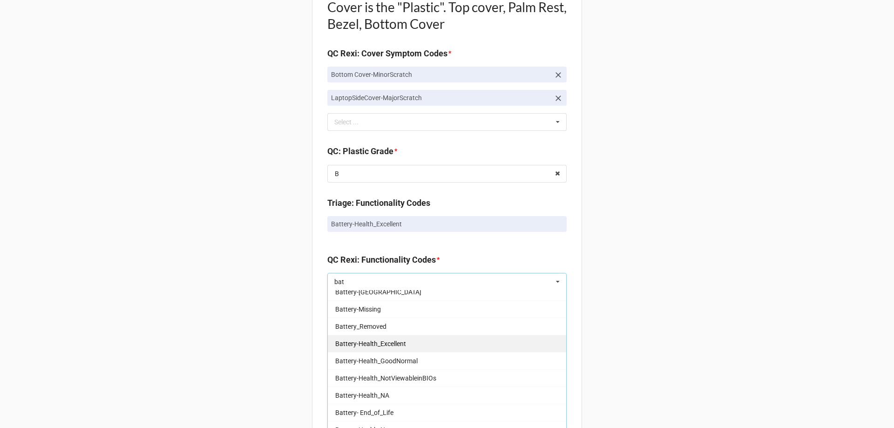
type input "bat"
click at [383, 346] on span "Battery-Health_Excellent" at bounding box center [370, 343] width 71 height 7
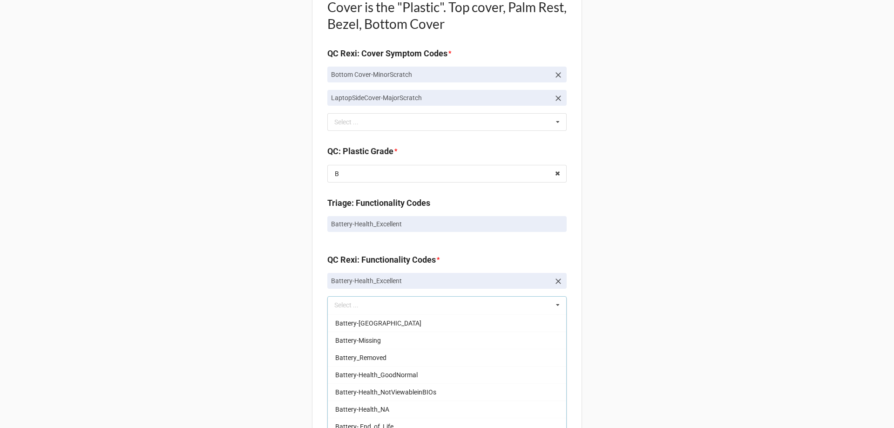
click at [248, 344] on div "Back Receiving Triage Imaging Cleaning Tech & Repair QC Packing Order Picking R…" at bounding box center [447, 138] width 894 height 1675
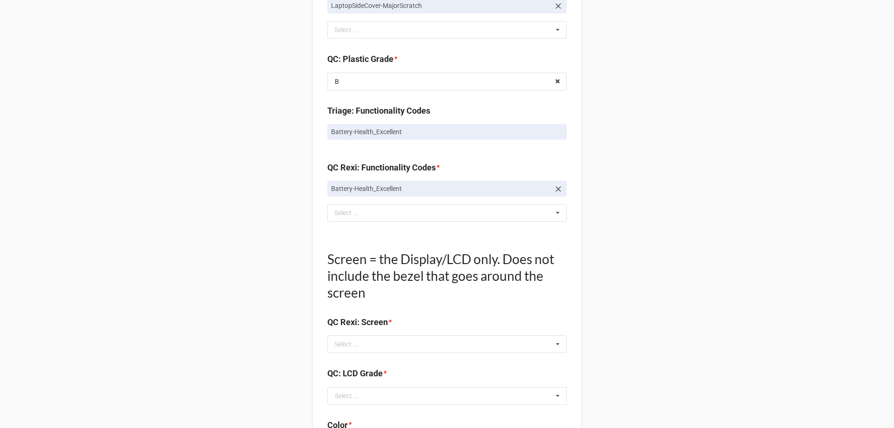
scroll to position [792, 0]
click at [371, 351] on div "Select ... No results found." at bounding box center [446, 343] width 239 height 18
click at [243, 299] on div "Back Receiving Triage Imaging Cleaning Tech & Repair QC Packing Order Picking R…" at bounding box center [447, 45] width 894 height 1675
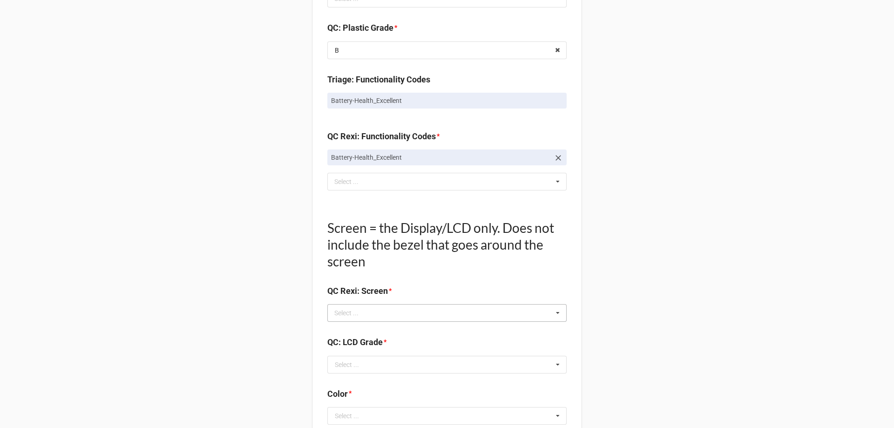
scroll to position [838, 0]
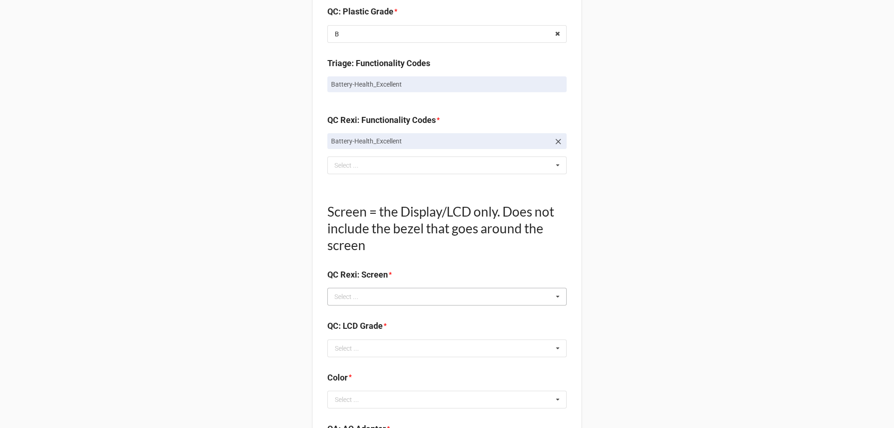
click at [419, 292] on div "Select ... Display-KBWear_Minor Display-MajorScratch Display-KBWear_Major Displ…" at bounding box center [446, 297] width 239 height 18
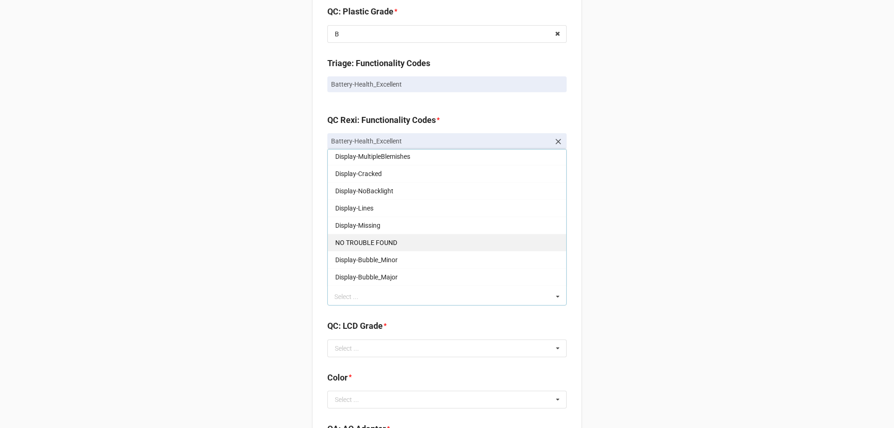
click at [381, 245] on span "NO TROUBLE FOUND" at bounding box center [366, 242] width 62 height 7
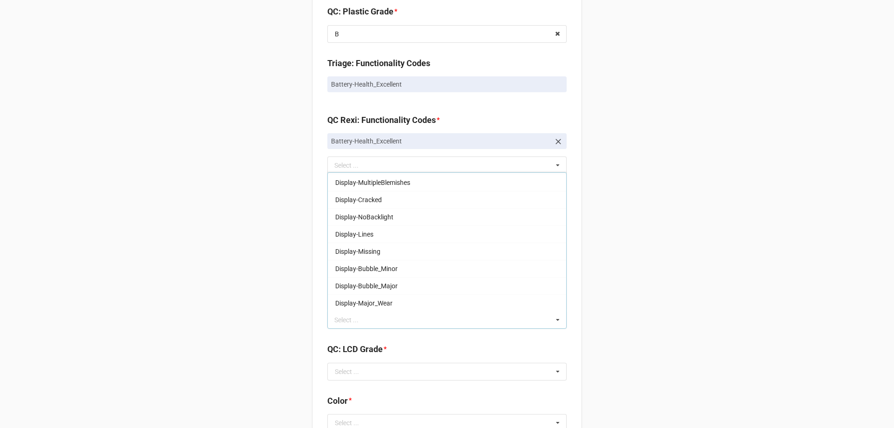
click at [194, 287] on div "Back Receiving Triage Imaging Cleaning Tech & Repair QC Packing Order Picking R…" at bounding box center [447, 11] width 894 height 1699
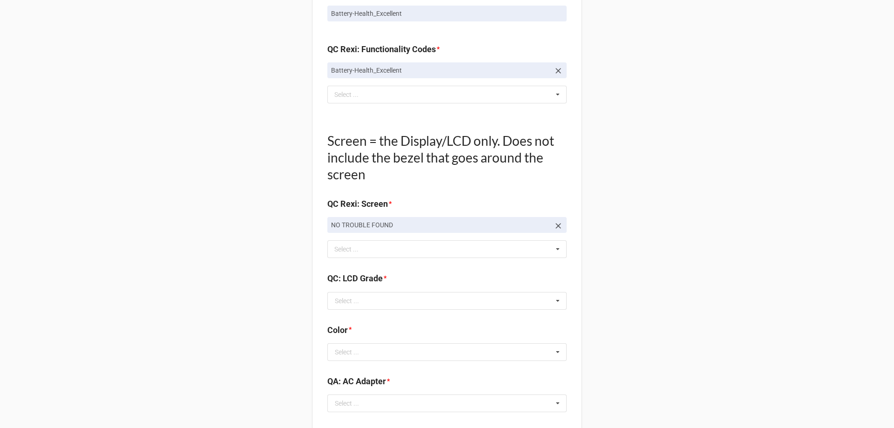
scroll to position [978, 0]
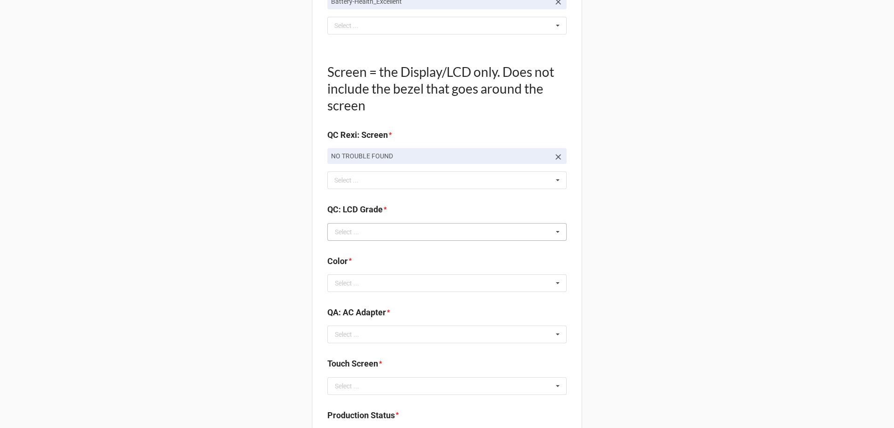
click at [349, 235] on div "Select ..." at bounding box center [347, 232] width 24 height 7
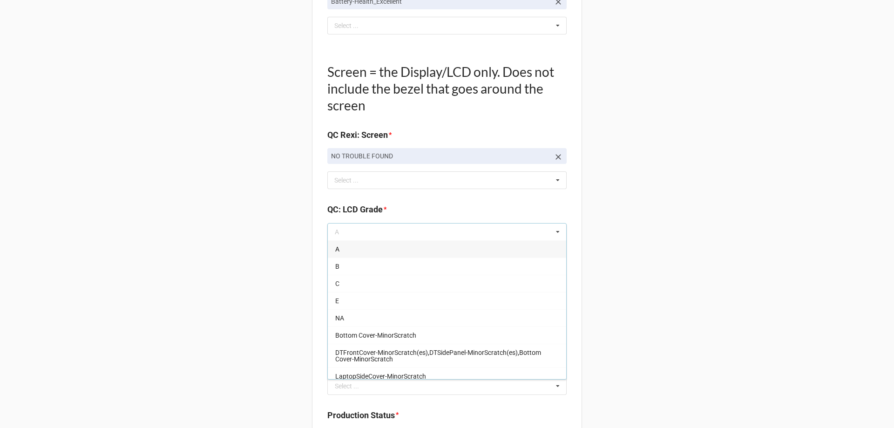
click at [349, 255] on div "A" at bounding box center [447, 248] width 238 height 17
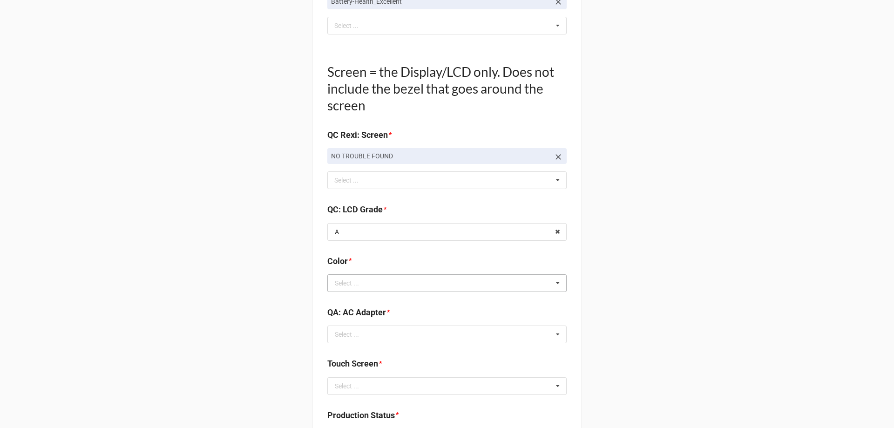
click at [340, 286] on div "Select ..." at bounding box center [347, 283] width 24 height 7
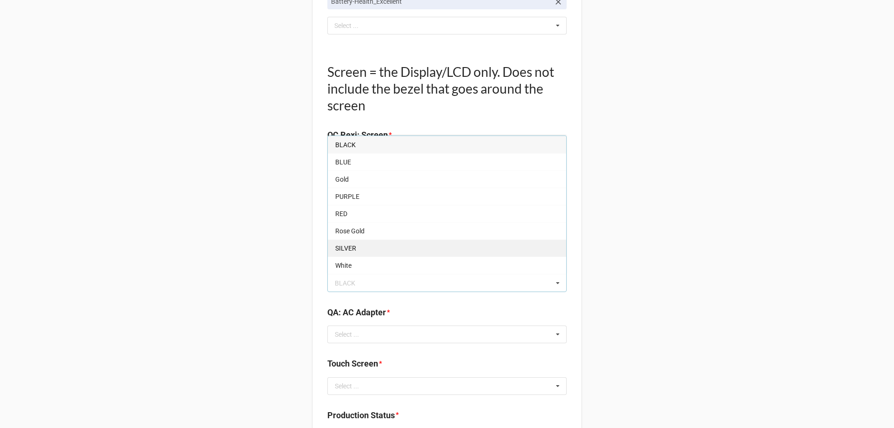
click at [340, 251] on span "SILVER" at bounding box center [345, 248] width 21 height 7
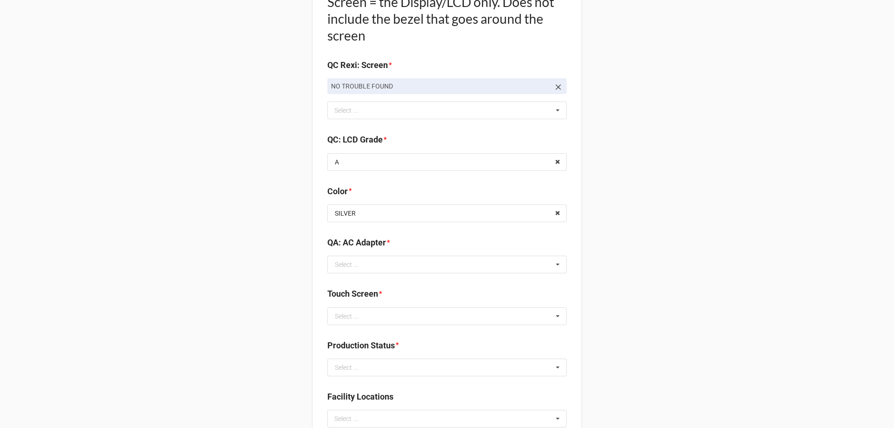
scroll to position [1071, 0]
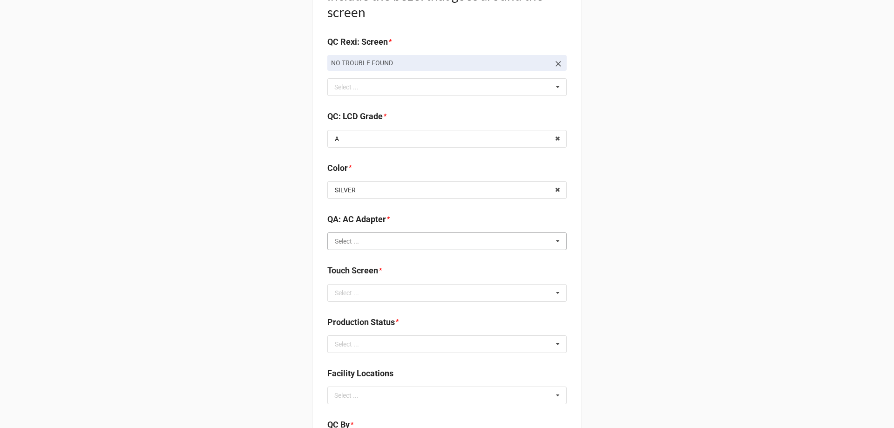
click at [407, 244] on input "text" at bounding box center [447, 241] width 238 height 17
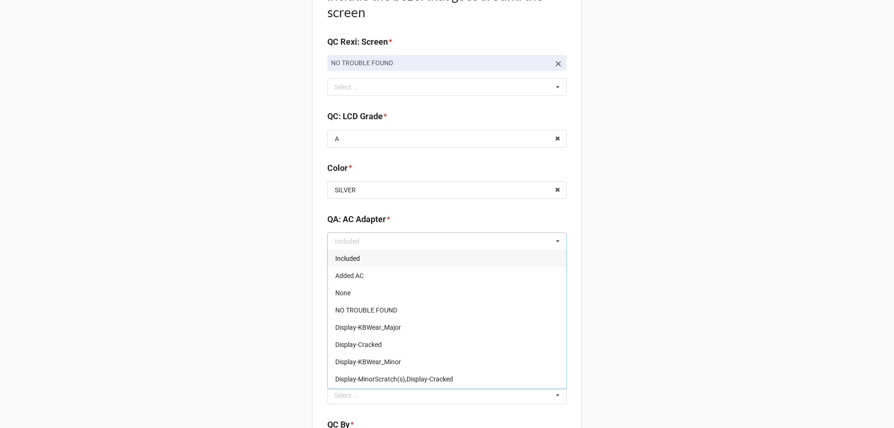
click at [382, 265] on div "Included" at bounding box center [447, 258] width 238 height 17
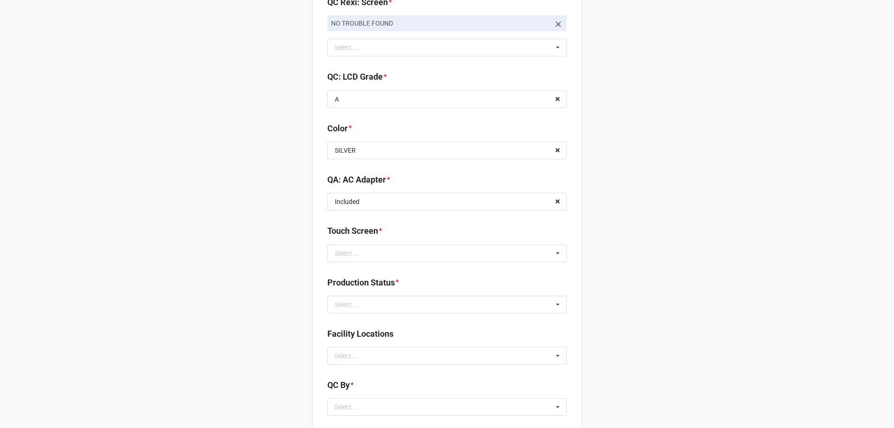
scroll to position [1164, 0]
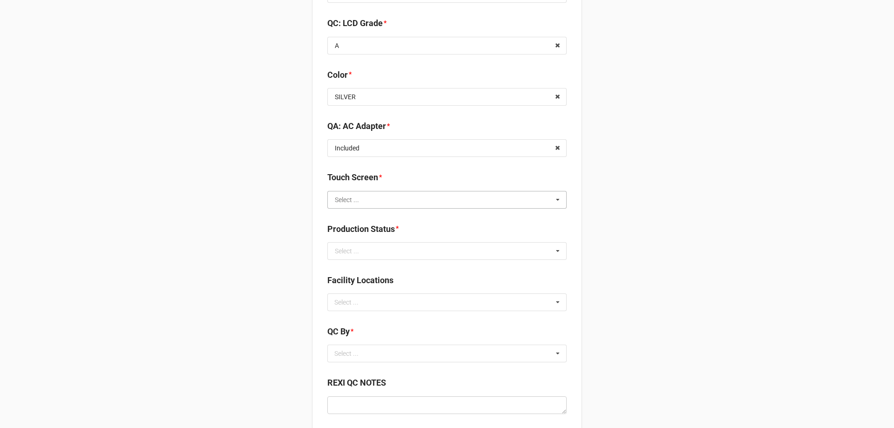
click at [372, 199] on input "text" at bounding box center [447, 199] width 238 height 17
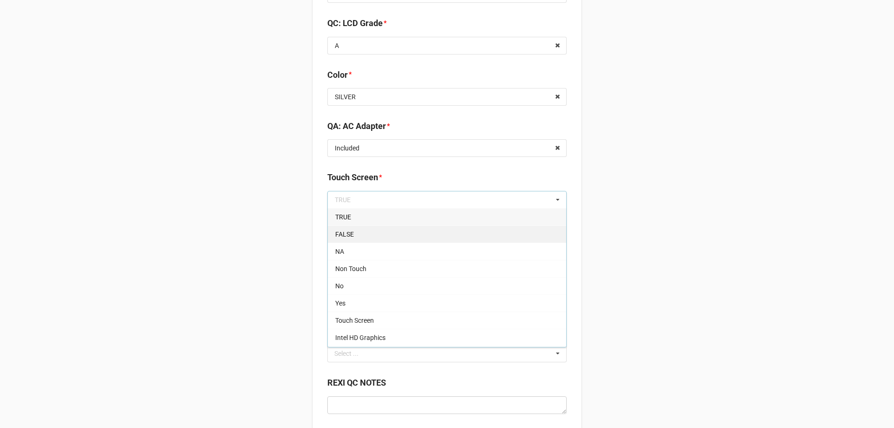
click at [351, 237] on div "FALSE" at bounding box center [447, 233] width 238 height 17
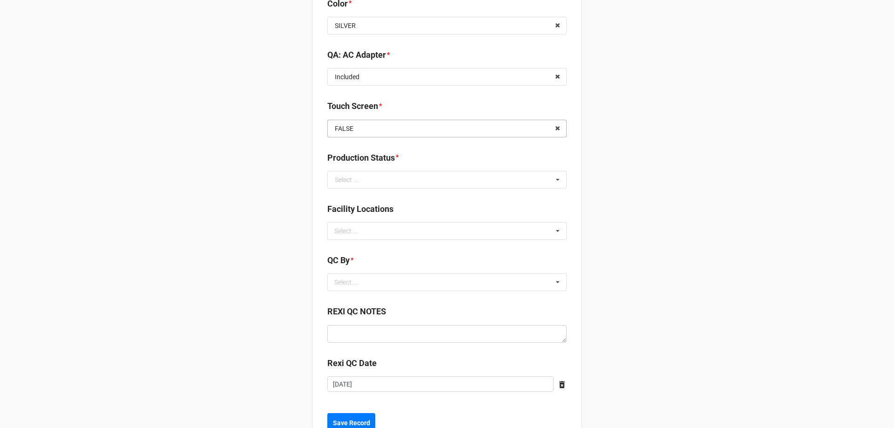
scroll to position [1258, 0]
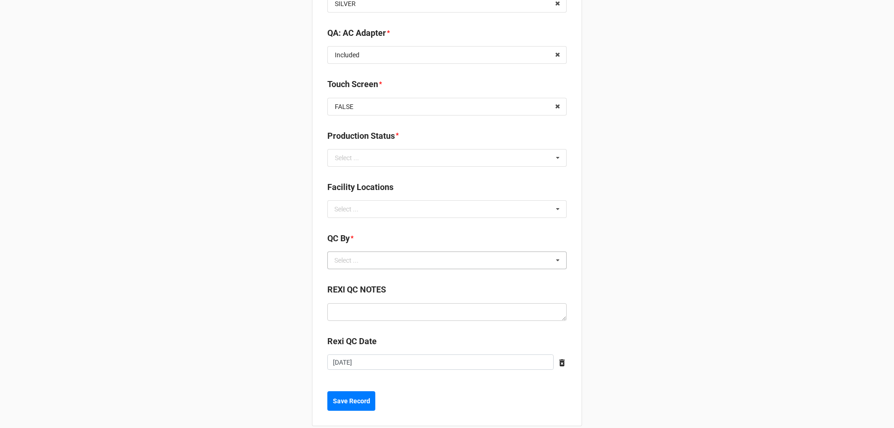
click at [356, 268] on div "Select ... No results found." at bounding box center [446, 261] width 239 height 18
click at [357, 206] on div "Select ..." at bounding box center [352, 209] width 40 height 11
type input "re"
click at [367, 229] on span "RECV.DLL.PROCESSING" at bounding box center [370, 226] width 70 height 7
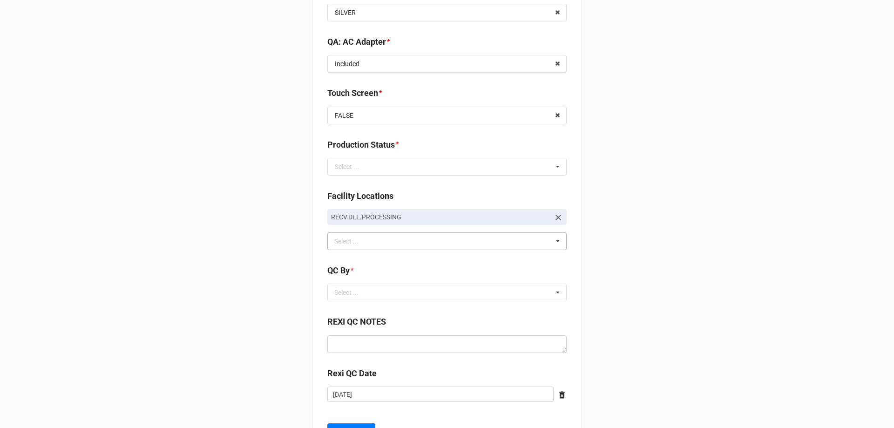
scroll to position [1247, 0]
click at [348, 292] on div "Select ..." at bounding box center [352, 294] width 40 height 11
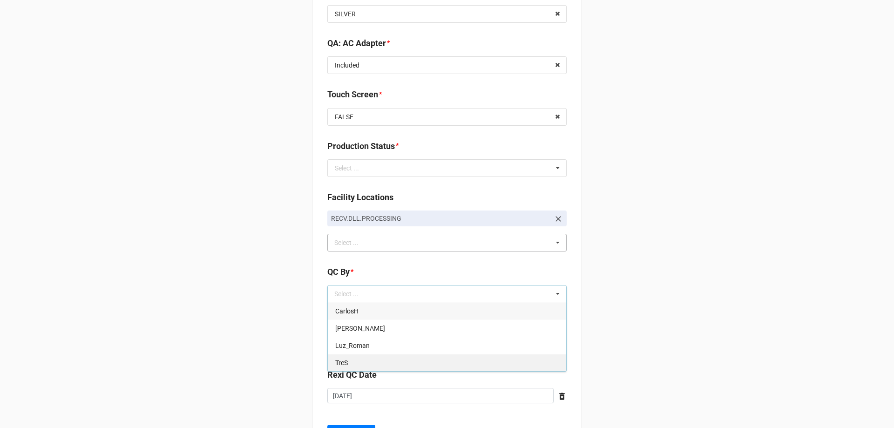
click at [357, 360] on div "TreS" at bounding box center [447, 362] width 238 height 17
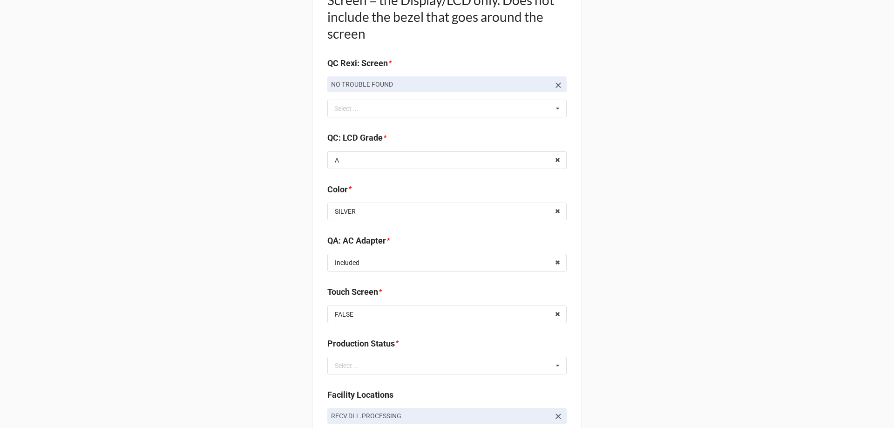
scroll to position [1071, 0]
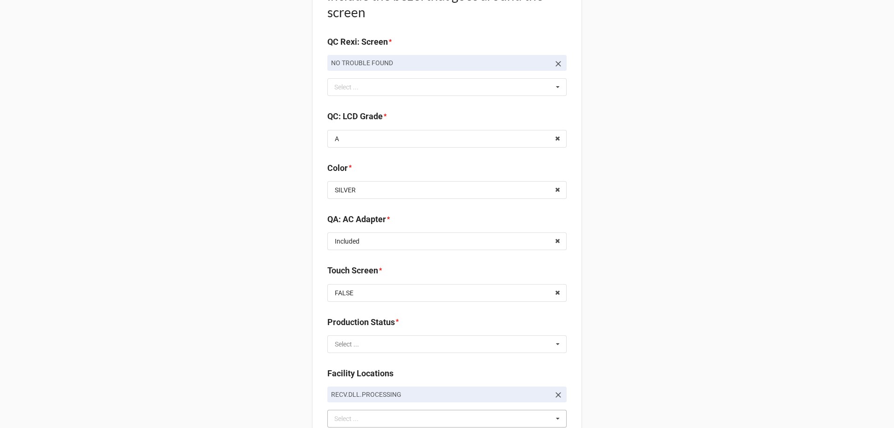
click at [357, 347] on input "text" at bounding box center [447, 344] width 238 height 17
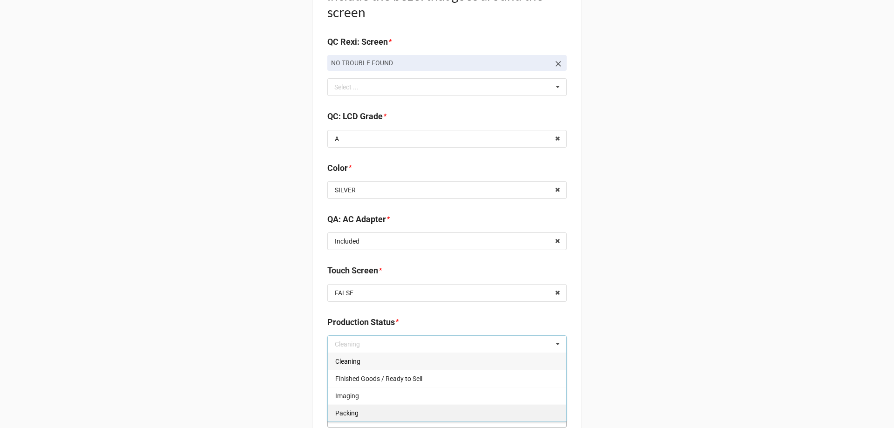
click at [372, 412] on div "Packing" at bounding box center [447, 412] width 238 height 17
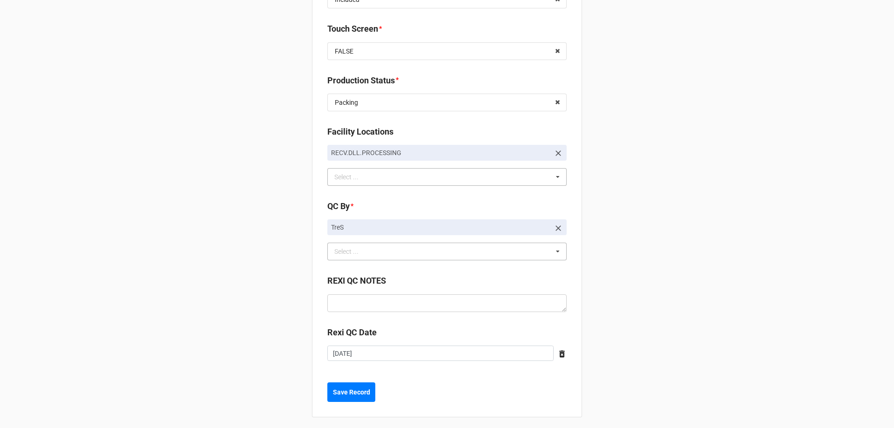
scroll to position [1317, 0]
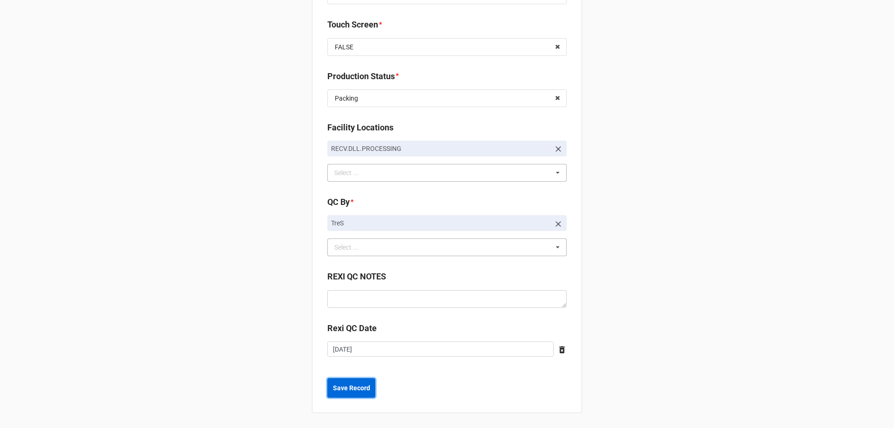
click at [348, 397] on button "Save Record" at bounding box center [351, 388] width 48 height 20
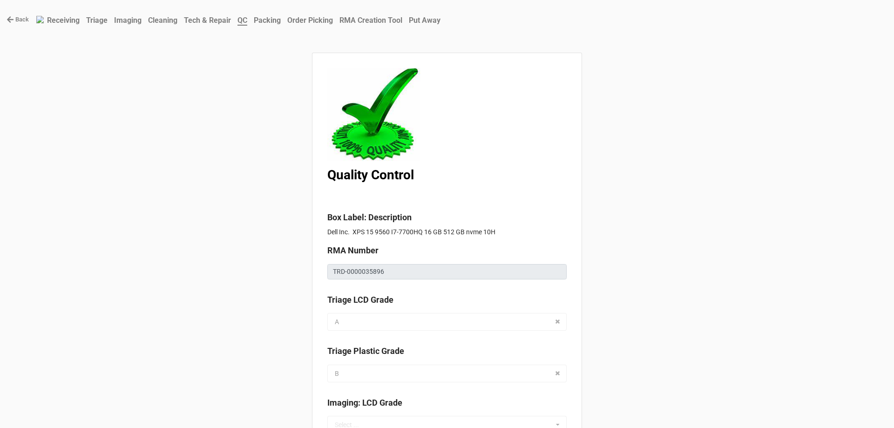
scroll to position [0, 0]
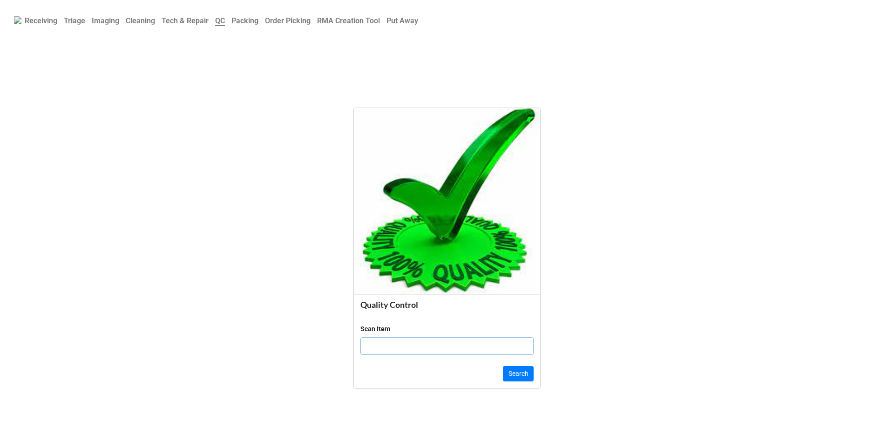
click at [448, 340] on input "text" at bounding box center [447, 346] width 173 height 18
click button "Search" at bounding box center [518, 374] width 31 height 16
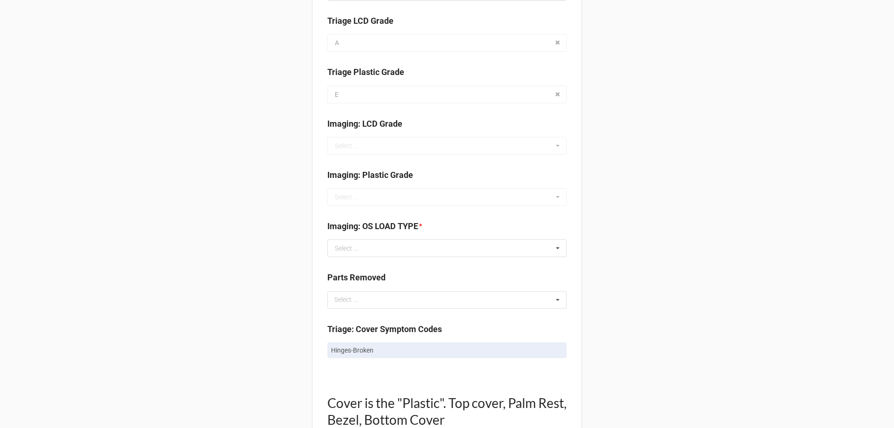
scroll to position [233, 0]
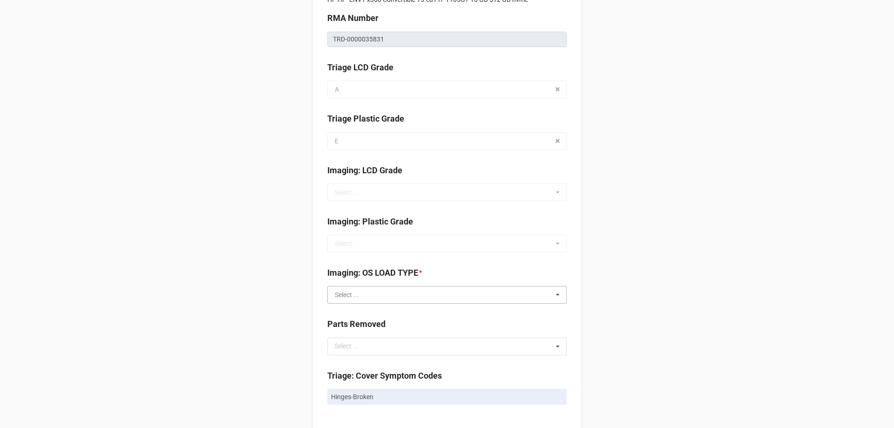
click at [382, 296] on input "text" at bounding box center [447, 294] width 238 height 17
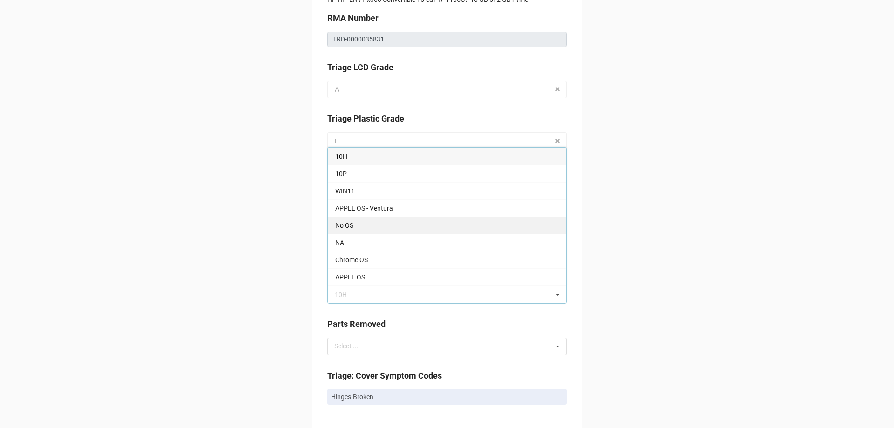
click at [364, 227] on div "No OS" at bounding box center [447, 225] width 238 height 17
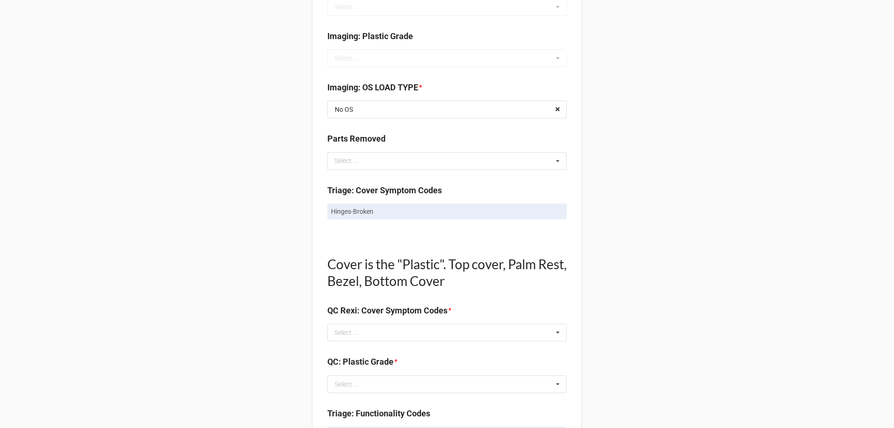
scroll to position [419, 0]
click at [347, 331] on div "Select ..." at bounding box center [352, 332] width 40 height 11
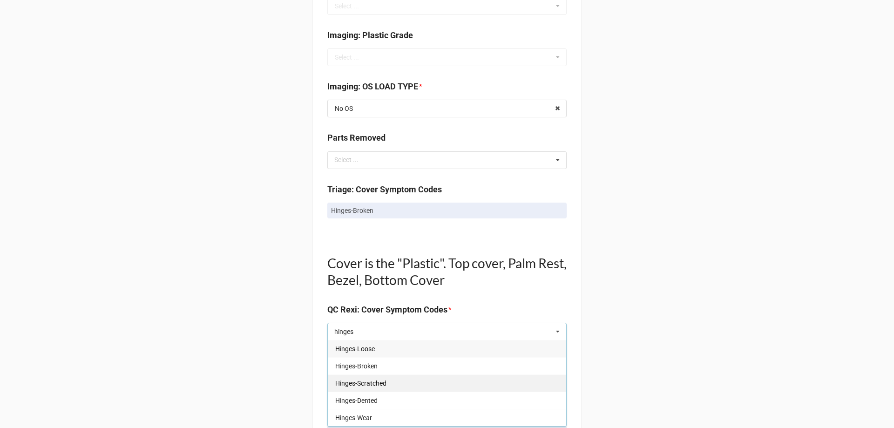
type input "hinges"
click at [392, 374] on div "Hinges-Scratched" at bounding box center [447, 382] width 238 height 17
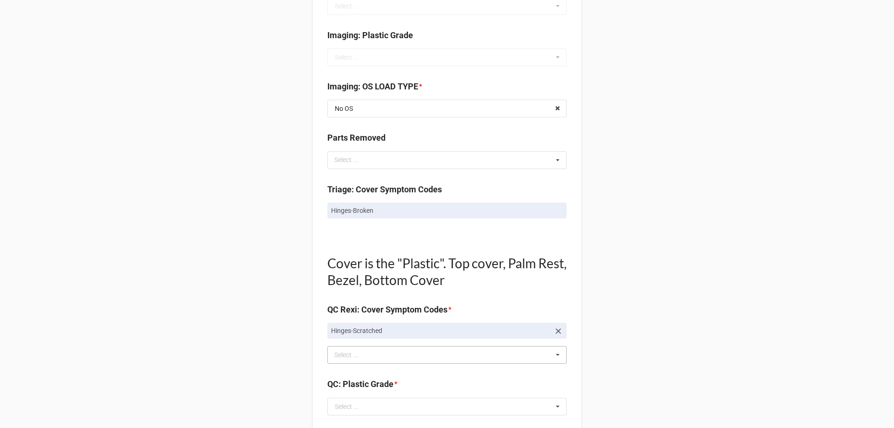
click at [558, 331] on icon at bounding box center [558, 331] width 9 height 9
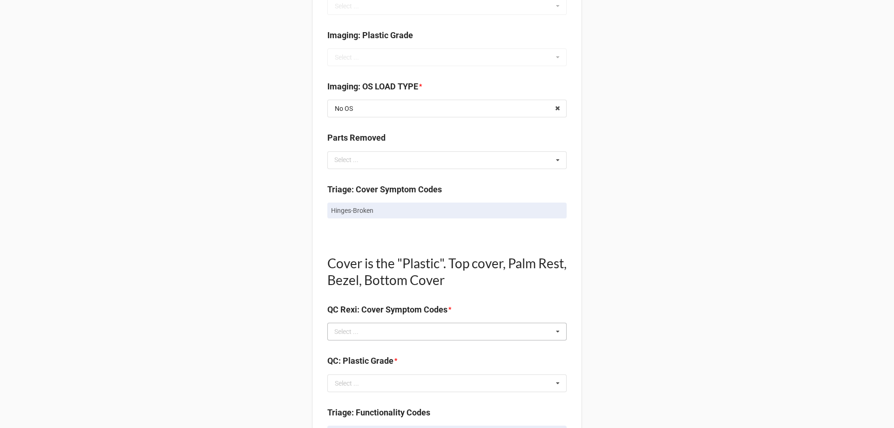
click at [473, 333] on div "hinges Select ... Top Cover-Broken Top Cover-MajorDent Top Cover-MinorDent Top …" at bounding box center [446, 332] width 239 height 18
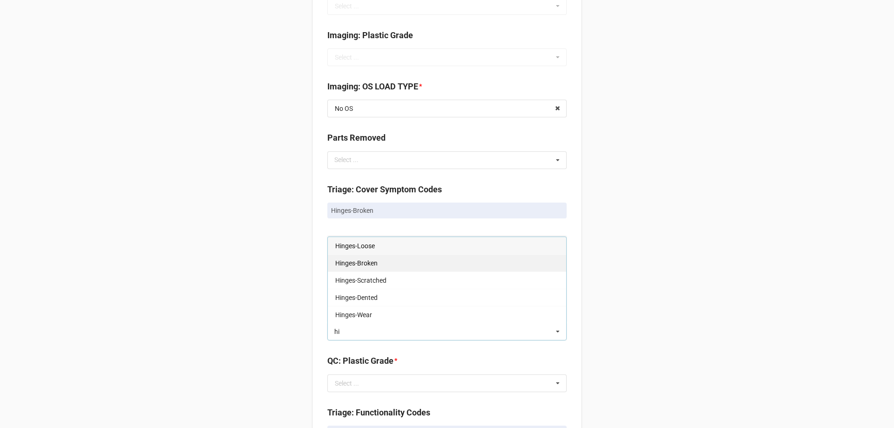
type input "hi"
click at [388, 260] on div "Hinges-Broken" at bounding box center [447, 262] width 238 height 17
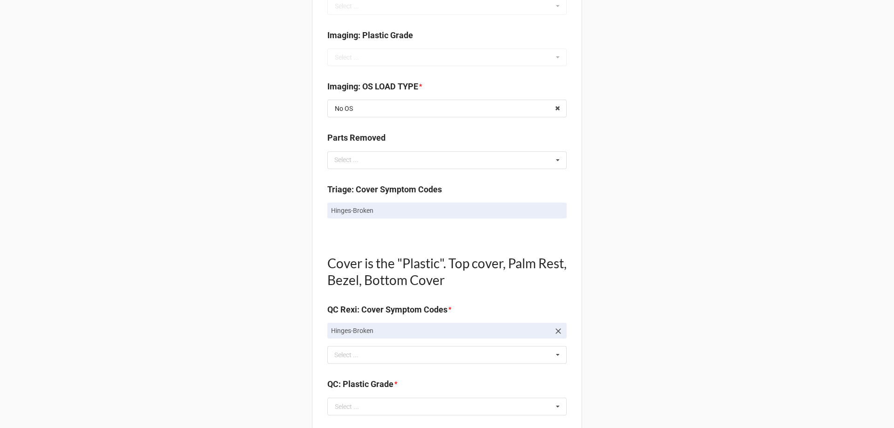
click at [297, 270] on div "Back Receiving Triage Imaging Cleaning Tech & Repair QC Packing Order Picking R…" at bounding box center [447, 384] width 894 height 1606
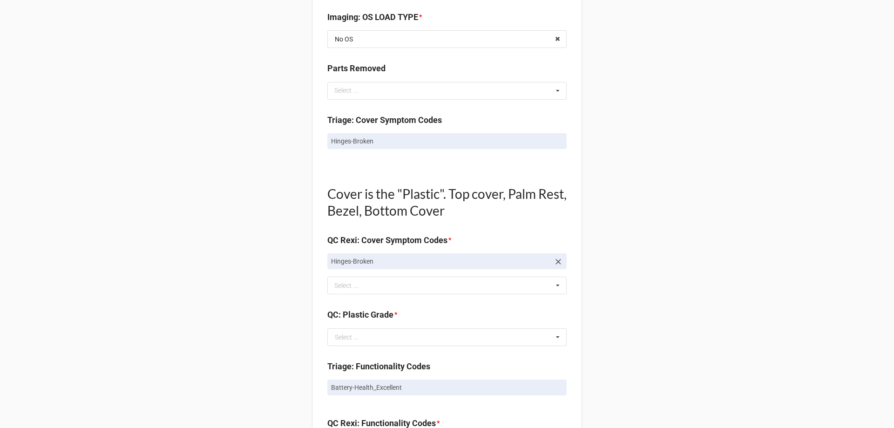
scroll to position [559, 0]
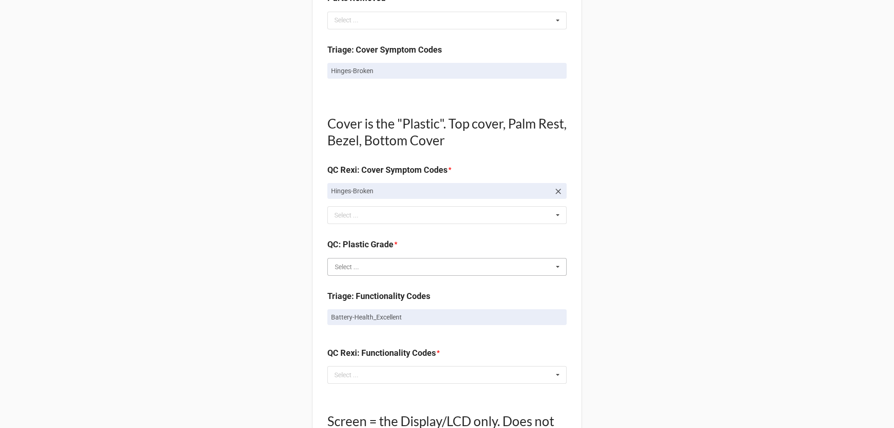
click at [393, 266] on input "text" at bounding box center [447, 267] width 238 height 17
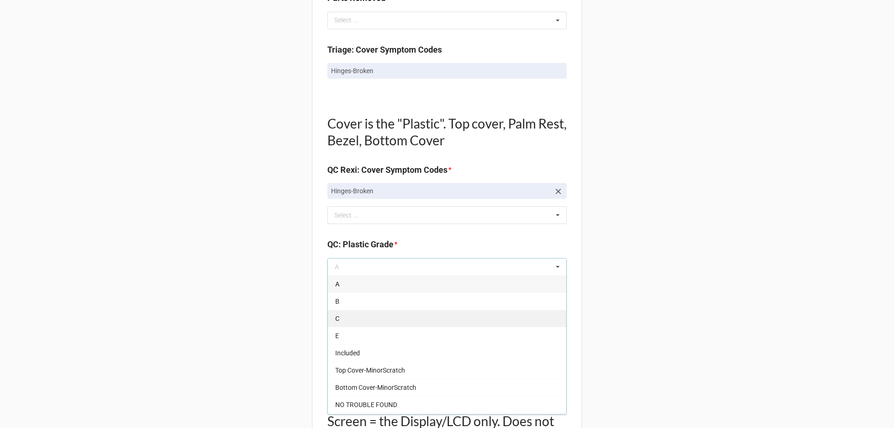
click at [378, 322] on div "C" at bounding box center [447, 318] width 238 height 17
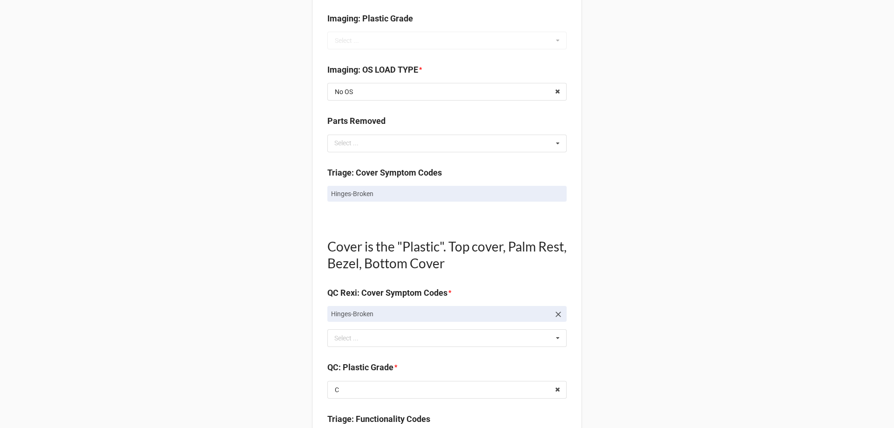
scroll to position [419, 0]
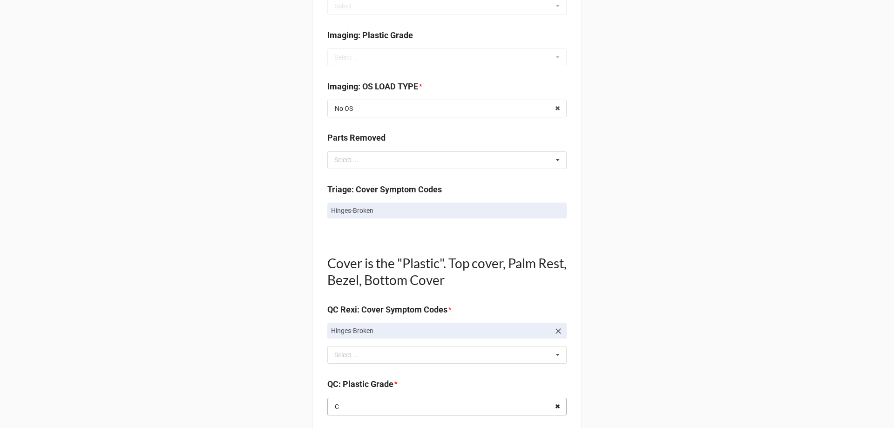
click at [554, 407] on icon at bounding box center [558, 406] width 14 height 17
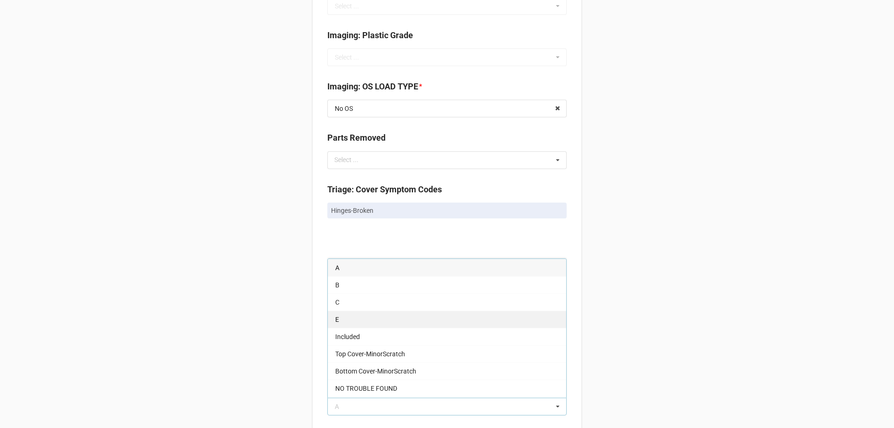
click at [385, 316] on div "E" at bounding box center [447, 319] width 238 height 17
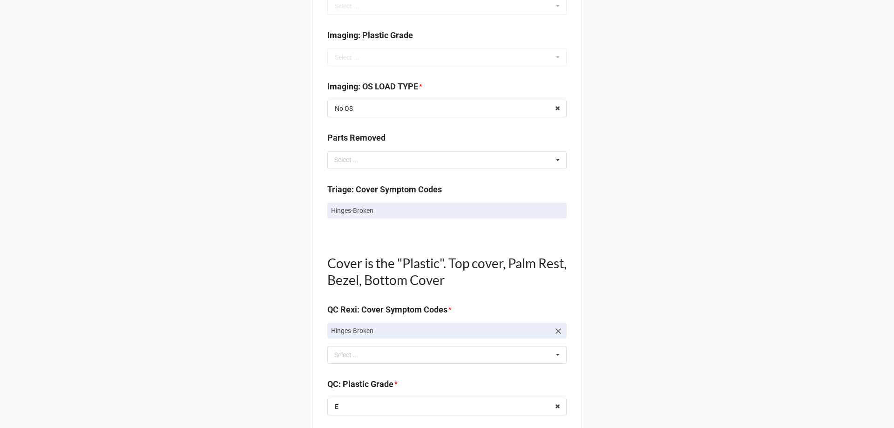
click at [238, 329] on div "Back Receiving Triage Imaging Cleaning Tech & Repair QC Packing Order Picking R…" at bounding box center [447, 384] width 894 height 1606
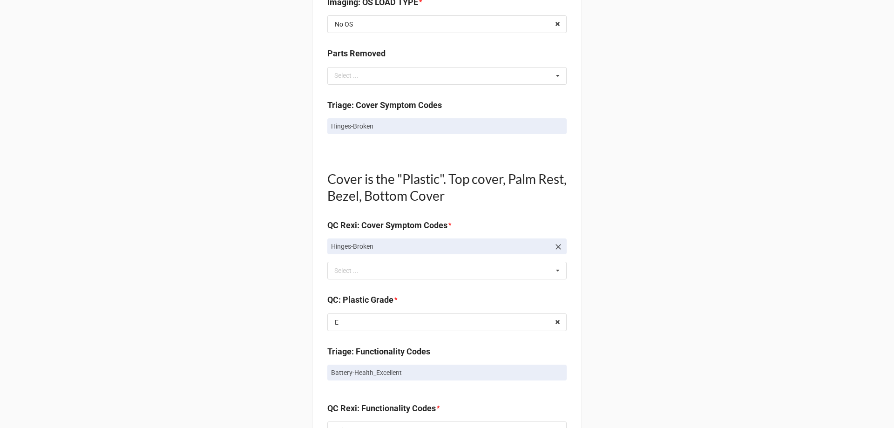
scroll to position [652, 0]
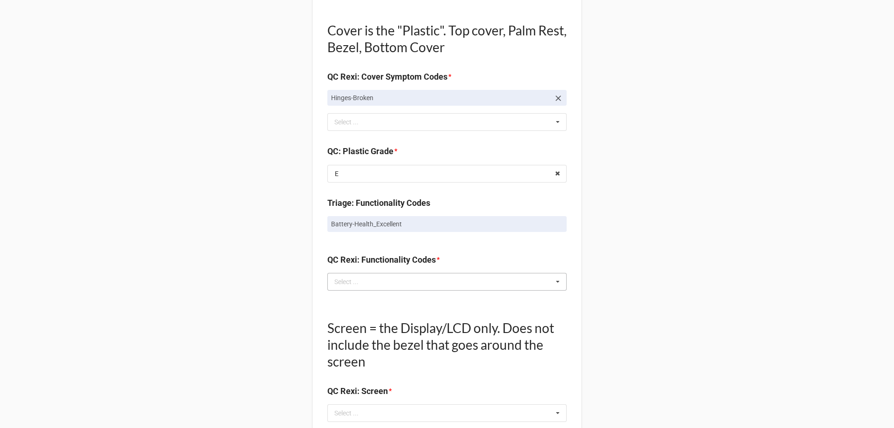
click at [340, 291] on div "Select ... No results found." at bounding box center [446, 282] width 239 height 18
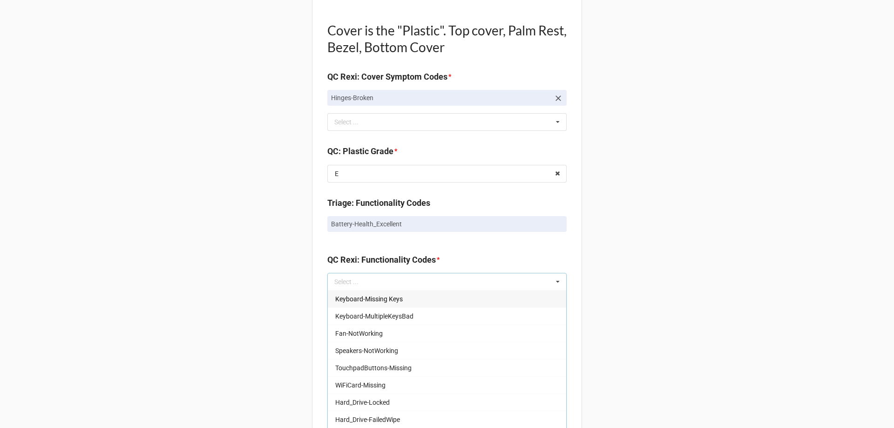
click at [288, 289] on div "Back Receiving Triage Imaging Cleaning Tech & Repair QC Packing Order Picking R…" at bounding box center [447, 151] width 894 height 1606
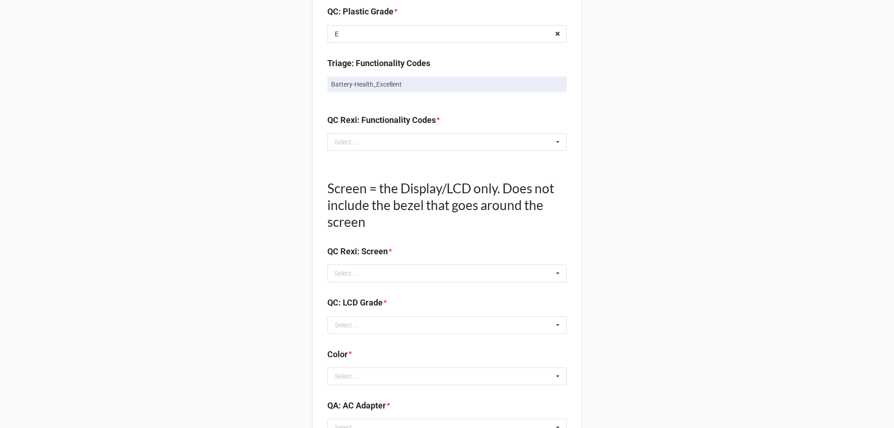
scroll to position [699, 0]
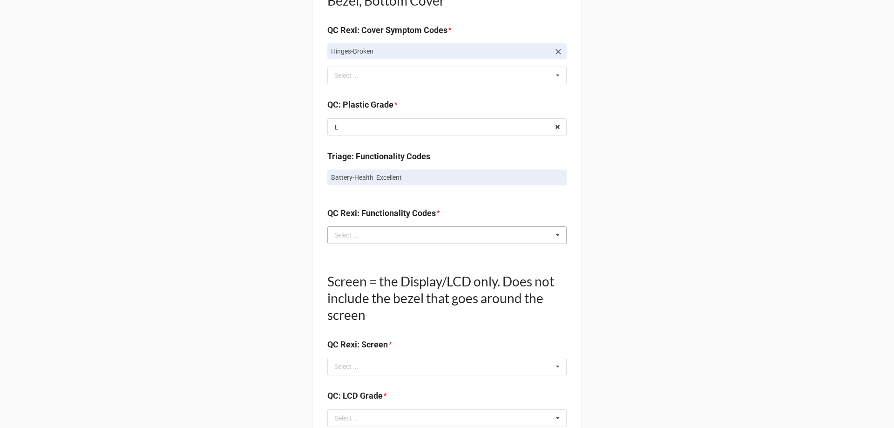
click at [354, 235] on div "Select ..." at bounding box center [352, 235] width 40 height 11
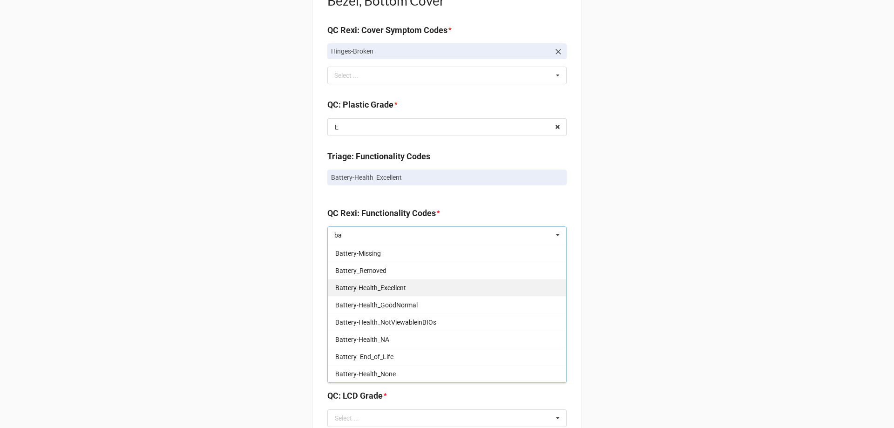
type input "ba"
click at [378, 285] on span "Battery-Health_Excellent" at bounding box center [370, 287] width 71 height 7
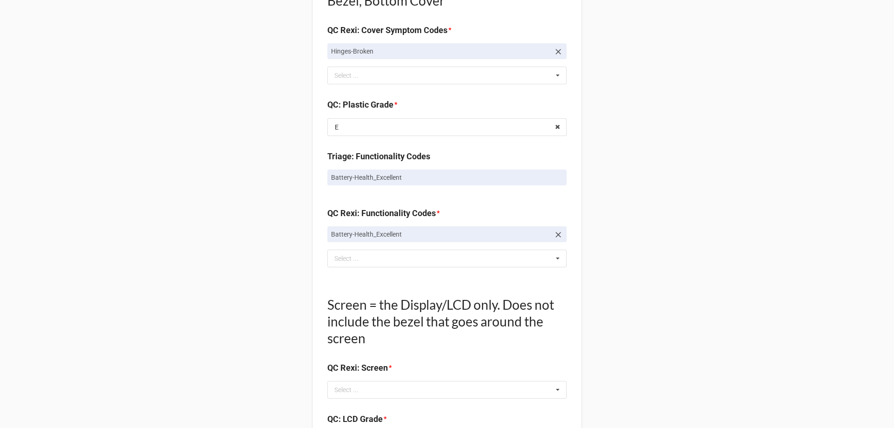
click at [218, 279] on div "Back Receiving Triage Imaging Cleaning Tech & Repair QC Packing Order Picking R…" at bounding box center [447, 115] width 894 height 1629
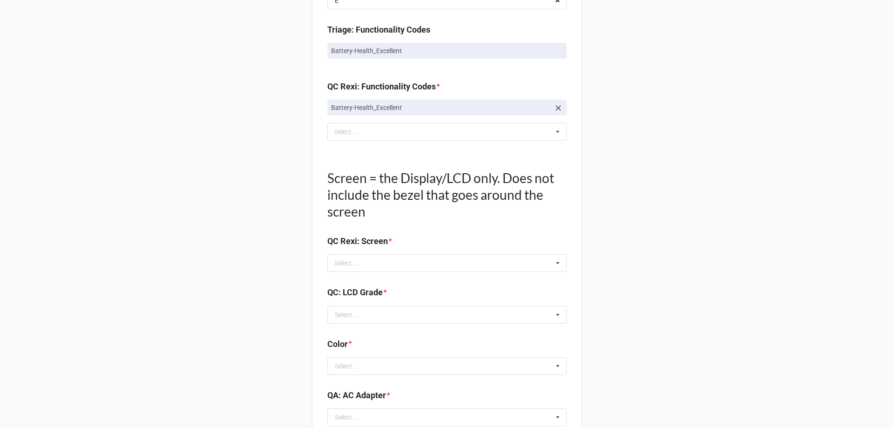
scroll to position [838, 0]
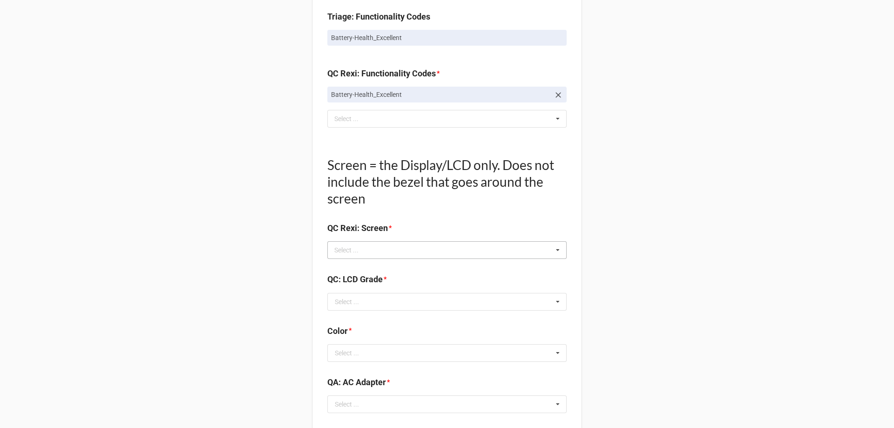
click at [344, 249] on div "Select ..." at bounding box center [352, 250] width 40 height 11
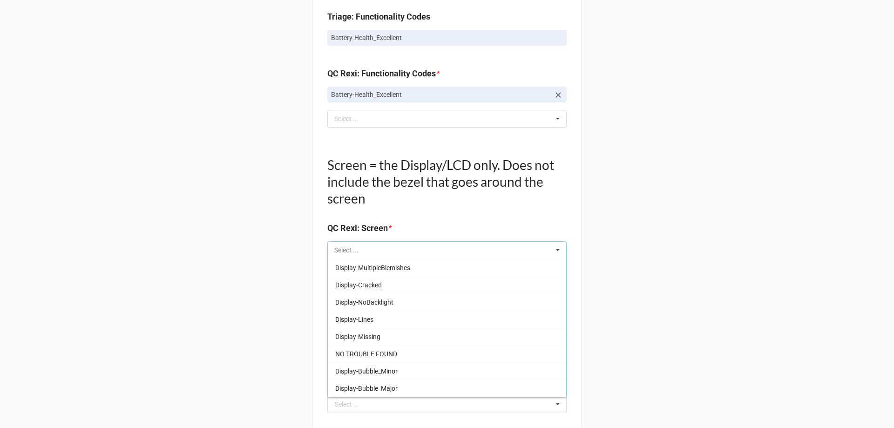
scroll to position [140, 0]
click at [371, 351] on span "NO TROUBLE FOUND" at bounding box center [366, 351] width 62 height 7
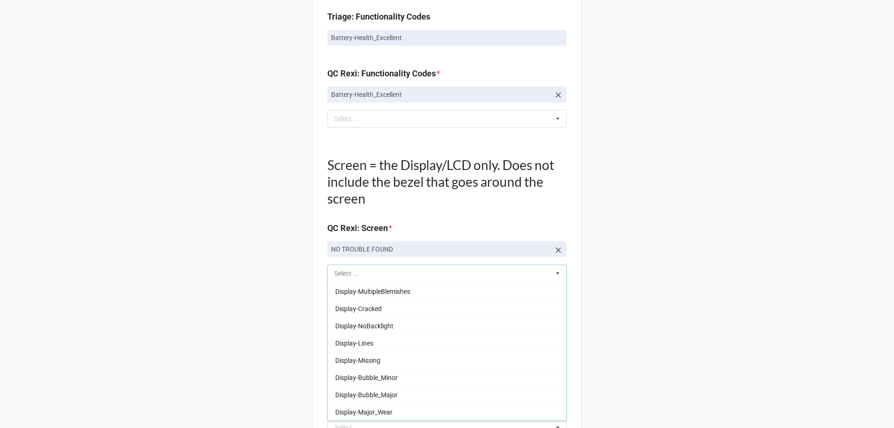
scroll to position [137, 0]
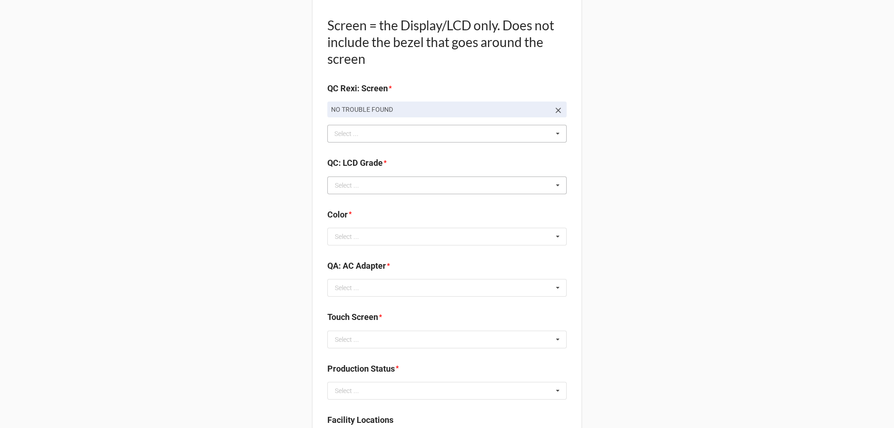
click at [390, 194] on div "Select ... A B C E NA Bottom Cover-MinorScratch DTFrontCover-MinorScratch(es),D…" at bounding box center [446, 186] width 239 height 18
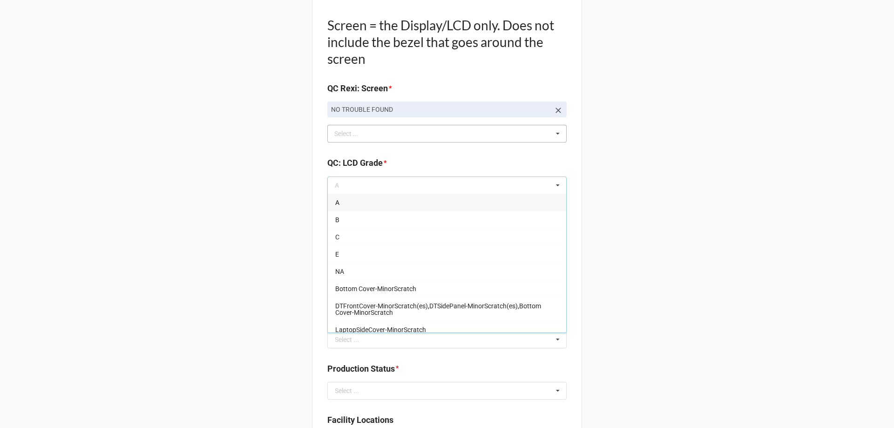
click at [387, 200] on div "A" at bounding box center [447, 202] width 238 height 17
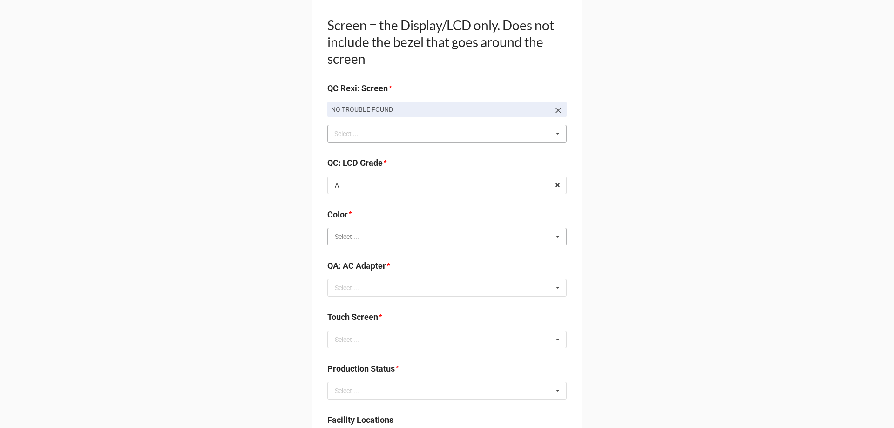
click at [389, 238] on input "text" at bounding box center [447, 236] width 238 height 17
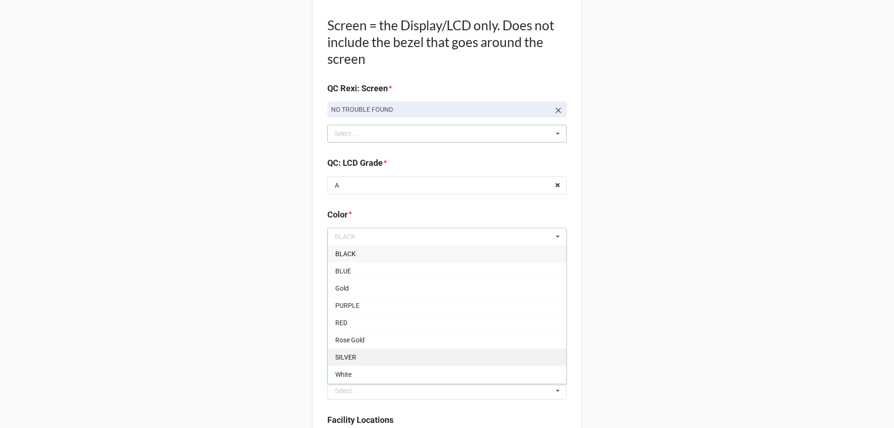
click at [393, 364] on div "SILVER" at bounding box center [447, 356] width 238 height 17
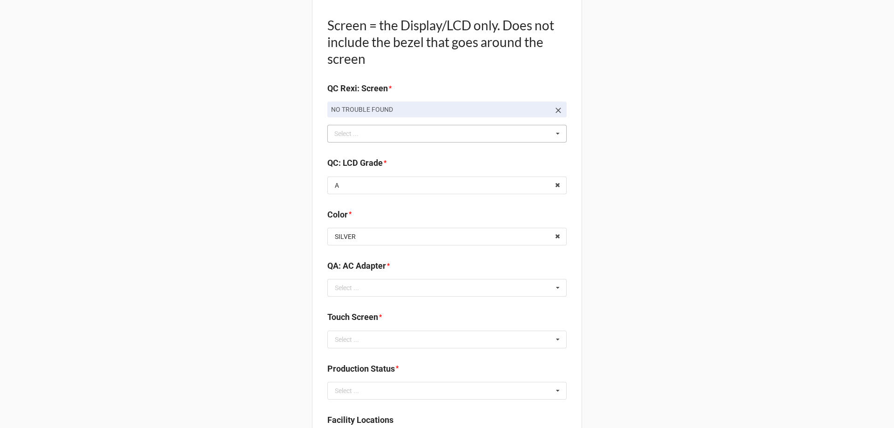
click at [339, 285] on div "Select ..." at bounding box center [347, 288] width 24 height 7
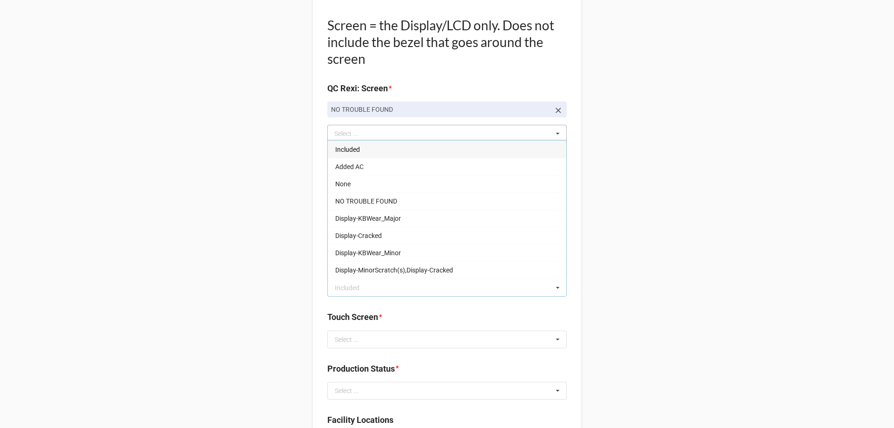
click at [382, 150] on div "Included" at bounding box center [447, 149] width 238 height 17
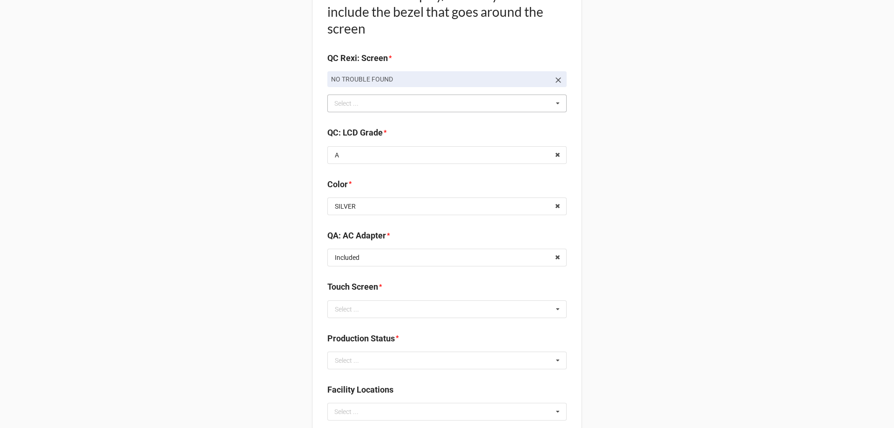
scroll to position [1025, 0]
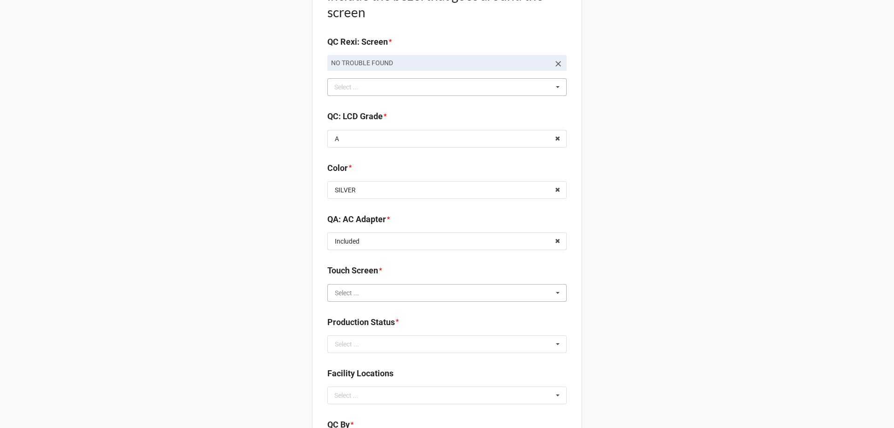
click at [375, 299] on input "text" at bounding box center [447, 293] width 238 height 17
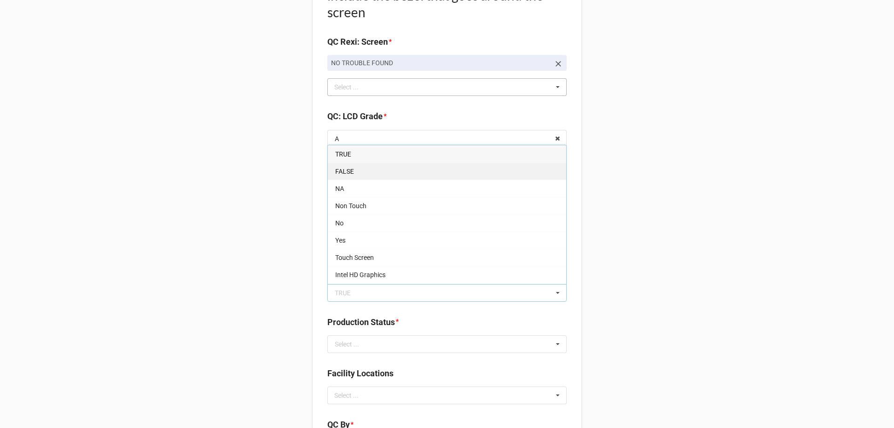
click at [354, 173] on div "FALSE" at bounding box center [447, 171] width 238 height 17
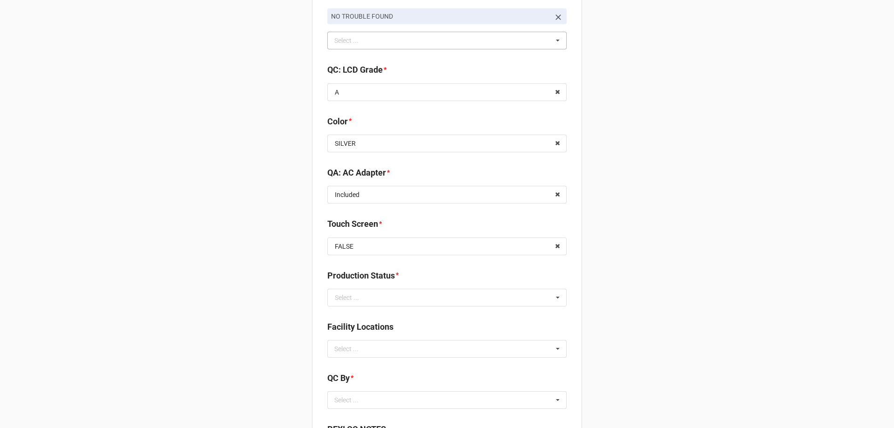
scroll to position [1118, 0]
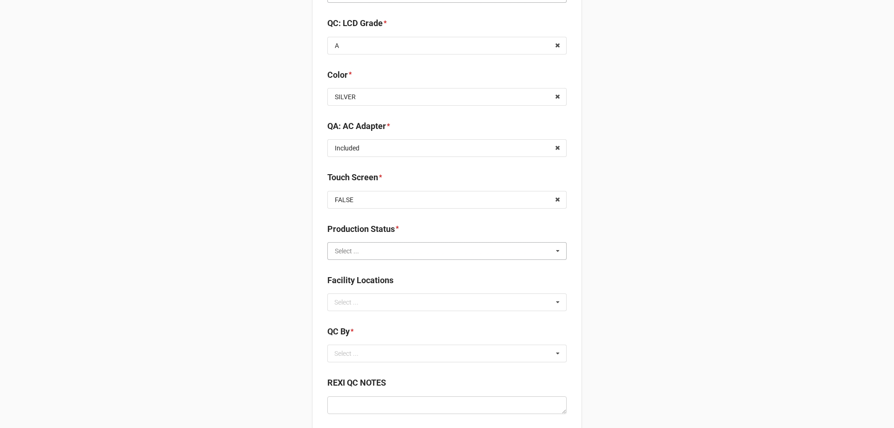
click at [392, 257] on input "text" at bounding box center [447, 251] width 238 height 17
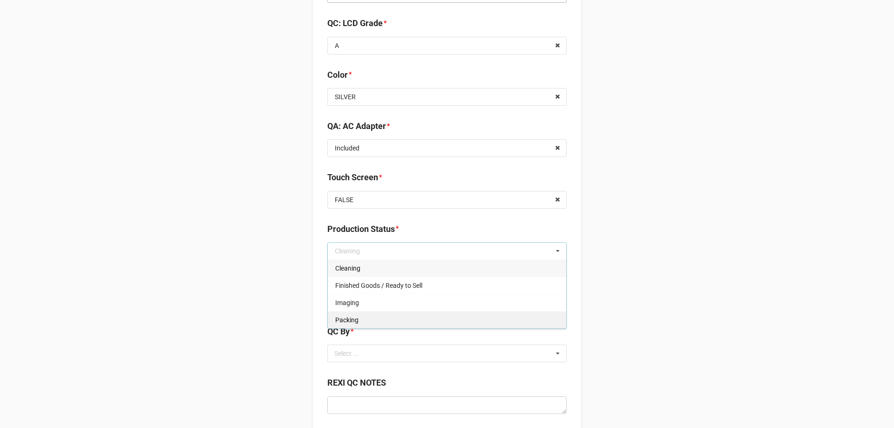
click at [379, 311] on div "Packing" at bounding box center [447, 319] width 238 height 17
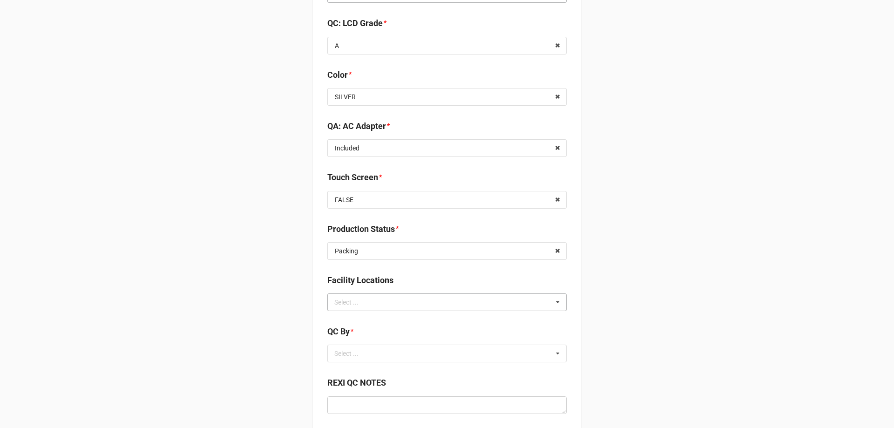
click at [369, 301] on div "Select ..." at bounding box center [352, 302] width 40 height 11
type input "re"
click at [374, 320] on span "RECV.DLL.PROCESSING" at bounding box center [370, 319] width 70 height 7
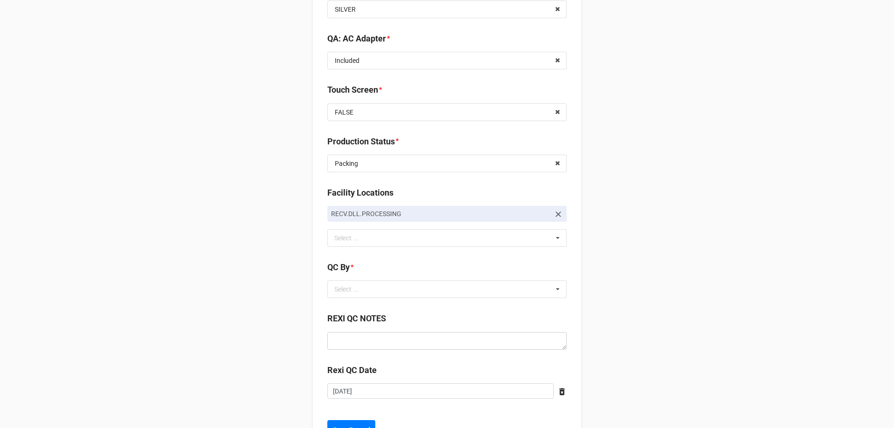
scroll to position [1211, 0]
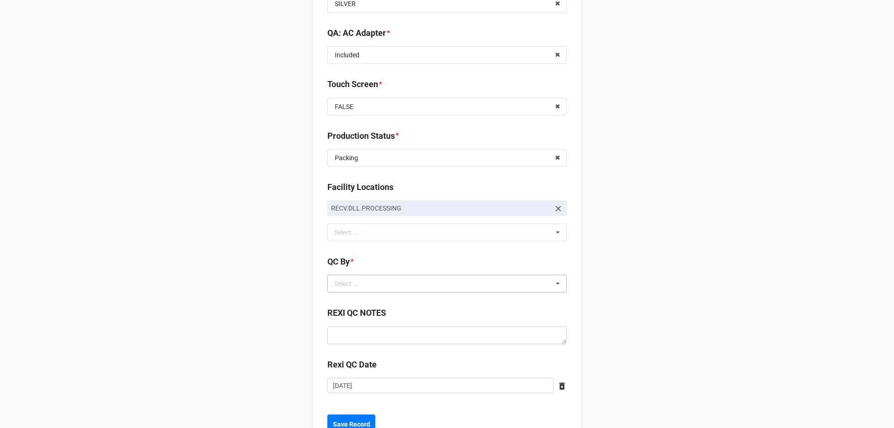
click at [354, 279] on div "Select ..." at bounding box center [352, 284] width 40 height 11
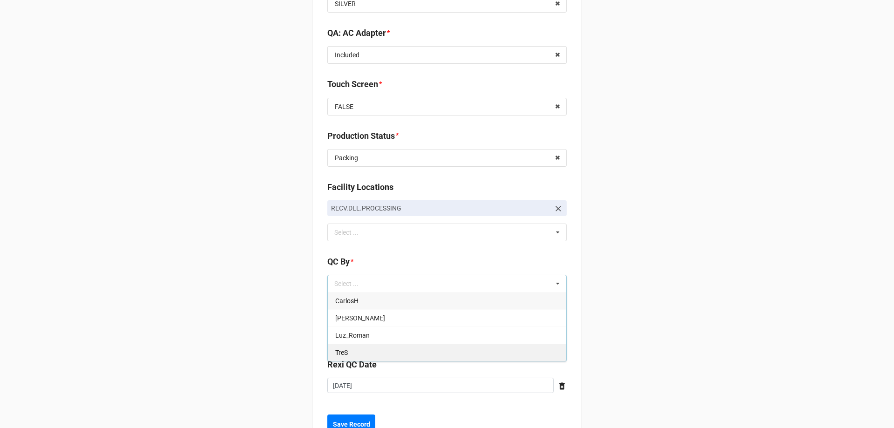
click at [368, 345] on div "TreS" at bounding box center [447, 352] width 238 height 17
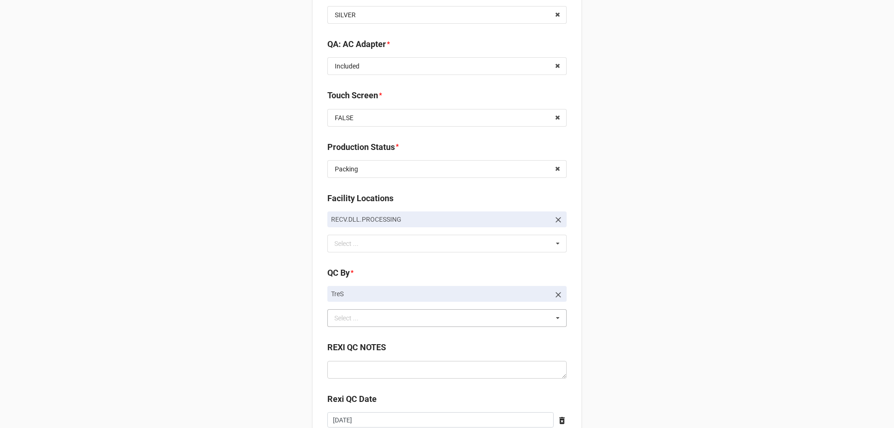
scroll to position [1271, 0]
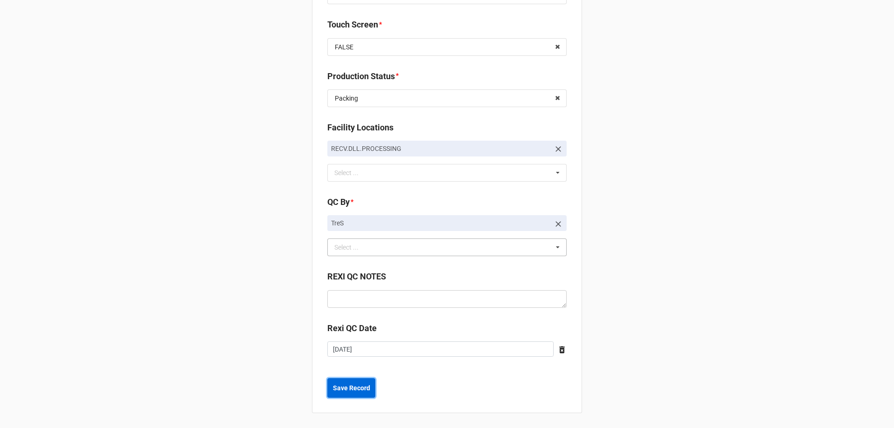
click at [350, 391] on b "Save Record" at bounding box center [351, 388] width 37 height 10
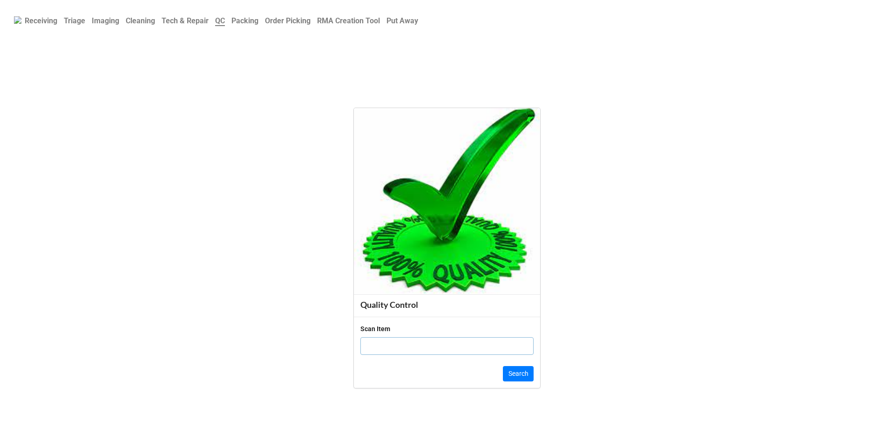
click at [403, 353] on input "text" at bounding box center [447, 346] width 173 height 18
paste input "61TXPV3"
type input "61TXPV3"
click button "Search" at bounding box center [518, 374] width 31 height 16
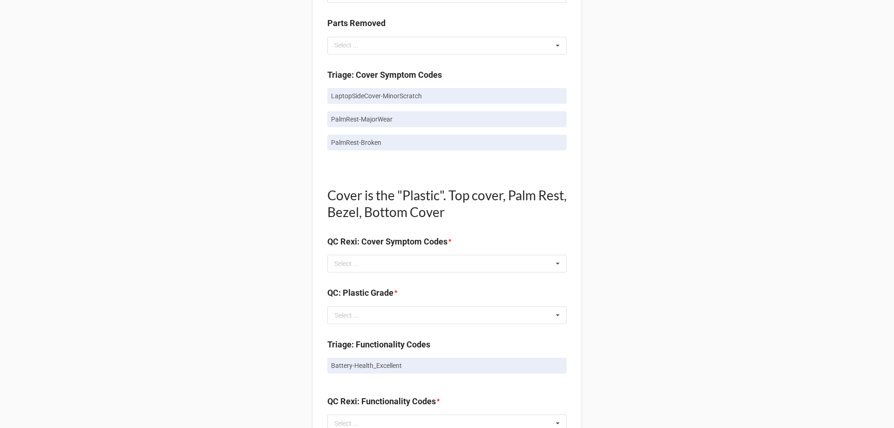
scroll to position [559, 0]
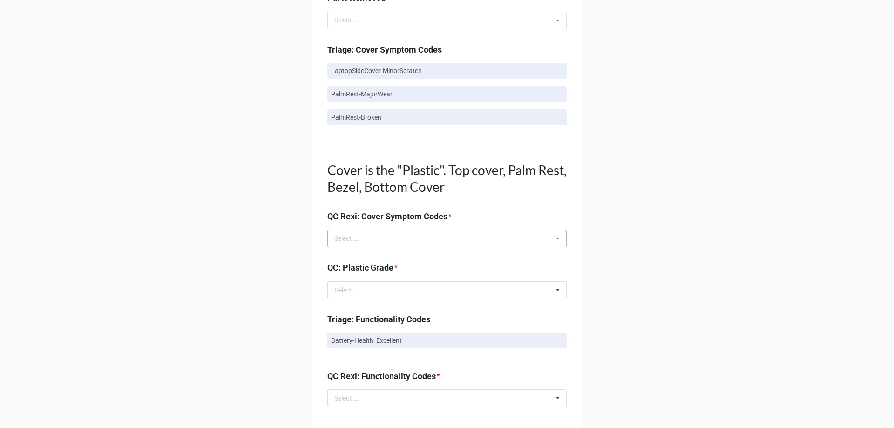
click at [379, 241] on div "Select ... No results found." at bounding box center [446, 239] width 239 height 18
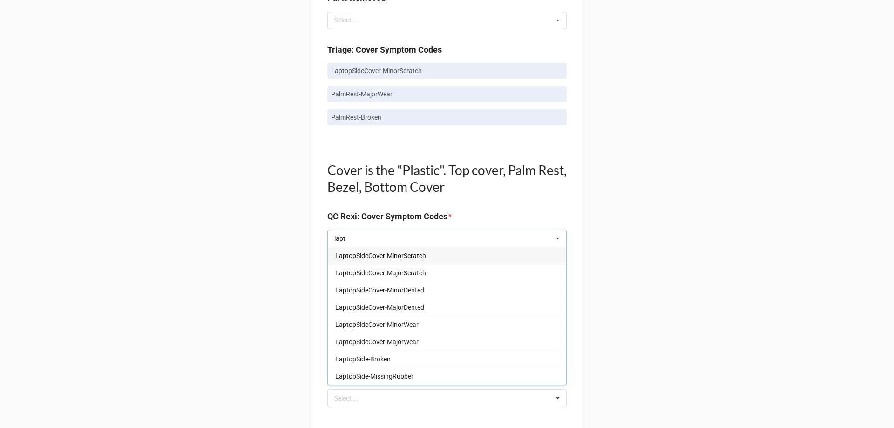
type input "lapt"
click at [378, 260] on div "LaptopSideCover-MinorScratch" at bounding box center [447, 255] width 238 height 17
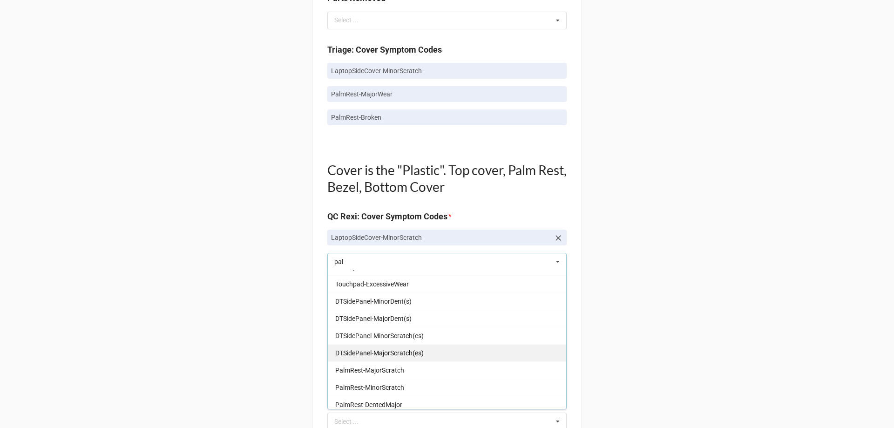
scroll to position [0, 0]
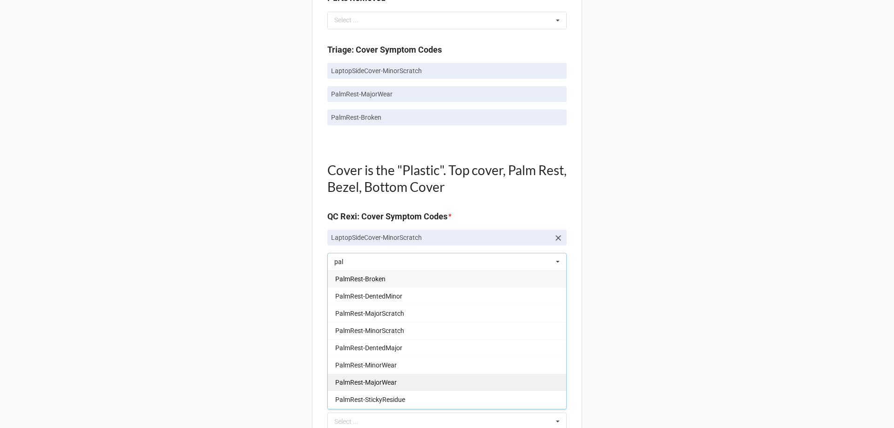
type input "pal"
click at [395, 379] on div "PalmRest-MajorWear" at bounding box center [447, 382] width 238 height 17
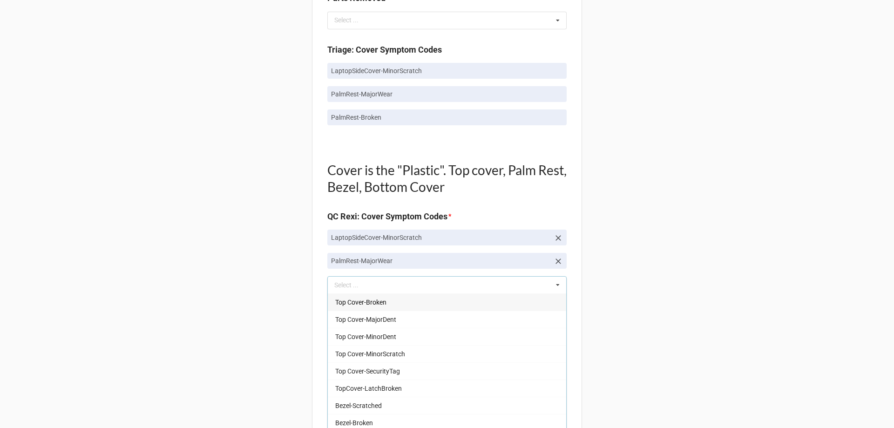
click at [239, 291] on div "Back Receiving Triage Imaging Cleaning Tech & Repair QC Packing Order Picking R…" at bounding box center [447, 278] width 894 height 1675
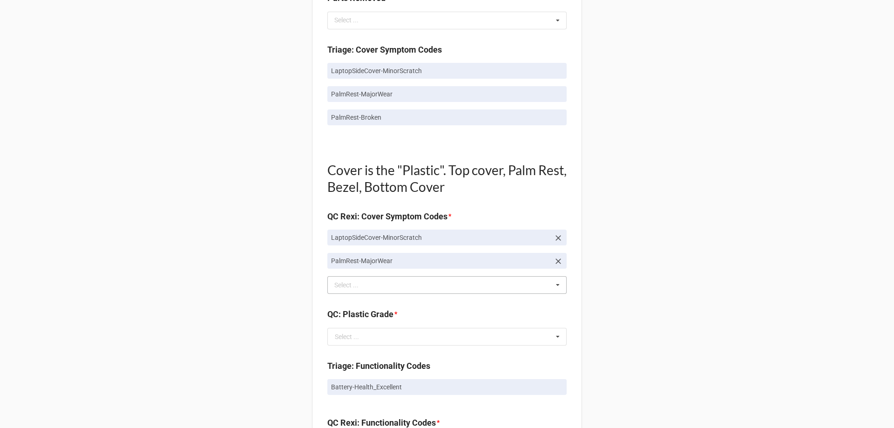
click at [354, 293] on div "pal Select ... Top Cover-Broken Top Cover-MajorDent Top Cover-MinorDent Top Cov…" at bounding box center [446, 285] width 239 height 18
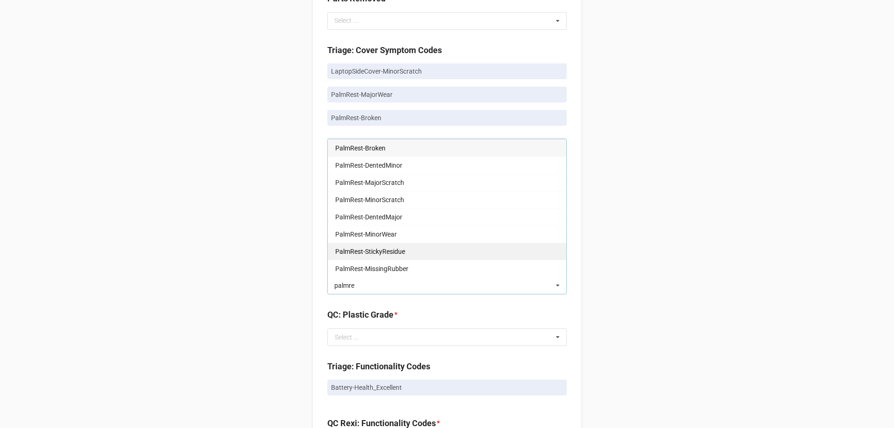
scroll to position [559, 0]
type input "palmre"
click at [367, 146] on span "PalmRest-Broken" at bounding box center [360, 147] width 50 height 7
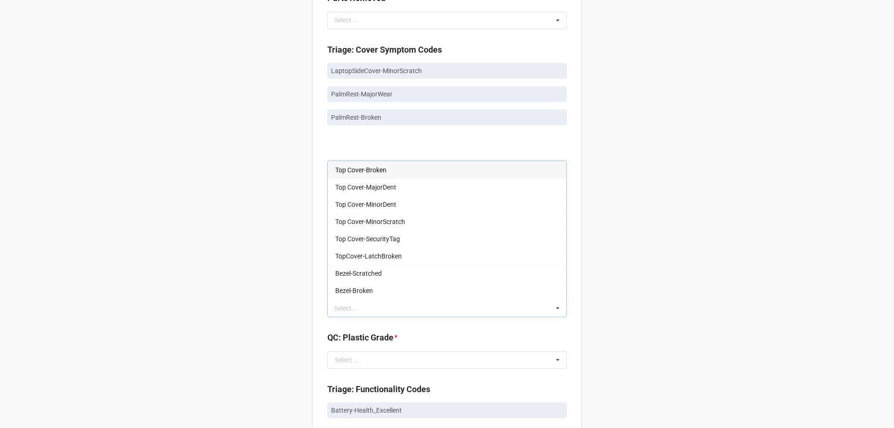
click at [220, 162] on div "Back Receiving Triage Imaging Cleaning Tech & Repair QC Packing Order Picking R…" at bounding box center [447, 290] width 894 height 1699
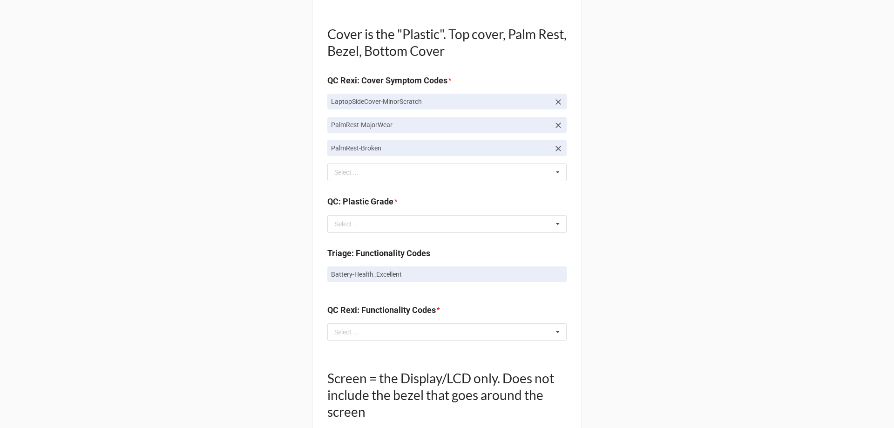
scroll to position [699, 0]
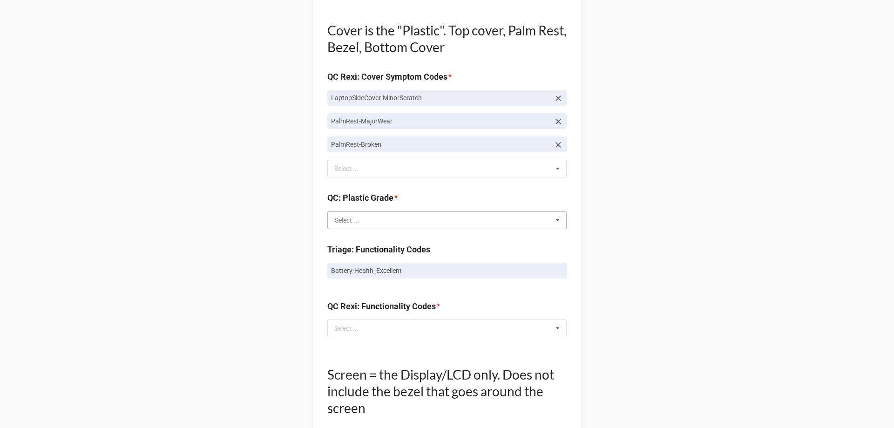
click at [353, 225] on input "text" at bounding box center [447, 220] width 238 height 17
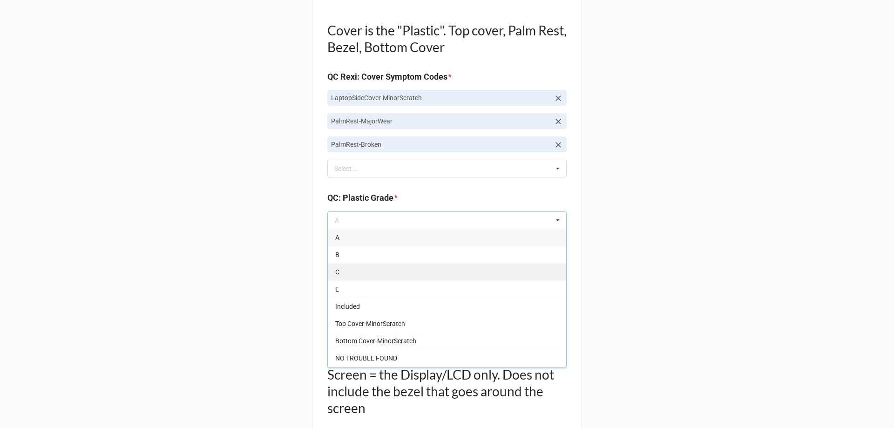
click at [354, 276] on div "C" at bounding box center [447, 271] width 238 height 17
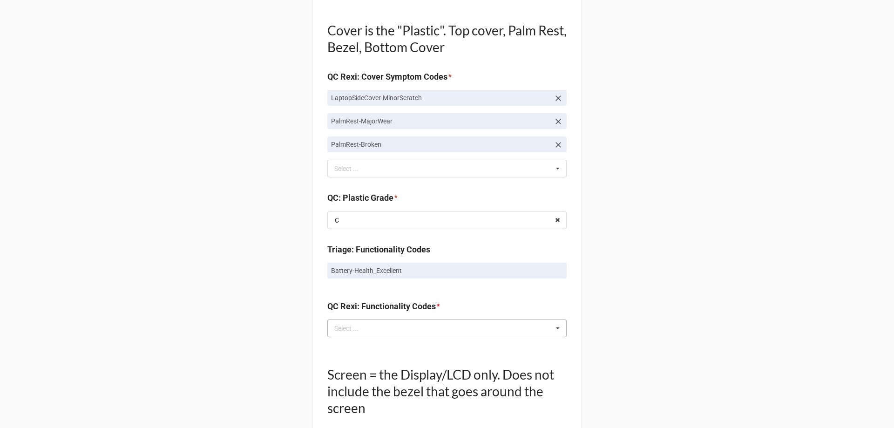
click at [344, 335] on div "Select ... No results found." at bounding box center [446, 329] width 239 height 18
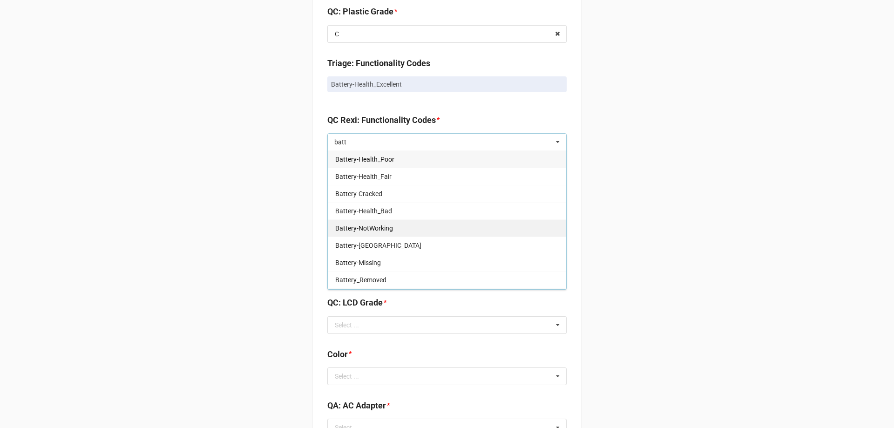
scroll to position [93, 0]
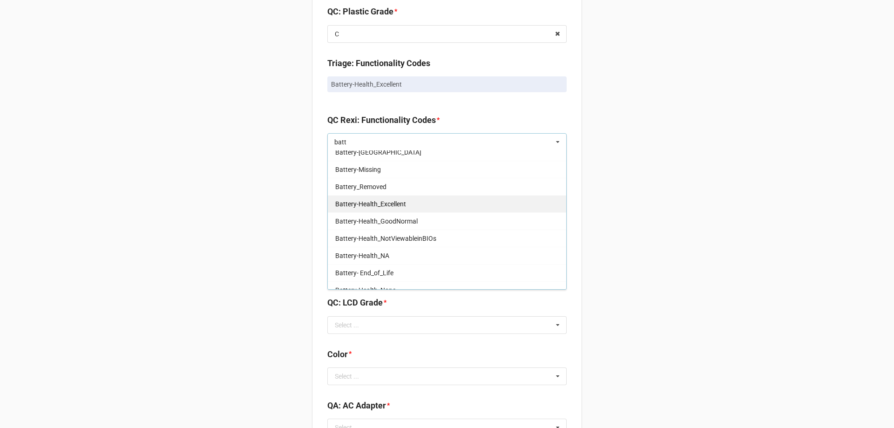
type input "batt"
click at [397, 200] on span "Battery-Health_Excellent" at bounding box center [370, 203] width 71 height 7
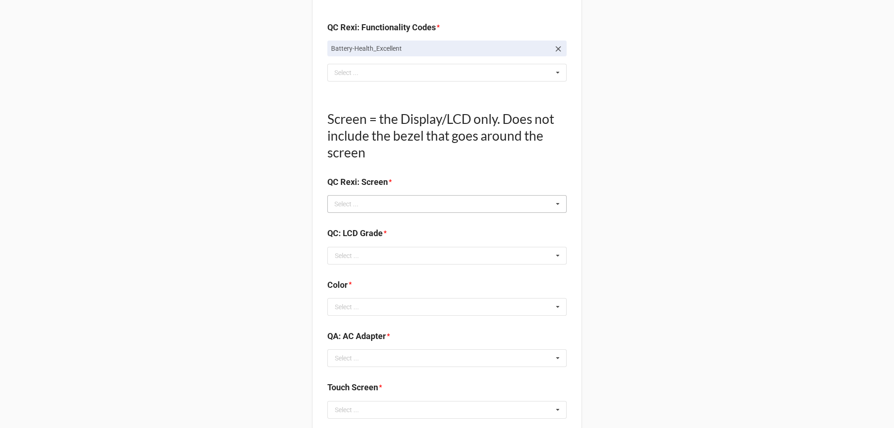
scroll to position [978, 0]
click at [354, 207] on div "Select ..." at bounding box center [352, 203] width 40 height 11
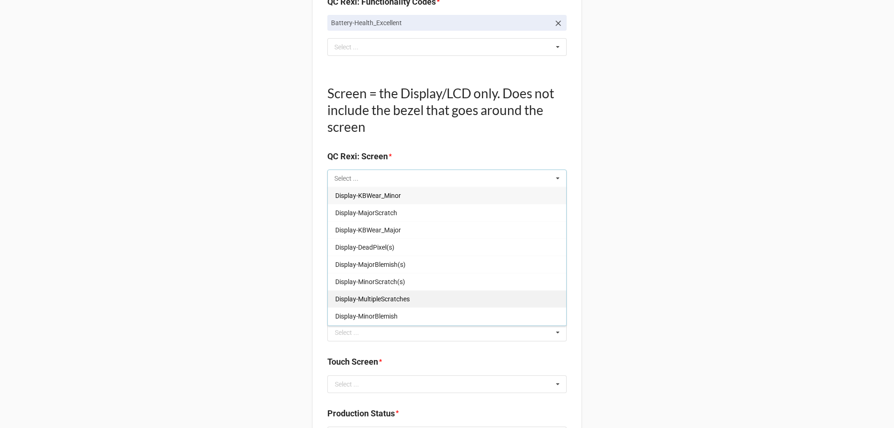
scroll to position [1025, 0]
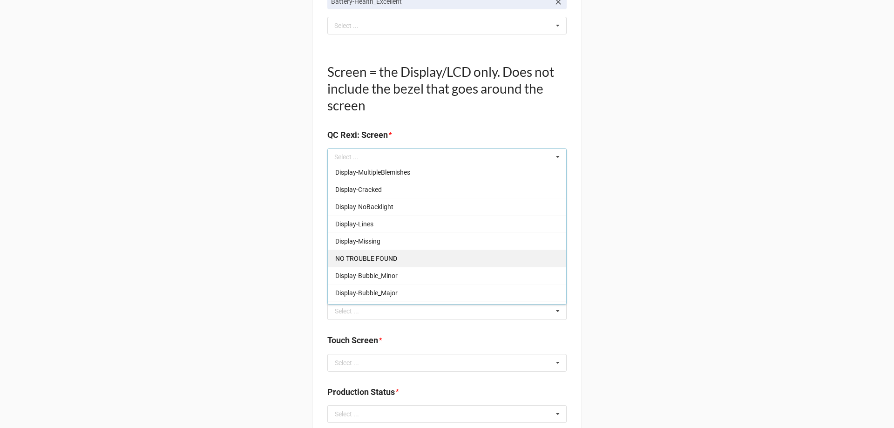
click at [361, 252] on div "NO TROUBLE FOUND" at bounding box center [447, 258] width 238 height 17
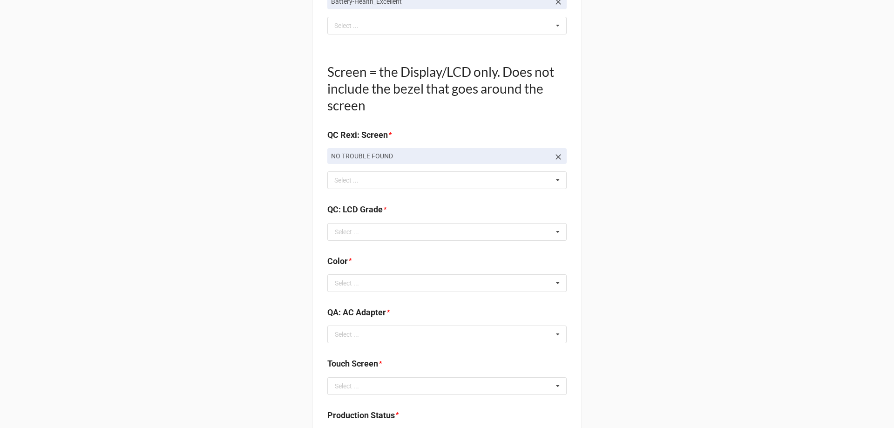
drag, startPoint x: 291, startPoint y: 267, endPoint x: 345, endPoint y: 279, distance: 55.3
click at [348, 239] on input "text" at bounding box center [447, 232] width 238 height 17
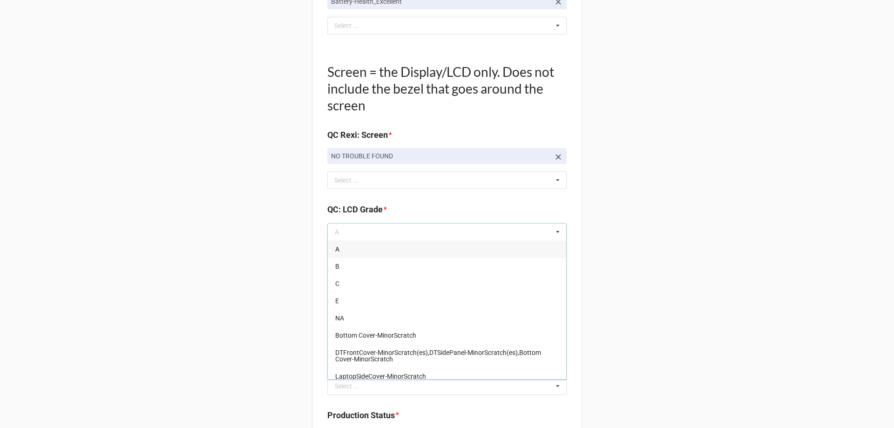
click at [345, 255] on div "A" at bounding box center [447, 248] width 238 height 17
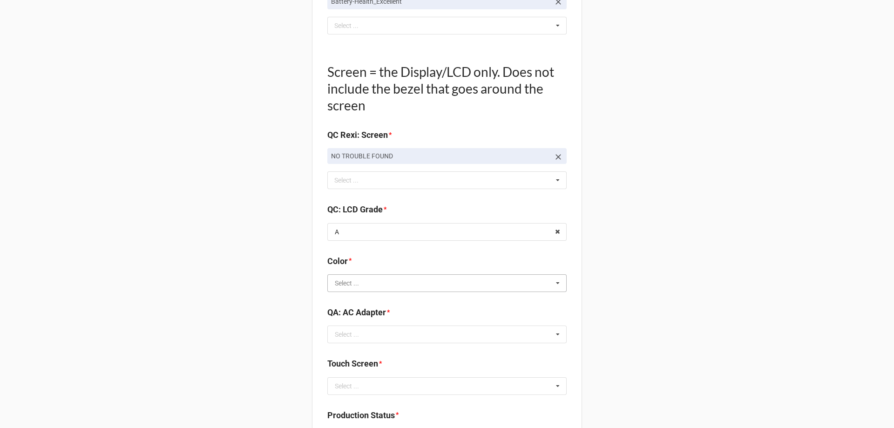
click at [365, 279] on input "text" at bounding box center [447, 283] width 238 height 17
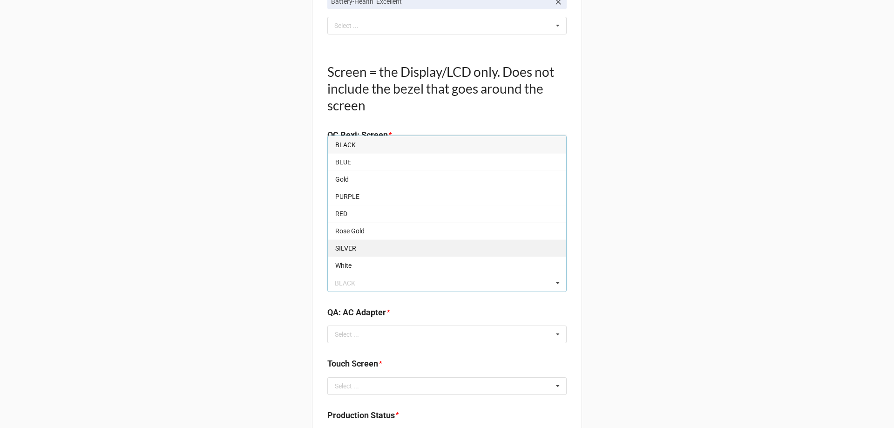
click at [345, 252] on span "SILVER" at bounding box center [345, 248] width 21 height 7
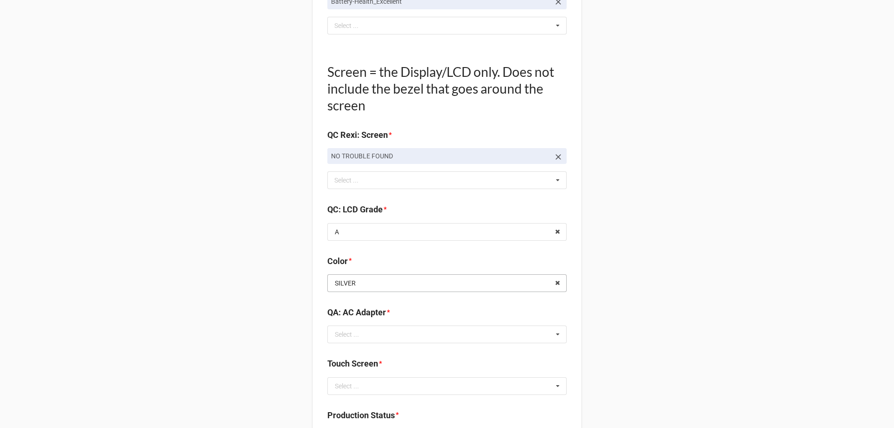
click at [364, 278] on input "text" at bounding box center [447, 283] width 238 height 17
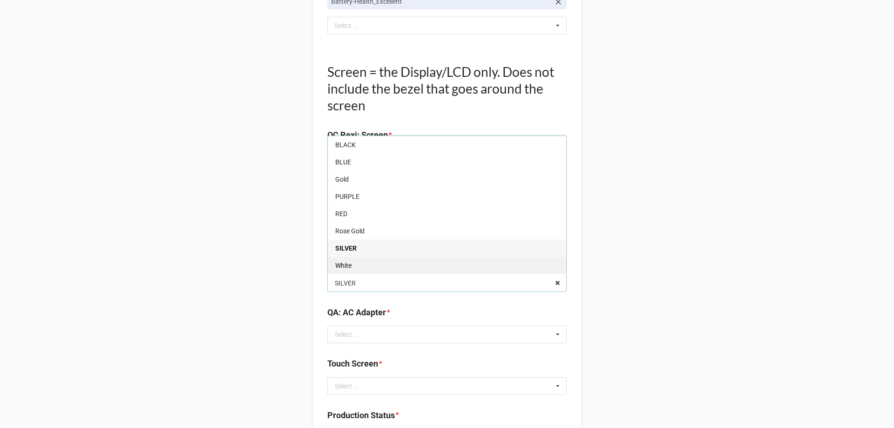
click at [348, 265] on span "White" at bounding box center [343, 265] width 16 height 7
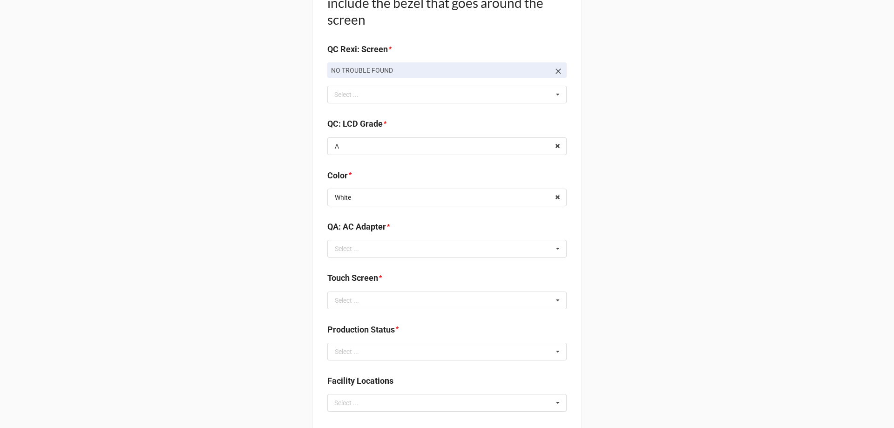
scroll to position [1118, 0]
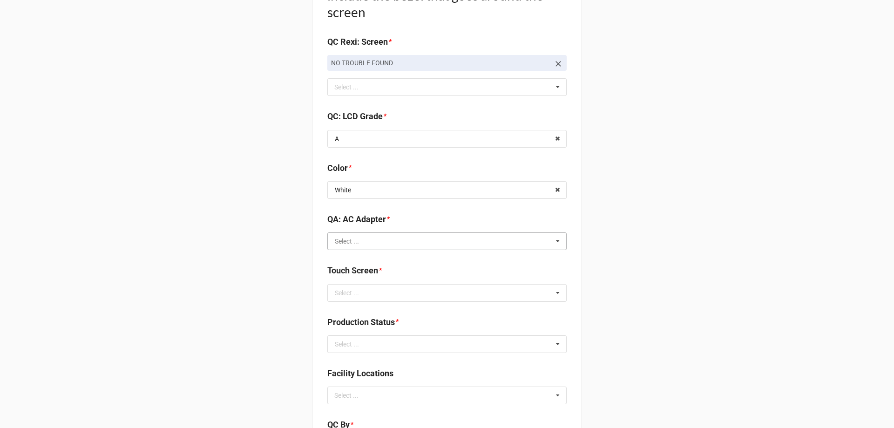
click at [357, 239] on input "text" at bounding box center [447, 241] width 238 height 17
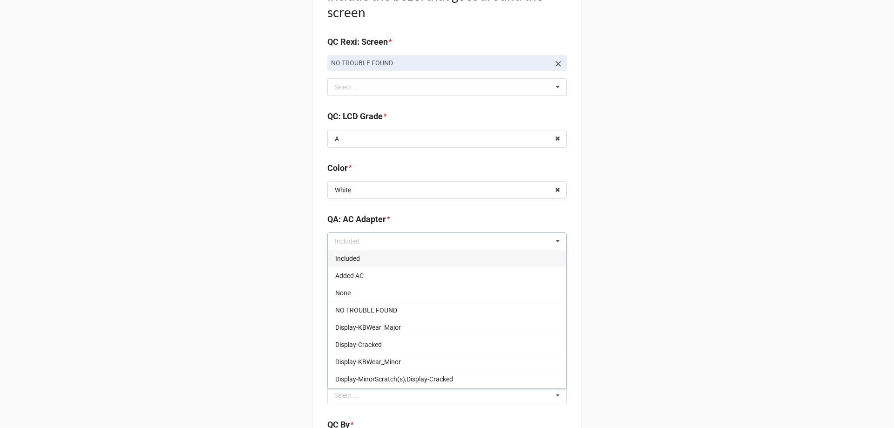
click at [353, 263] on div "Included" at bounding box center [447, 258] width 238 height 17
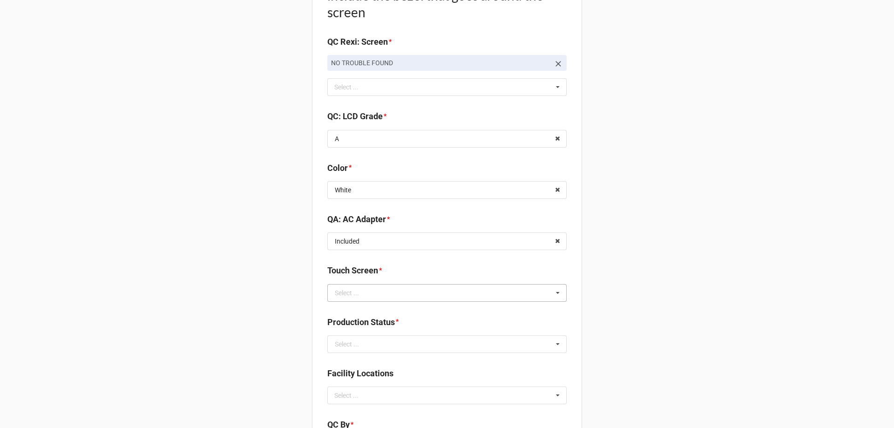
click at [355, 290] on div "Select ..." at bounding box center [347, 293] width 24 height 7
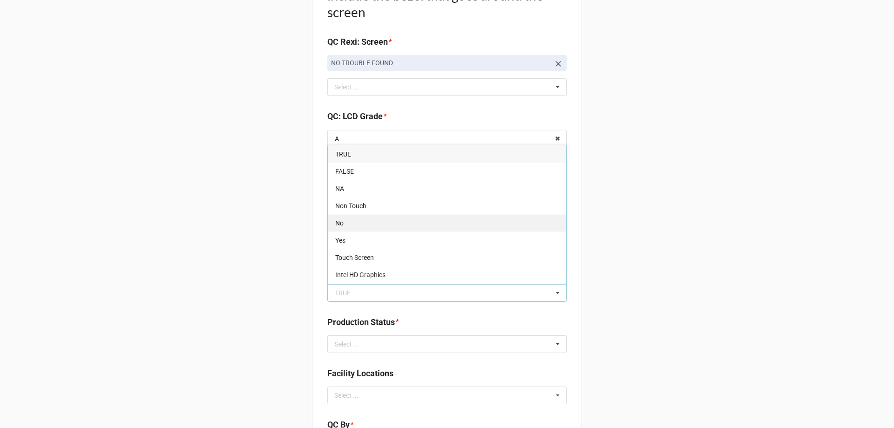
click at [345, 220] on div "No" at bounding box center [447, 222] width 238 height 17
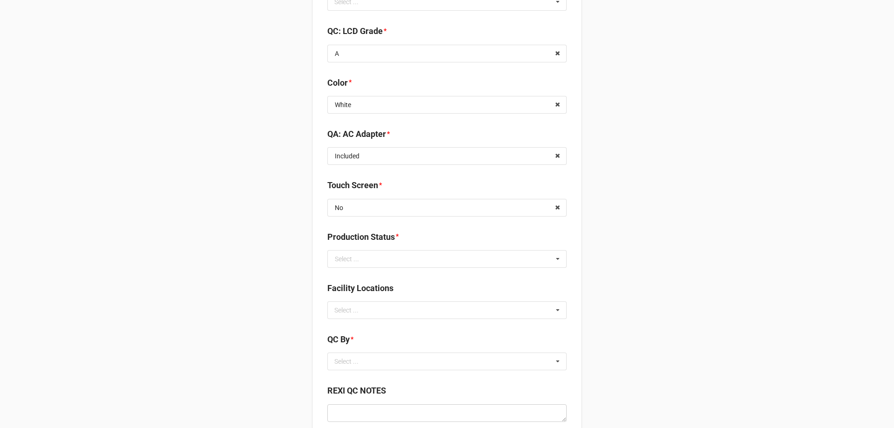
scroll to position [1211, 0]
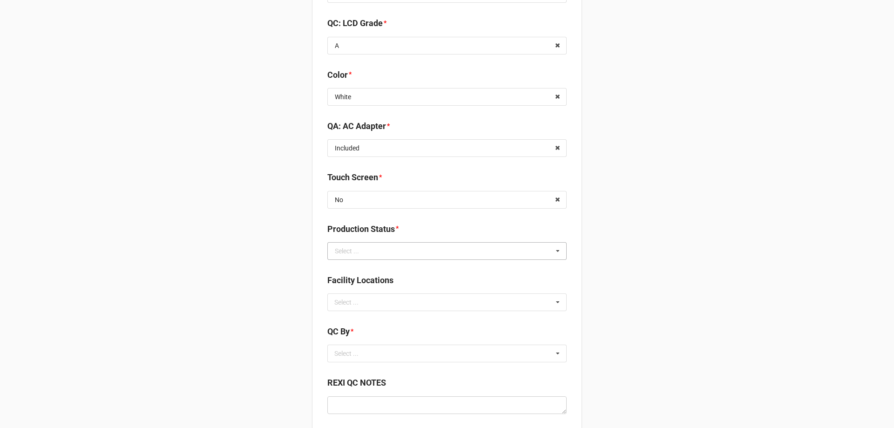
click at [350, 248] on div "Select ..." at bounding box center [347, 251] width 24 height 7
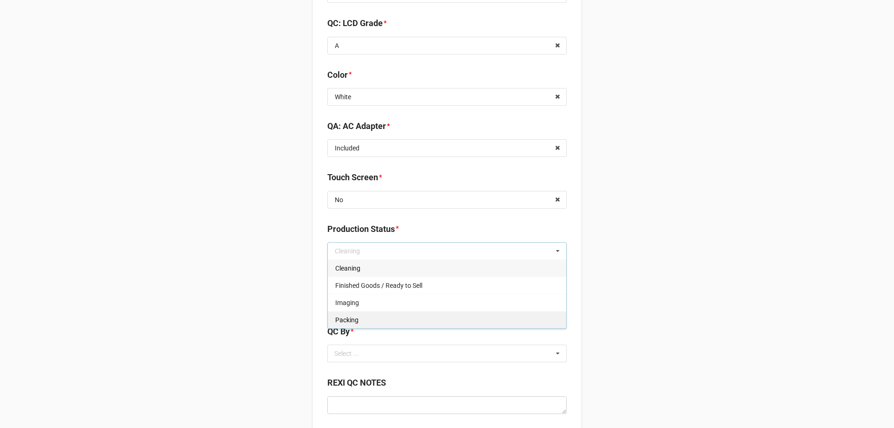
click at [349, 316] on span "Packing" at bounding box center [346, 319] width 23 height 7
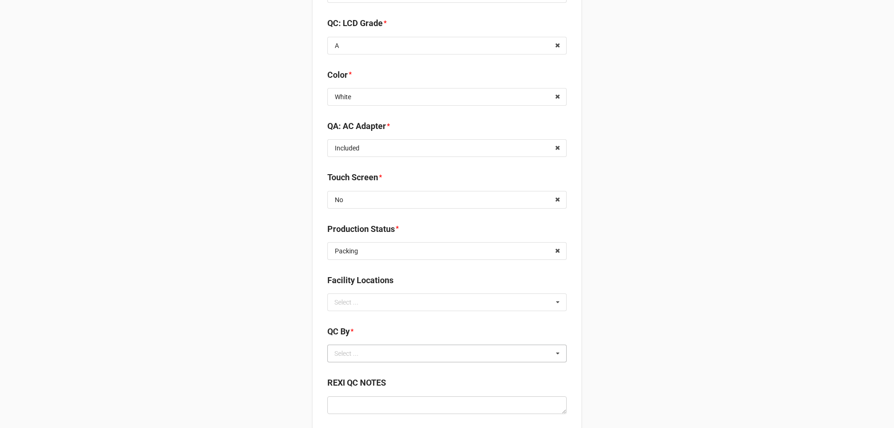
click at [373, 353] on div "Select ... No results found." at bounding box center [446, 354] width 239 height 18
click at [383, 298] on div "Select ... No results found." at bounding box center [446, 302] width 239 height 18
type input "re"
click at [390, 319] on span "RECV.DLL.PROCESSING" at bounding box center [370, 319] width 70 height 7
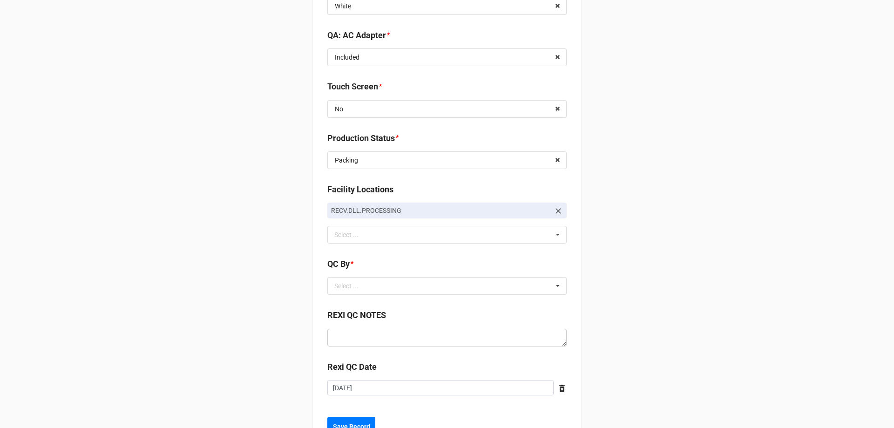
scroll to position [1304, 0]
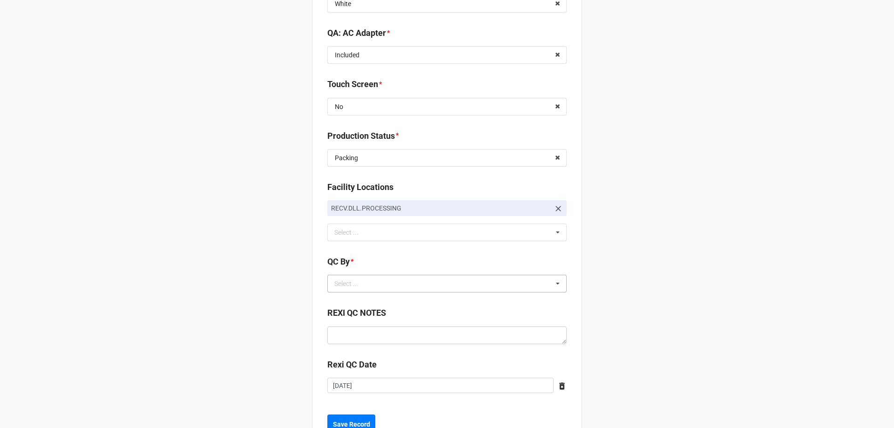
click at [376, 289] on div "Select ... CarlosH Christian R Luz_Roman TreS" at bounding box center [446, 284] width 239 height 18
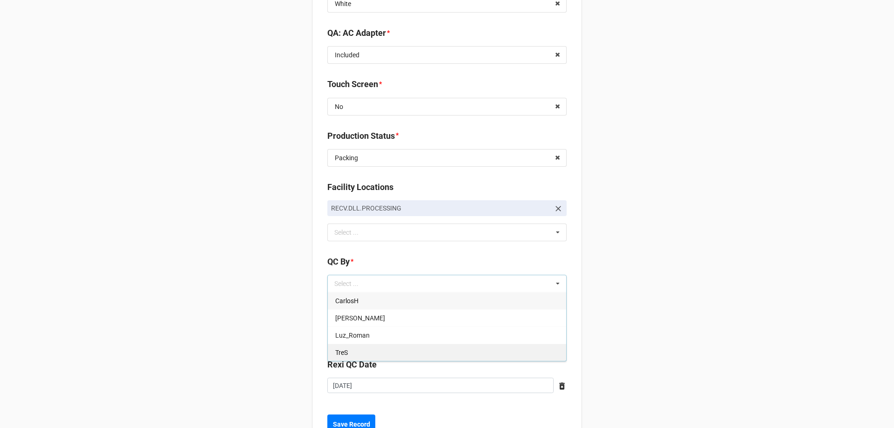
click at [351, 347] on div "TreS" at bounding box center [447, 352] width 238 height 17
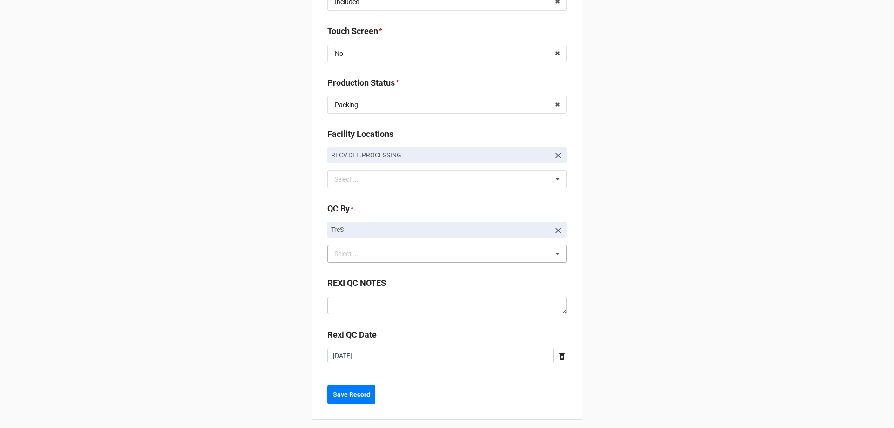
scroll to position [1364, 0]
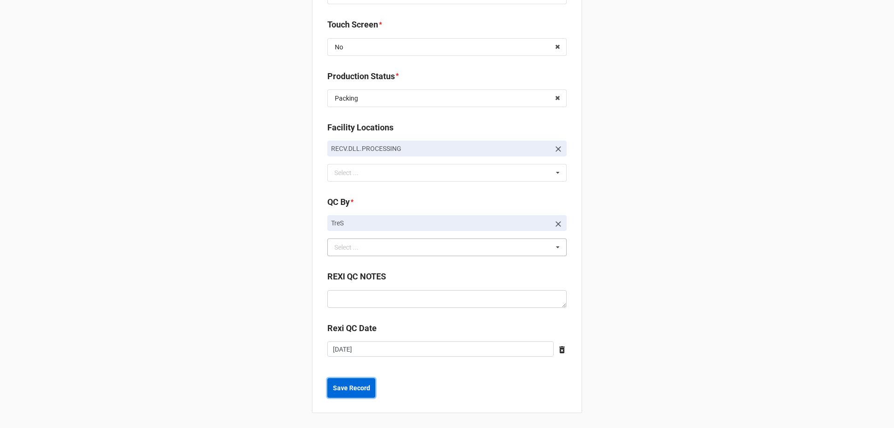
click at [347, 394] on button "Save Record" at bounding box center [351, 388] width 48 height 20
